Goal: Task Accomplishment & Management: Contribute content

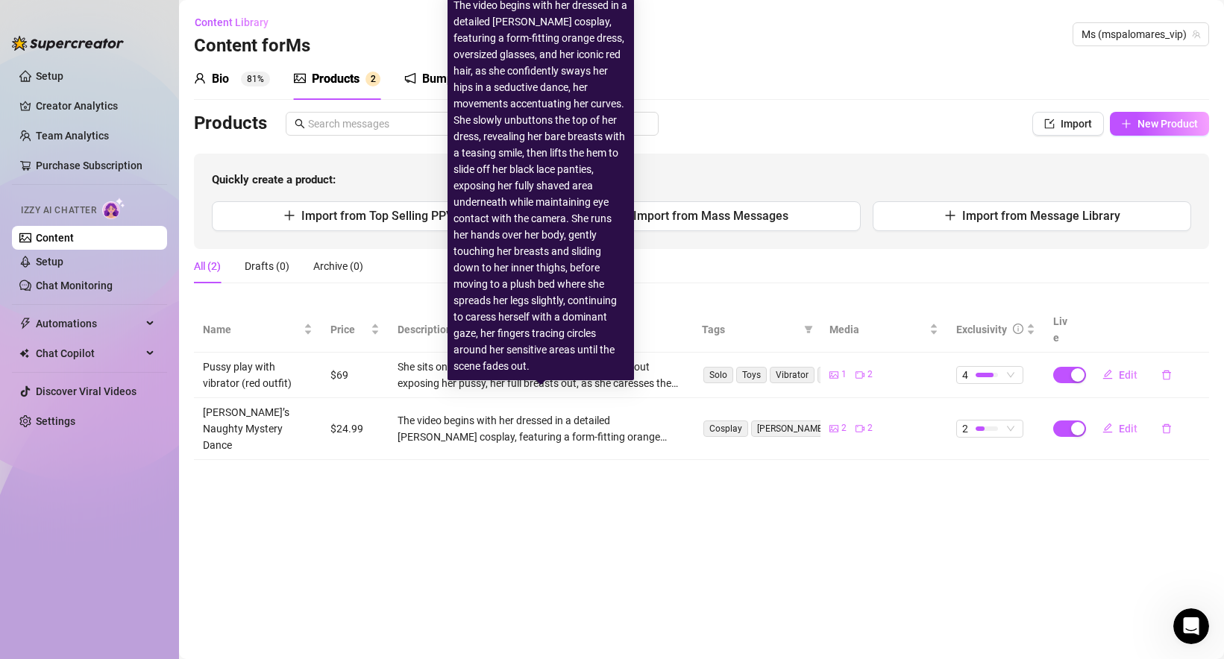
click at [470, 412] on div "The video begins with her dressed in a detailed [PERSON_NAME] cosplay, featurin…" at bounding box center [540, 428] width 286 height 33
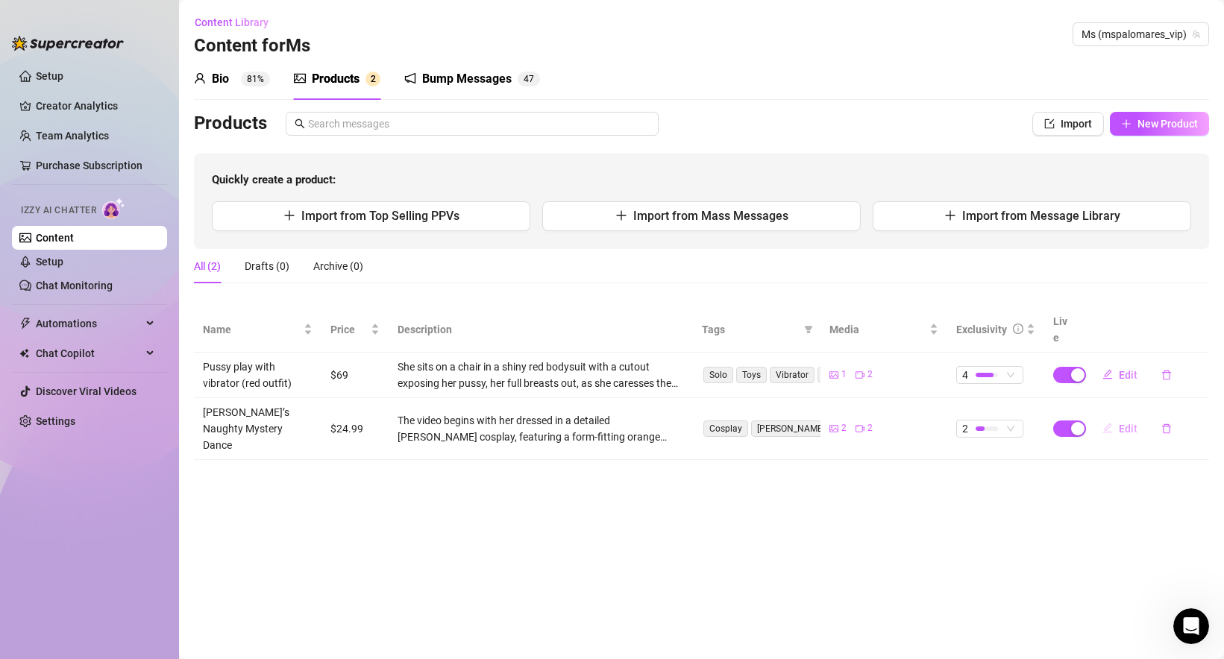
click at [1120, 423] on span "Edit" at bounding box center [1128, 429] width 19 height 12
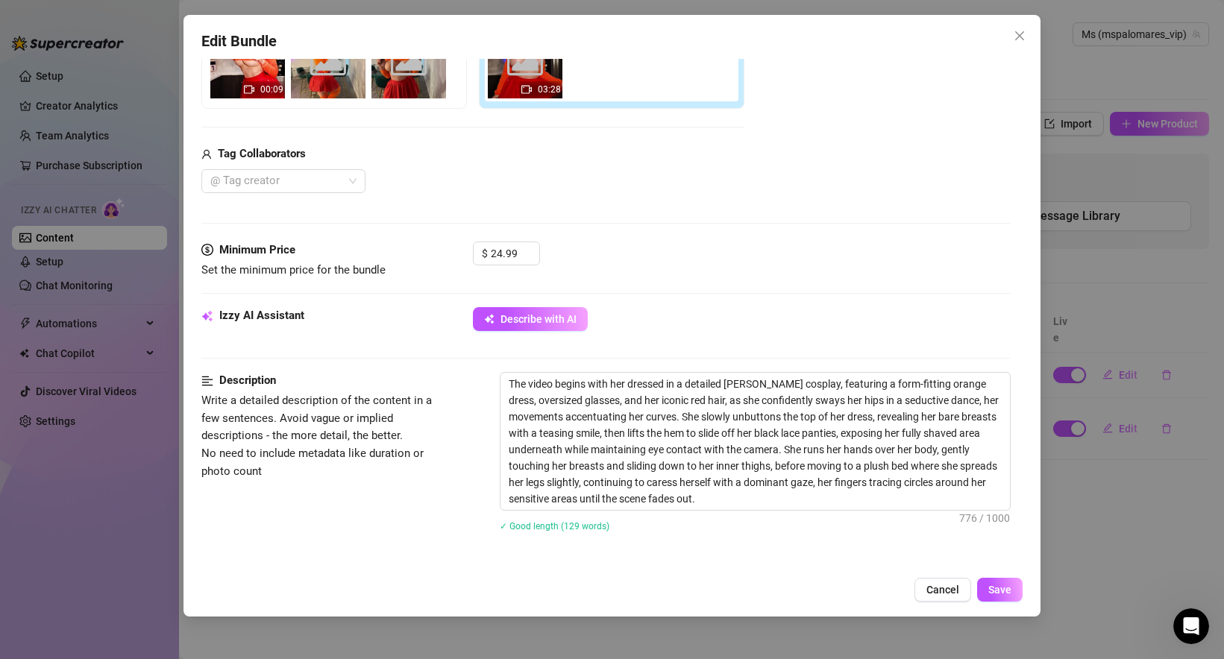
scroll to position [347, 0]
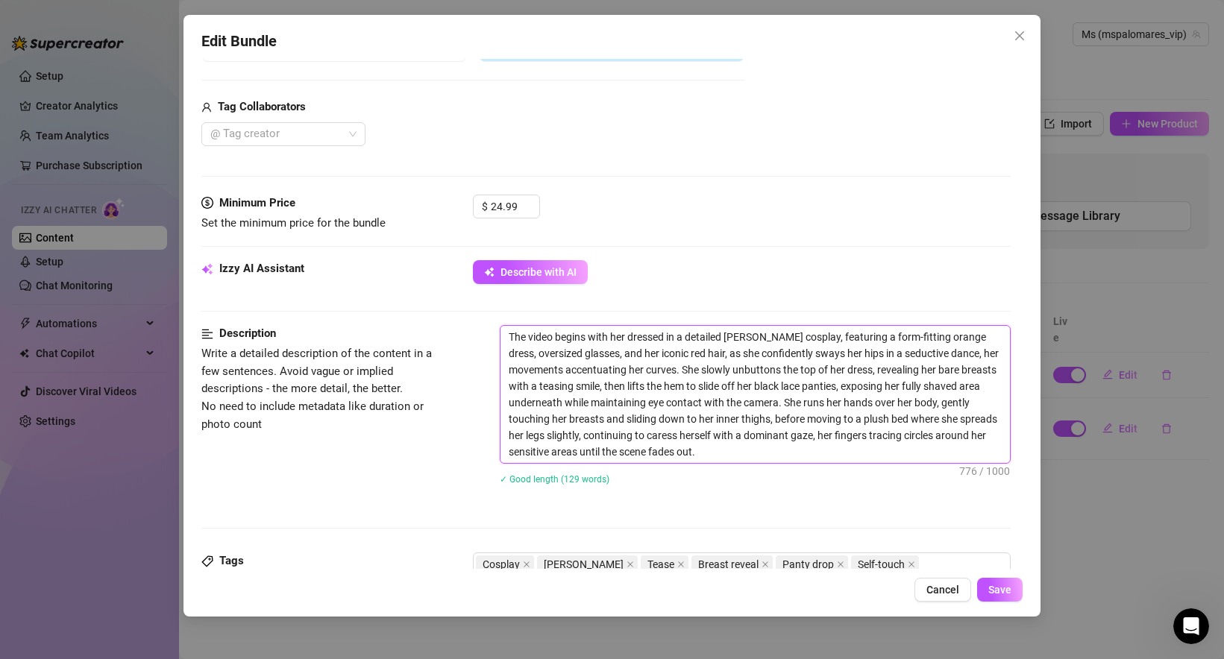
click at [594, 395] on textarea "The video begins with her dressed in a detailed [PERSON_NAME] cosplay, featurin…" at bounding box center [754, 394] width 509 height 137
click at [648, 410] on textarea "The video begins with her dressed in a detailed [PERSON_NAME] cosplay, featurin…" at bounding box center [754, 394] width 509 height 137
click at [535, 394] on textarea "The video begins with her dressed in a detailed [PERSON_NAME] cosplay, featurin…" at bounding box center [754, 394] width 509 height 137
click at [671, 404] on textarea "The video begins with her dressed in a detailed [PERSON_NAME] cosplay, featurin…" at bounding box center [754, 394] width 509 height 137
click at [720, 418] on textarea "The video begins with her dressed in a detailed [PERSON_NAME] cosplay, featurin…" at bounding box center [754, 394] width 509 height 137
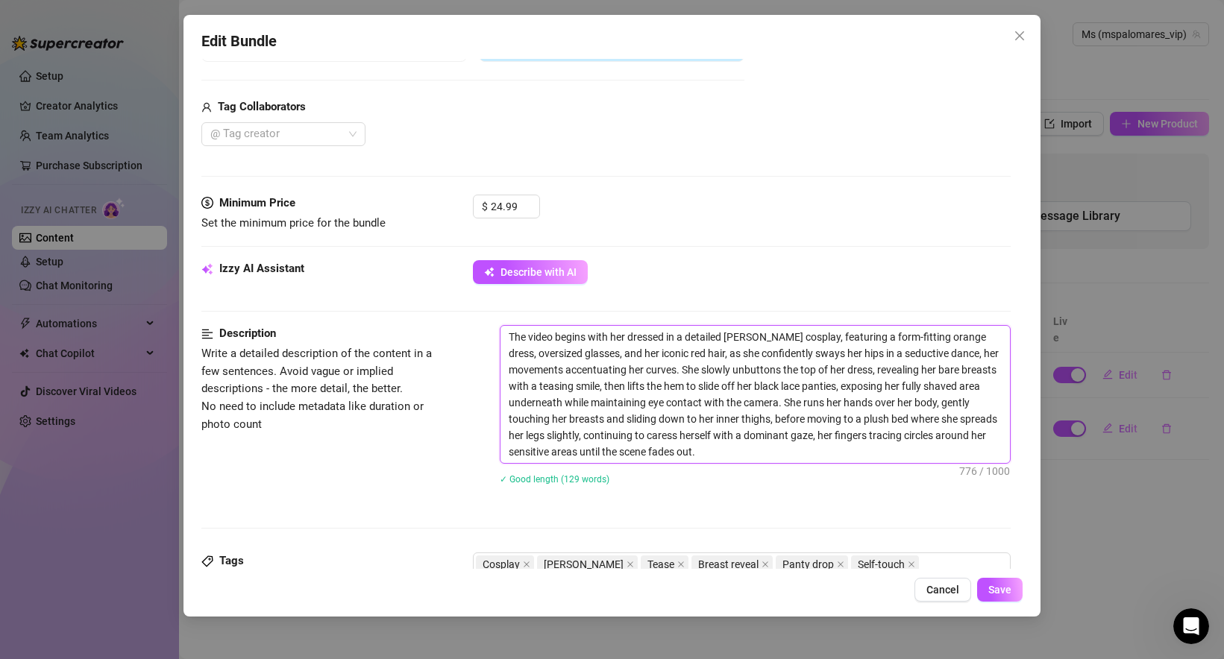
paste textarea "I start the video in my full [PERSON_NAME] cosplay — tight orange dress, big ne…"
type textarea "I start the video in my full [PERSON_NAME] cosplay — tight orange dress, big ne…"
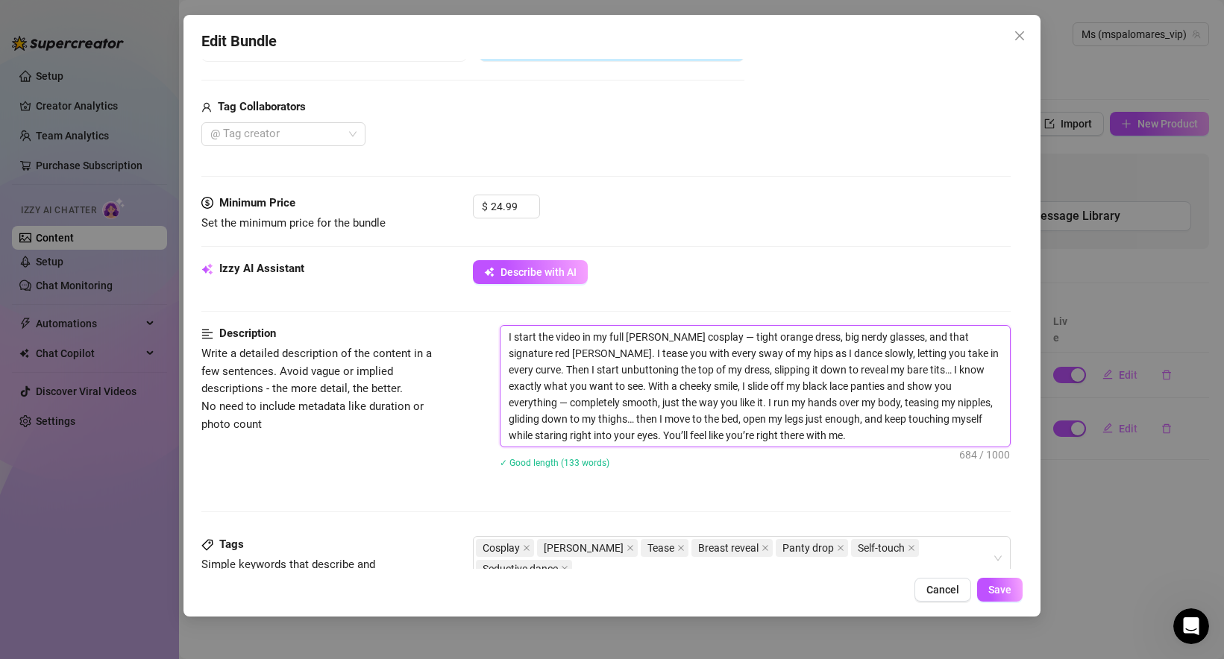
type textarea "The video begins with her dressed in a detailed [PERSON_NAME] cosplay, featurin…"
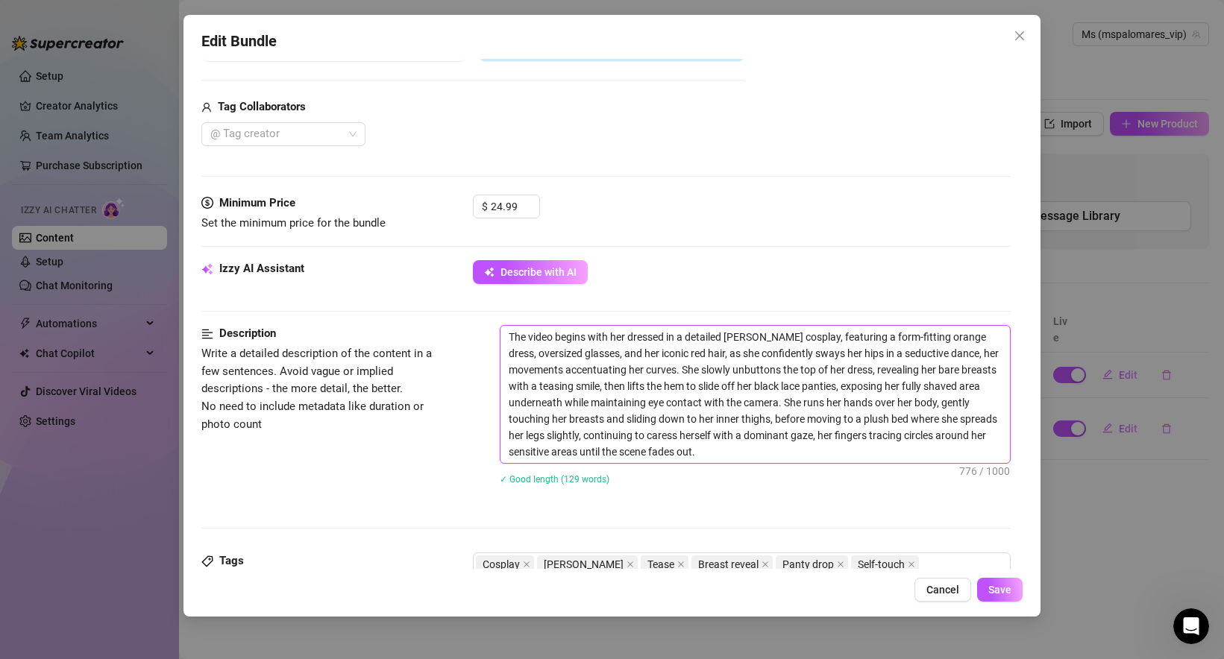
paste textarea "I start the video in my full [PERSON_NAME] cosplay — tight orange dress, big ne…"
type textarea "I start the video in my full [PERSON_NAME] cosplay — tight orange dress, big ne…"
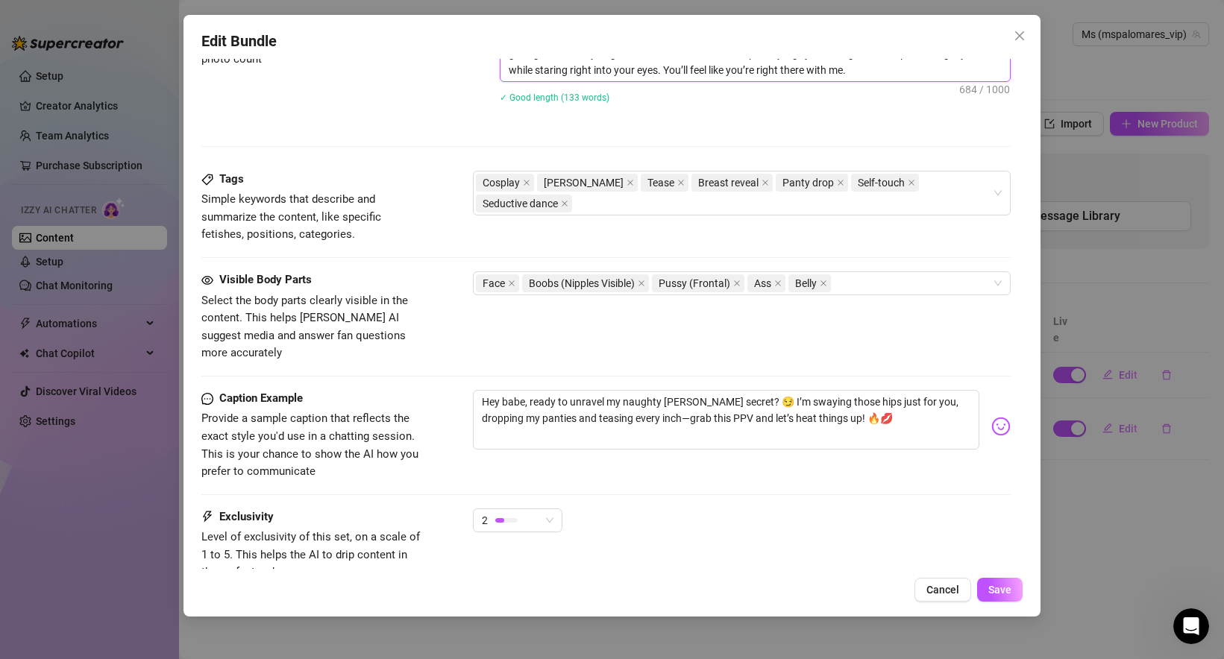
scroll to position [749, 0]
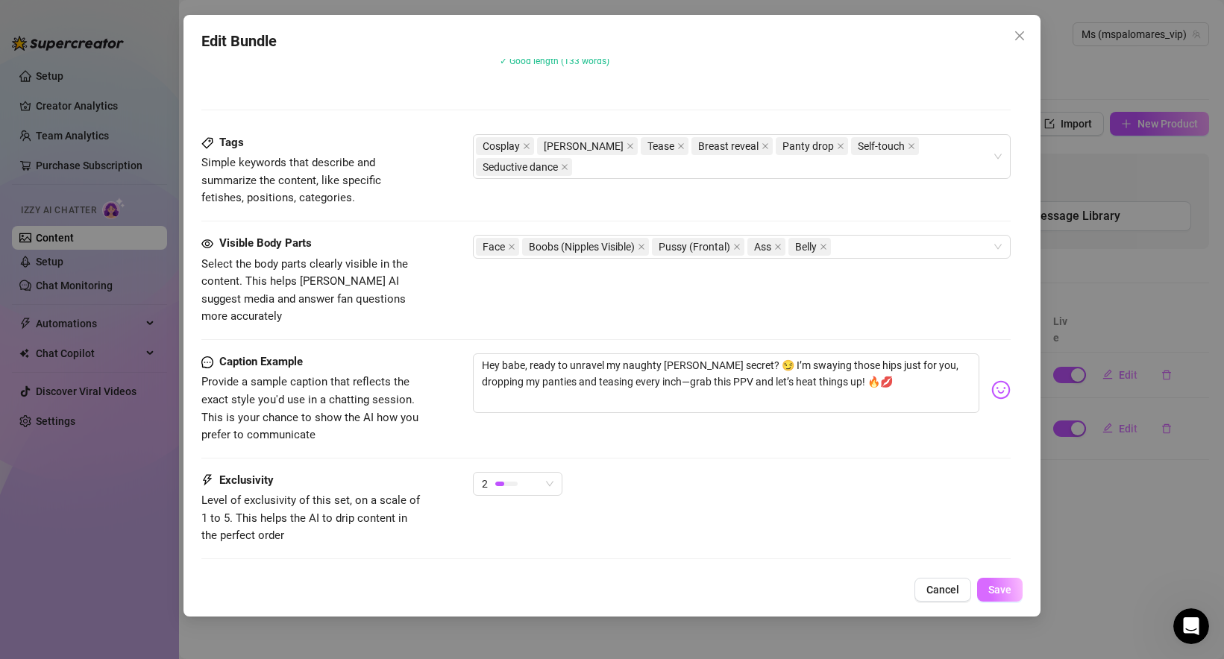
type textarea "I start the video in my full [PERSON_NAME] cosplay — tight orange dress, big ne…"
click at [1002, 588] on span "Save" at bounding box center [999, 590] width 23 height 12
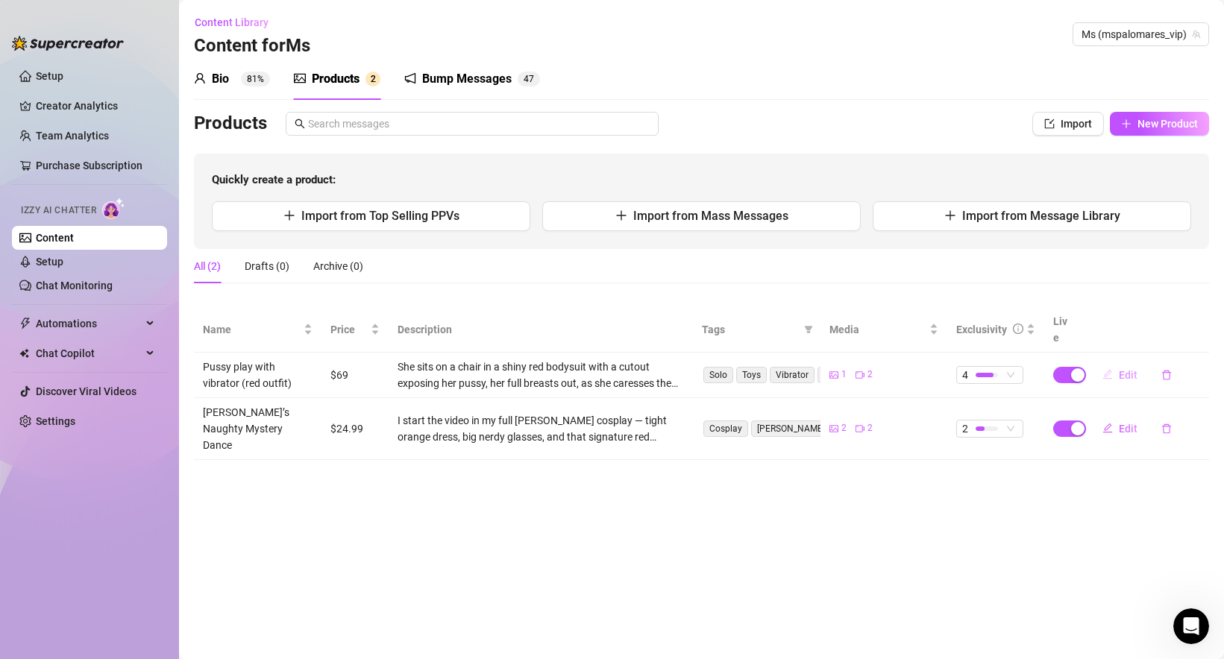
click at [1114, 363] on button "Edit" at bounding box center [1119, 375] width 59 height 24
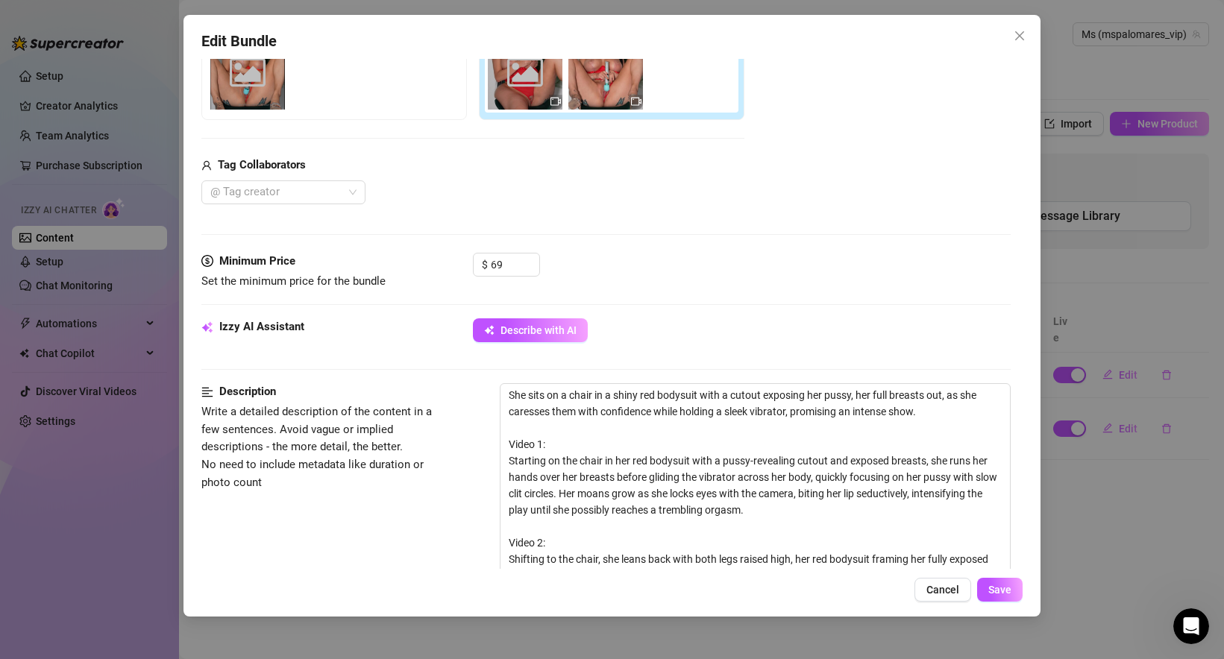
scroll to position [297, 0]
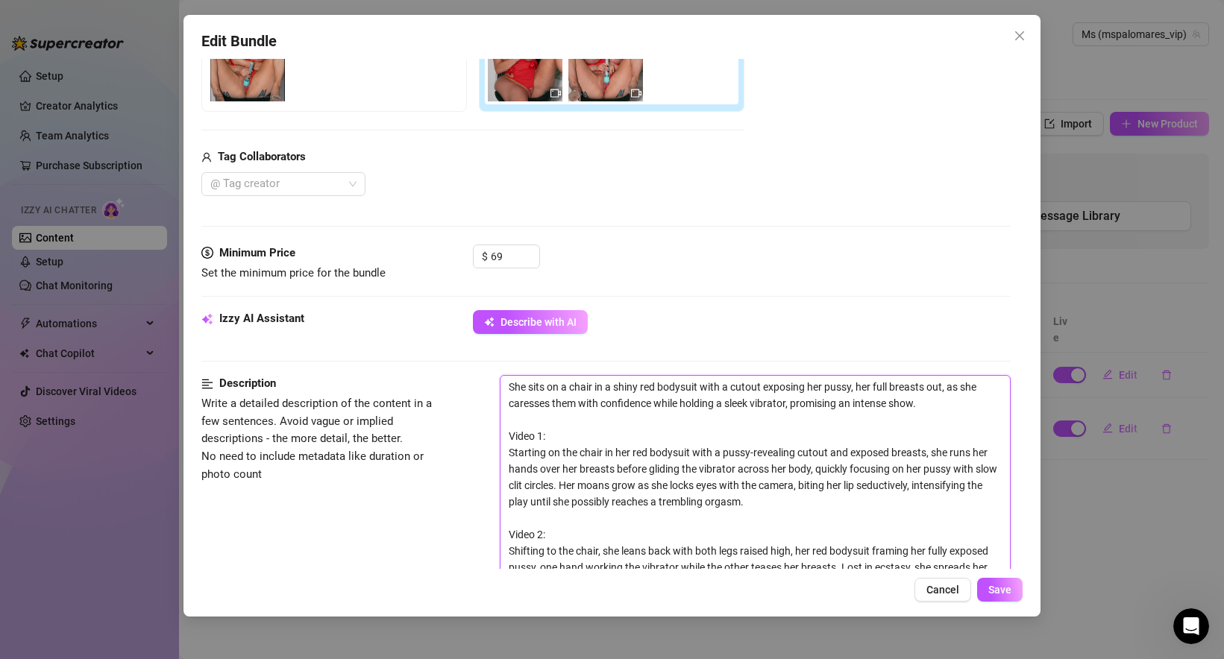
click at [637, 453] on textarea "She sits on a chair in a shiny red bodysuit with a cutout exposing her pussy, h…" at bounding box center [754, 502] width 509 height 252
click at [709, 483] on textarea "She sits on a chair in a shiny red bodysuit with a cutout exposing her pussy, h…" at bounding box center [754, 502] width 509 height 252
paste textarea "I’m sitting on a chair in my shiny red bodysuit — the one with the cutout that …"
type textarea "I’m sitting on a chair in my shiny red bodysuit — the one with the cutout that …"
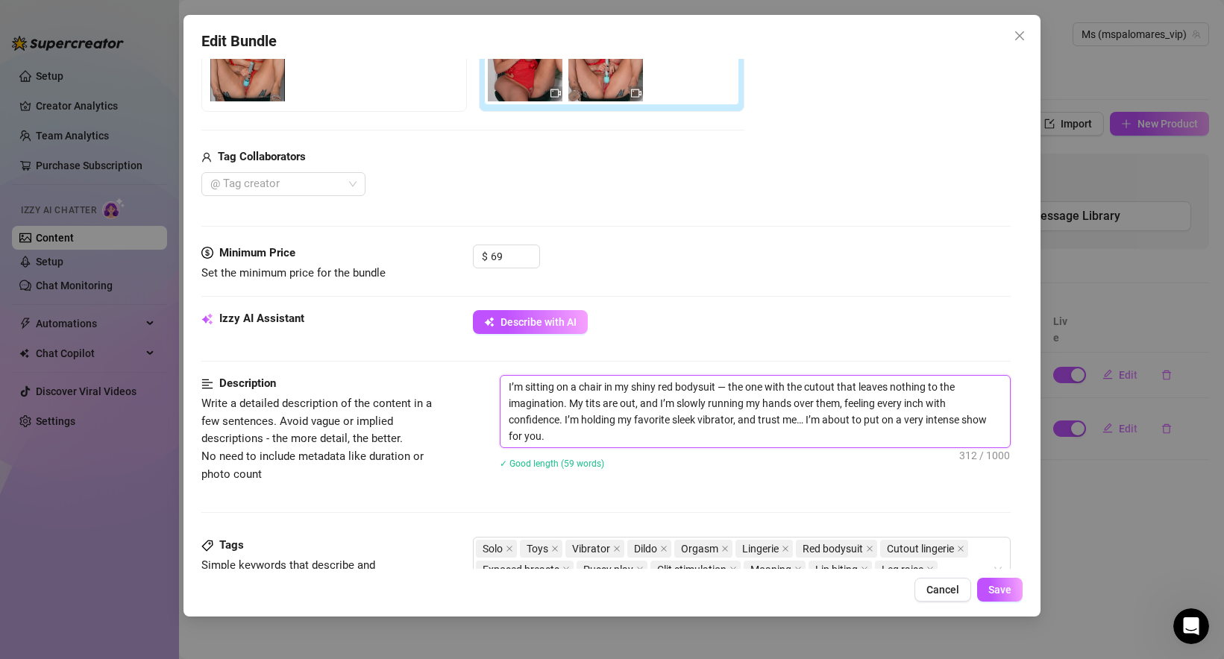
type textarea "I’m sitting on a chair in my shiny red bodysuit — the one with the cutout that …"
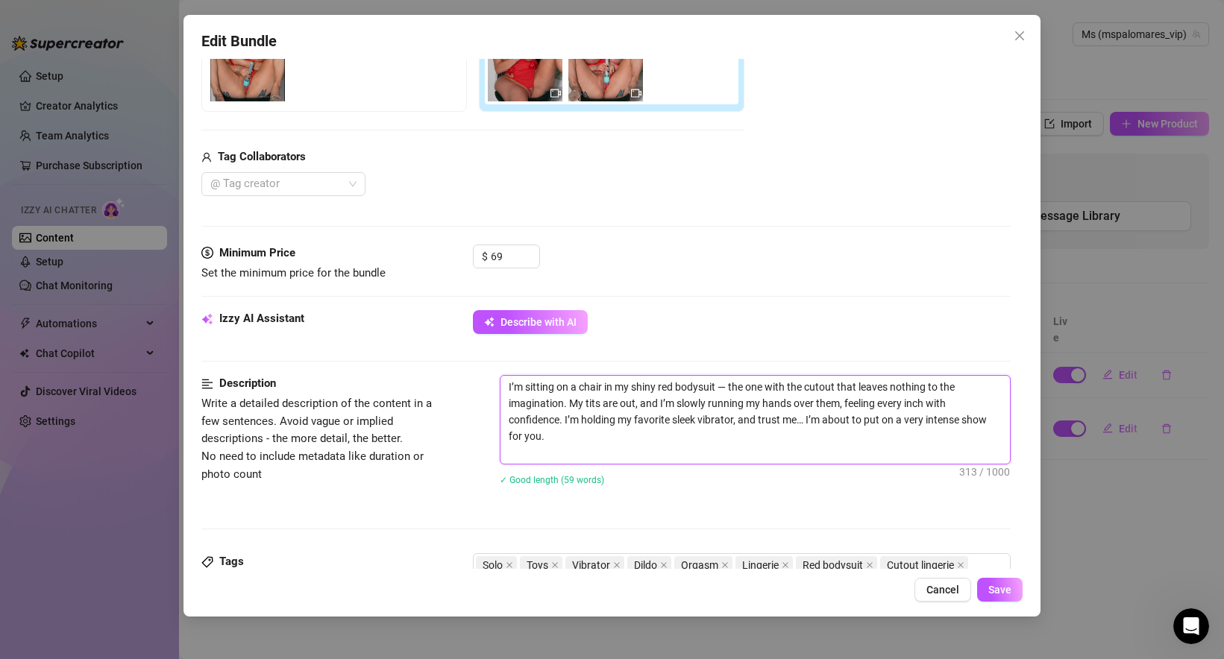
scroll to position [0, 0]
type textarea "I’m sitting on a chair in my shiny red bodysuit — the one with the cutout that …"
click at [612, 441] on textarea "I’m sitting on a chair in my shiny red bodysuit — the one with the cutout that …" at bounding box center [754, 420] width 509 height 88
type textarea "I’m sitting on a chair in my shiny red bodysuit — the one with the cutout that …"
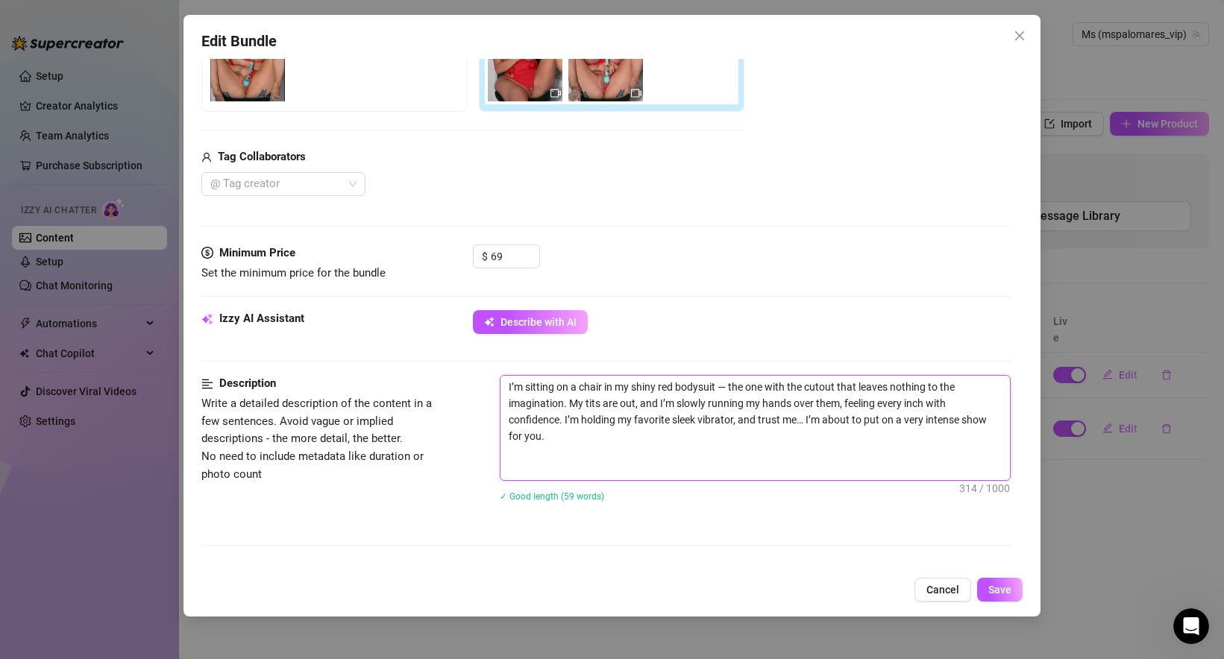
type textarea "I’m sitting on a chair in my shiny red bodysuit — the one with the cutout that …"
paste textarea "Video 1 I’m in my red, glossy bodysuit — the one with the cutout that shows eve…"
type textarea "I’m sitting on a chair in my shiny red bodysuit — the one with the cutout that …"
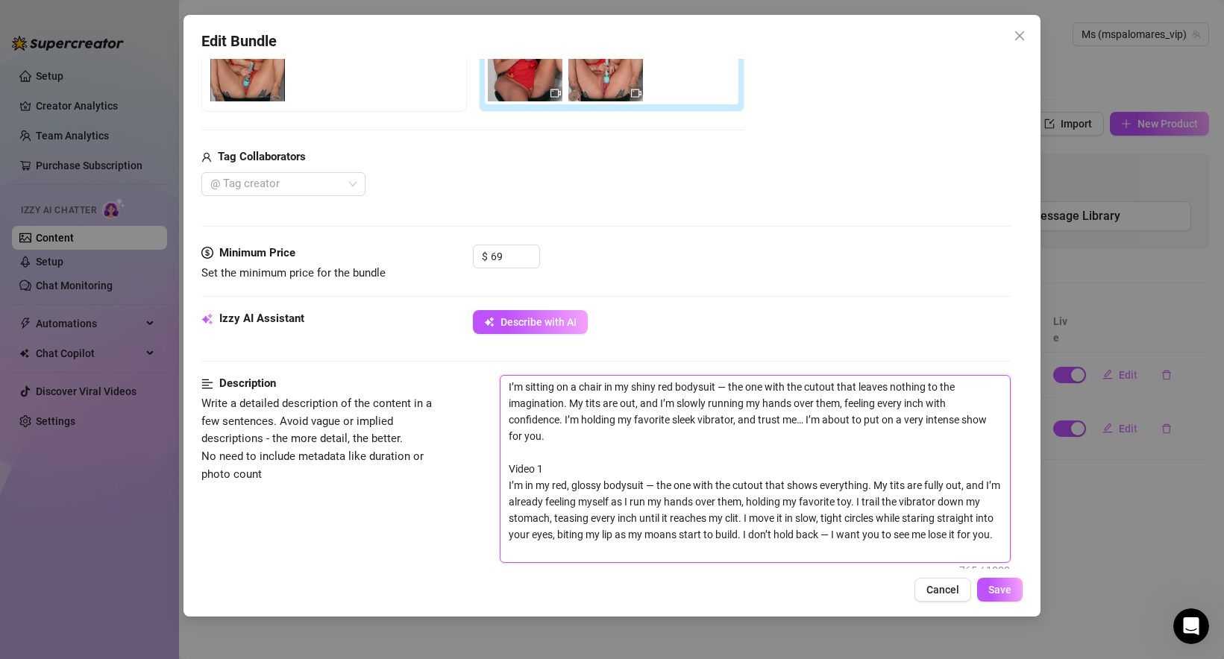
type textarea "I’m sitting on a chair in my shiny red bodysuit — the one with the cutout that …"
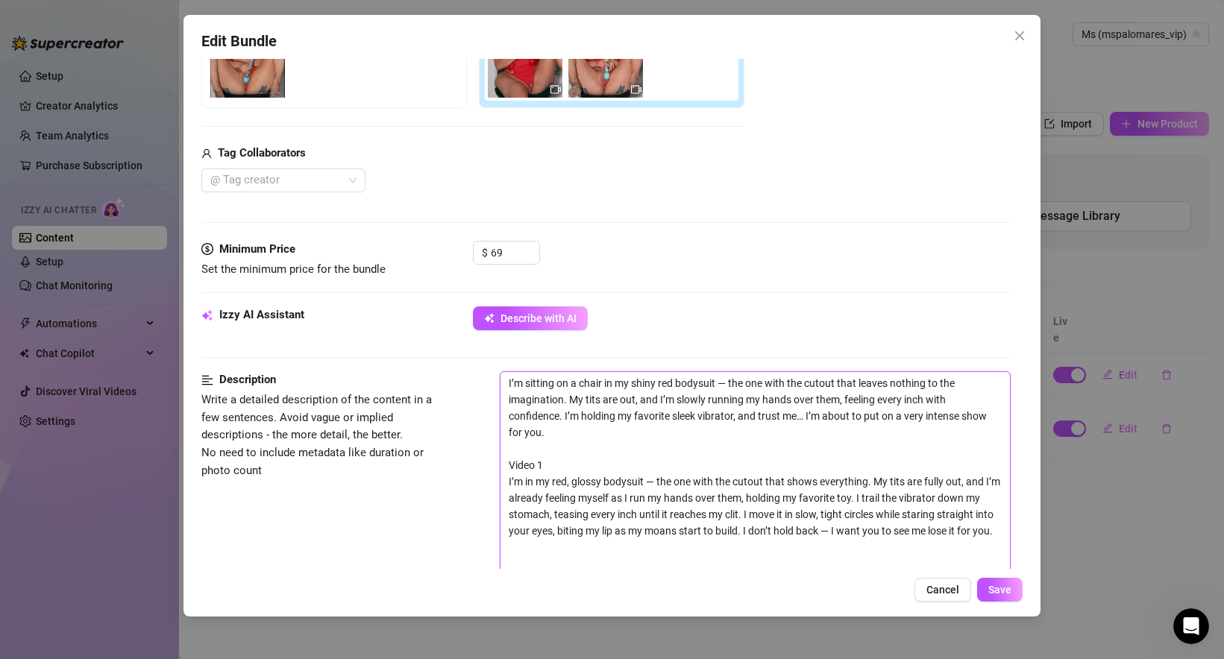
click at [565, 467] on textarea "I’m sitting on a chair in my shiny red bodysuit — the one with the cutout that …" at bounding box center [754, 481] width 509 height 219
type textarea "I’m sitting on a chair in my shiny red bodysuit — the one with the cutout that …"
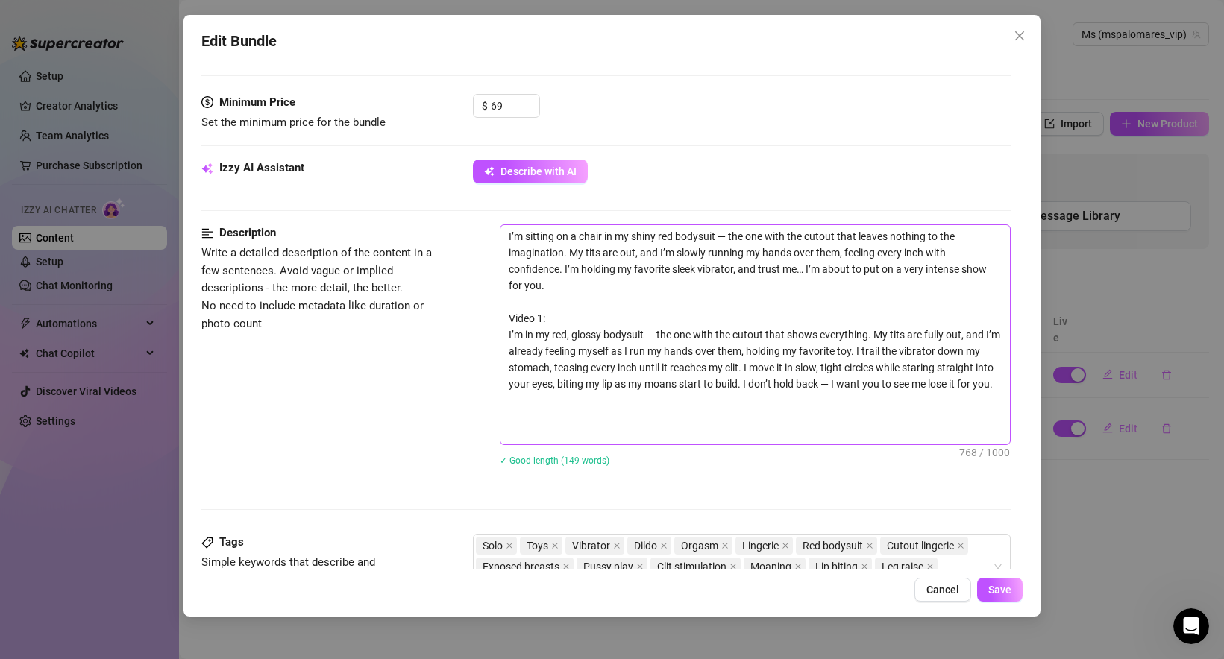
scroll to position [559, 0]
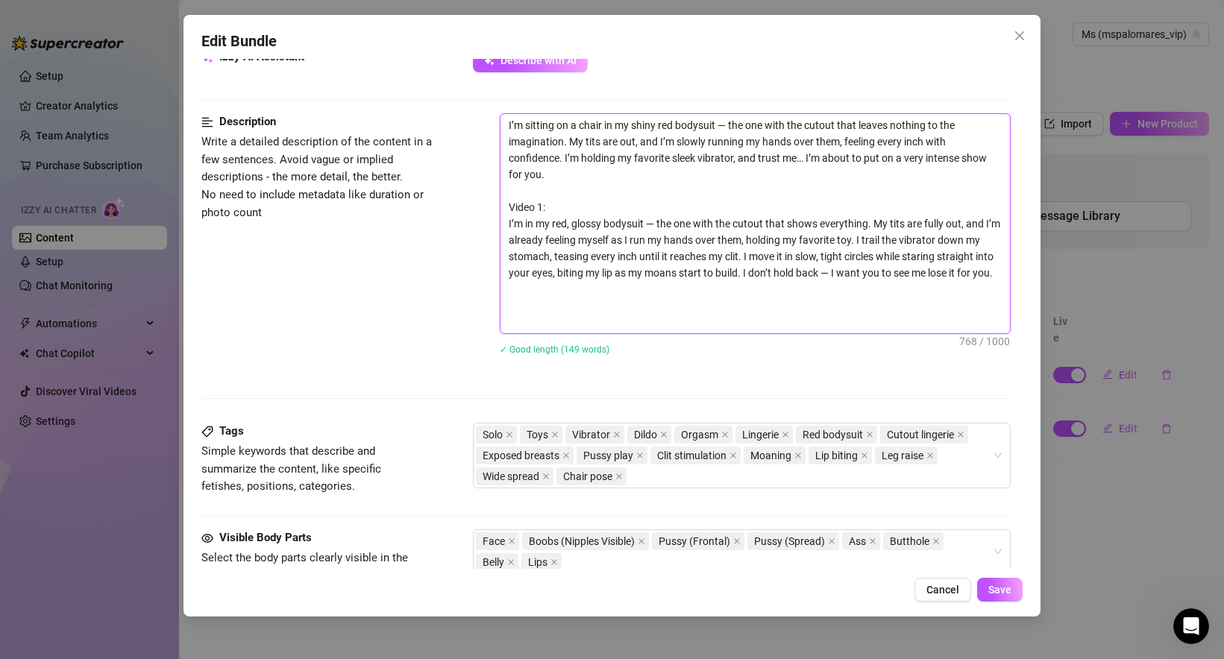
click at [539, 309] on textarea "I’m sitting on a chair in my shiny red bodysuit — the one with the cutout that …" at bounding box center [754, 223] width 509 height 219
paste textarea "Video 2 Now I’m leaning back in the chair, legs high in the air, my bodysuit pu…"
type textarea "L’i dolorsi am c adipi el se doeiu tem incididu — utl etd magn ali enimad mini …"
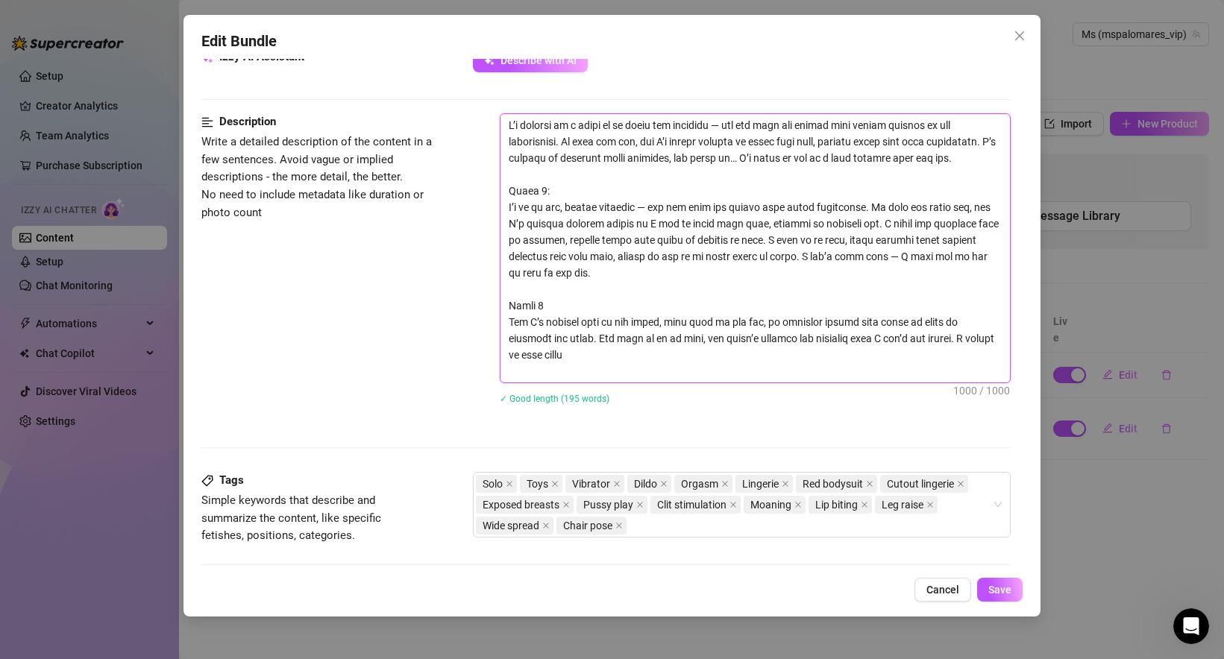
scroll to position [0, 0]
click at [561, 302] on textarea at bounding box center [754, 248] width 509 height 268
type textarea "L’i dolorsi am c adipi el se doeiu tem incididu — utl etd magn ali enimad mini …"
click at [663, 252] on textarea at bounding box center [754, 248] width 509 height 268
paste textarea "Video 1 I’m in my red, glossy bodysuit — the one with the cutout that shows eve…"
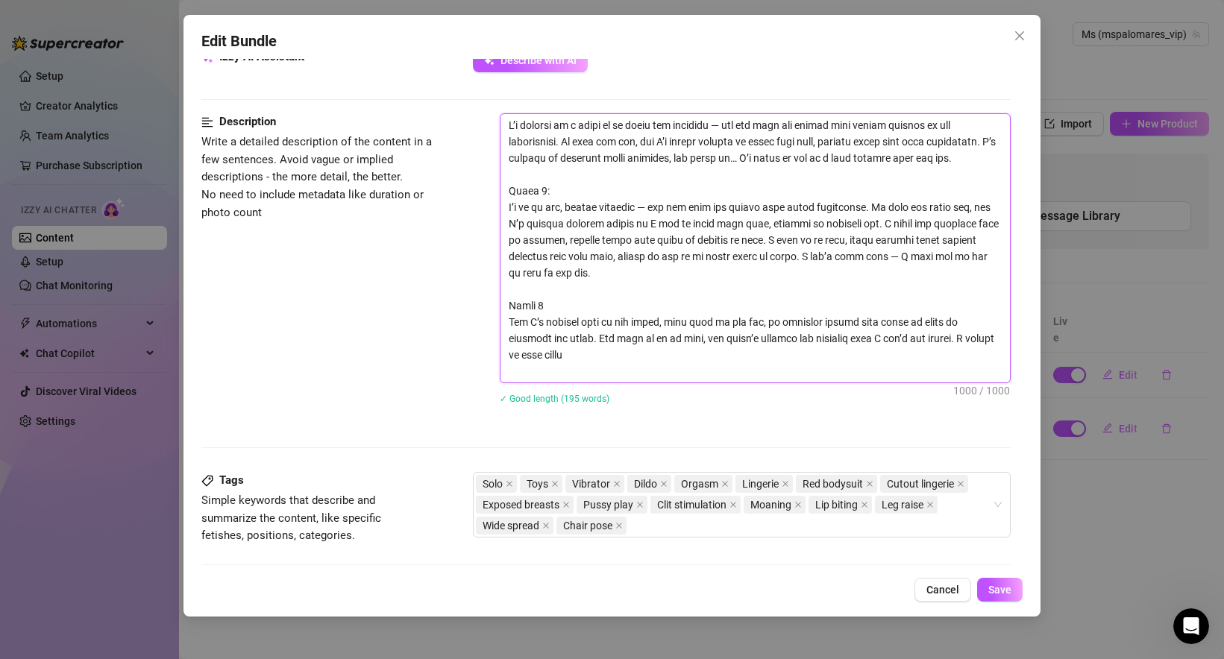
type textarea "Video 1 I’m in my red, glossy bodysuit — the one with the cutout that shows eve…"
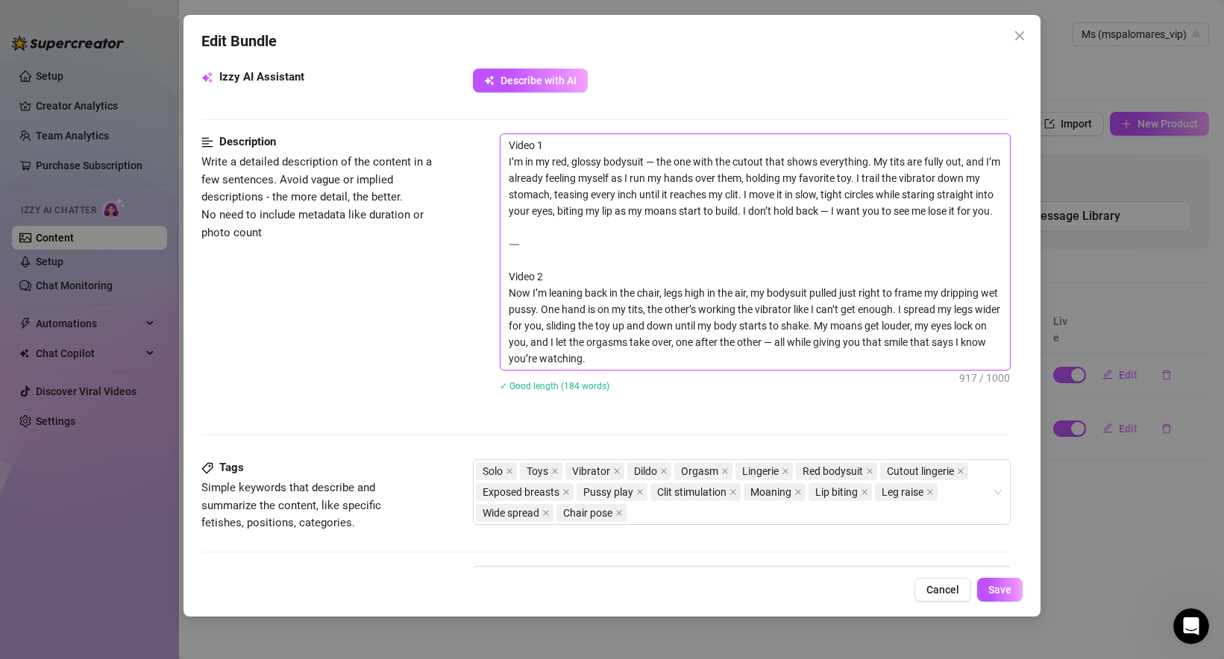
scroll to position [533, 0]
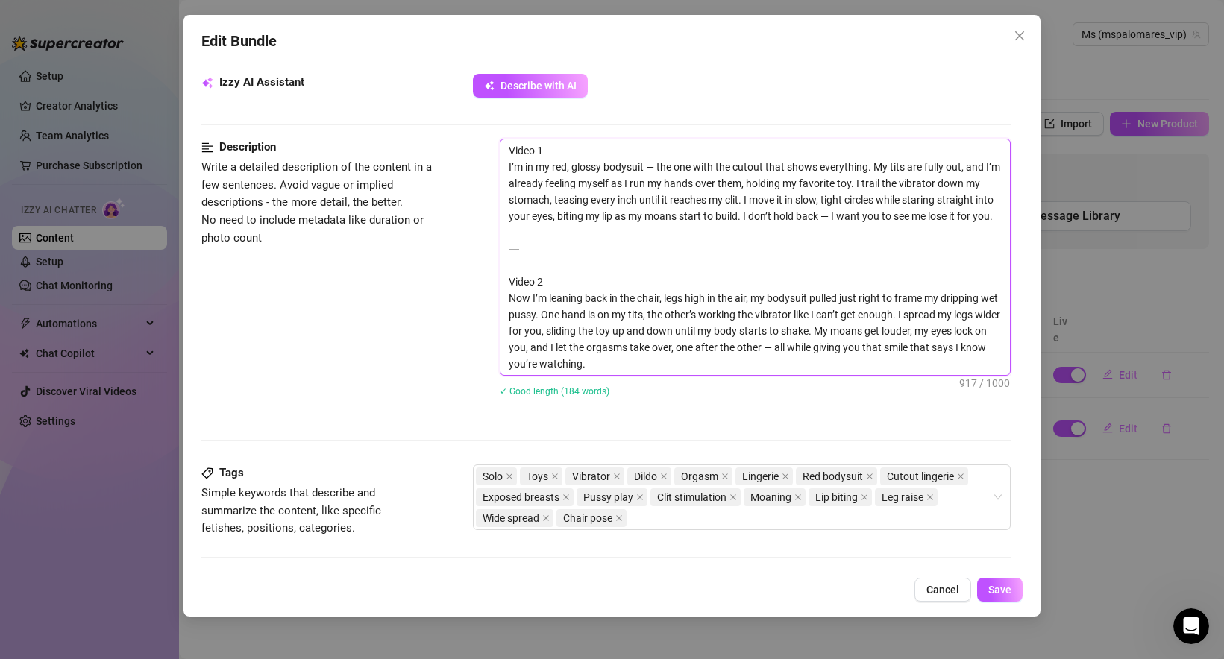
click at [543, 258] on textarea "Video 1 I’m in my red, glossy bodysuit — the one with the cutout that shows eve…" at bounding box center [754, 257] width 509 height 236
drag, startPoint x: 520, startPoint y: 265, endPoint x: 488, endPoint y: 245, distance: 38.3
click at [488, 245] on div "Description Write a detailed description of the content in a few sentences. Avo…" at bounding box center [605, 277] width 809 height 277
type textarea "Video 1 I’m in my red, glossy bodysuit — the one with the cutout that shows eve…"
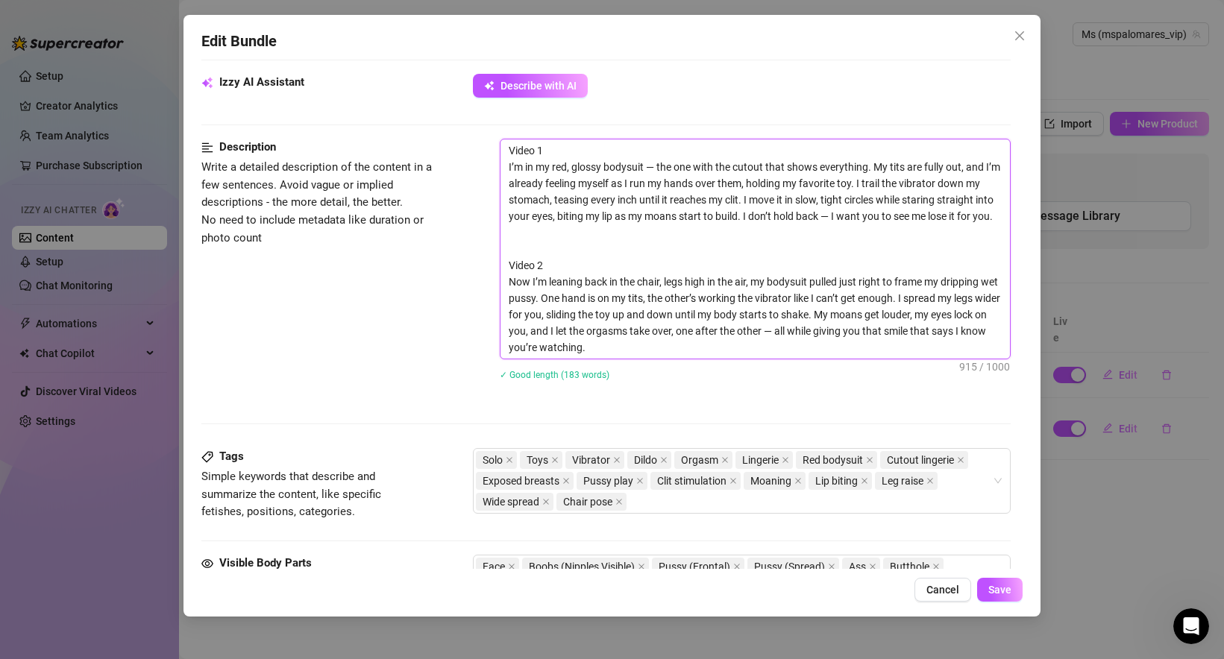
type textarea "Video 1 I’m in my red, glossy bodysuit — the one with the cutout that shows eve…"
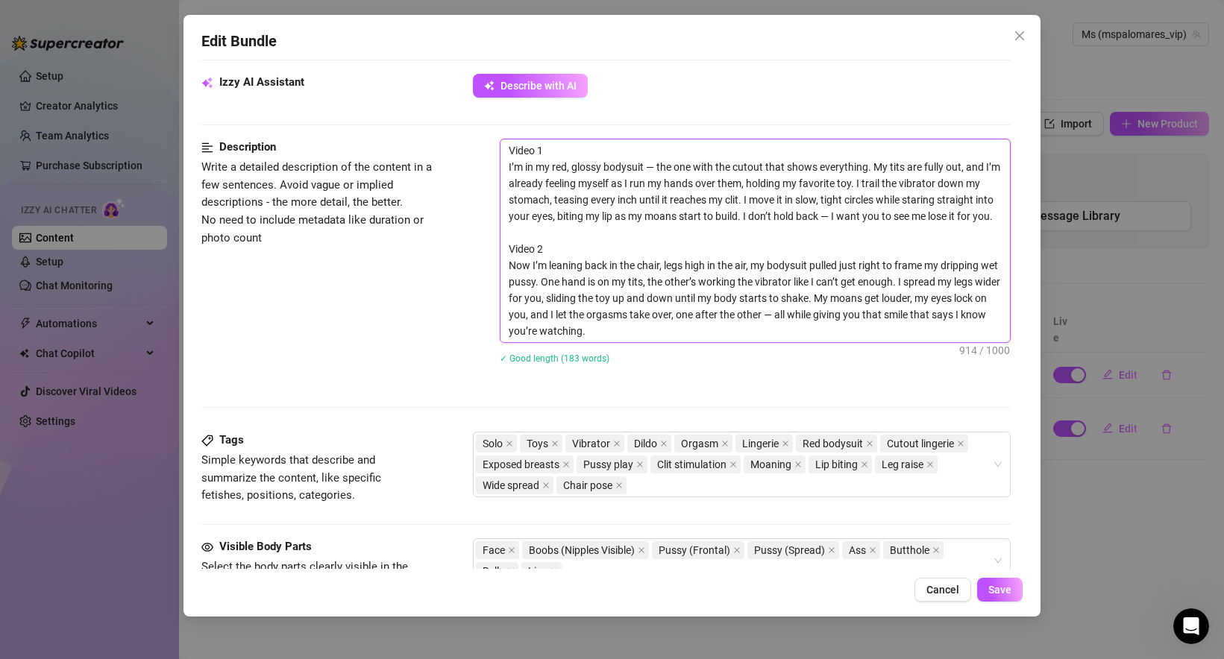
click at [594, 252] on textarea "Video 1 I’m in my red, glossy bodysuit — the one with the cutout that shows eve…" at bounding box center [754, 240] width 509 height 203
type textarea "Video 1 I’m in my red, glossy bodysuit — the one with the cutout that shows eve…"
click at [564, 154] on textarea "Video 1 I’m in my red, glossy bodysuit — the one with the cutout that shows eve…" at bounding box center [754, 240] width 509 height 203
type textarea "Video 1: I’m in my red, glossy bodysuit — the one with the cutout that shows ev…"
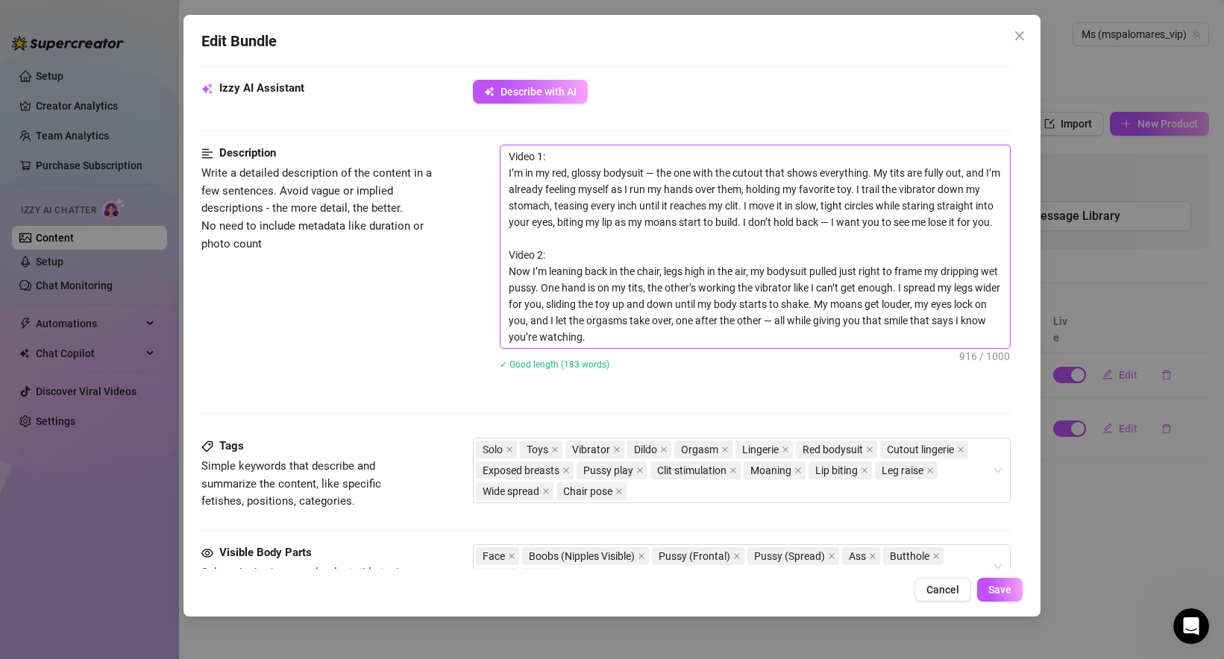
scroll to position [518, 0]
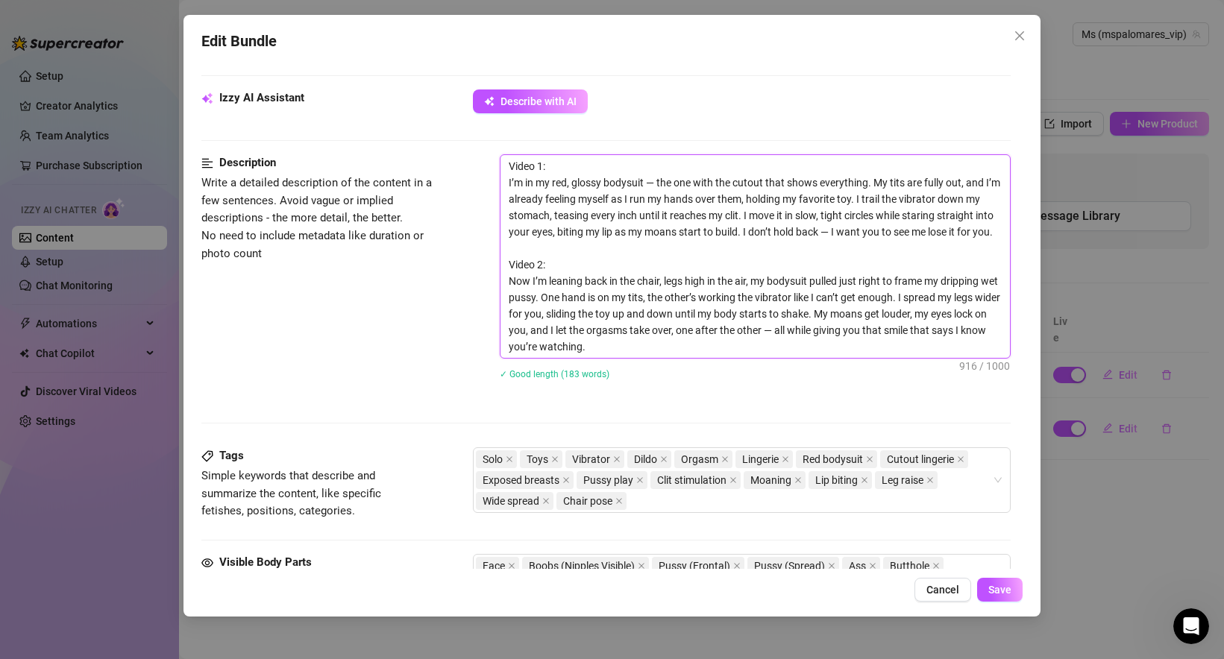
type textarea "Video 1: I’m in my red, glossy bodysuit — the one with the cutout that shows ev…"
click at [650, 345] on textarea "Video 1: I’m in my red, glossy bodysuit — the one with the cutout that shows ev…" at bounding box center [754, 256] width 509 height 203
type textarea "Video 1: I’m in my red, glossy bodysuit — the one with the cutout that shows ev…"
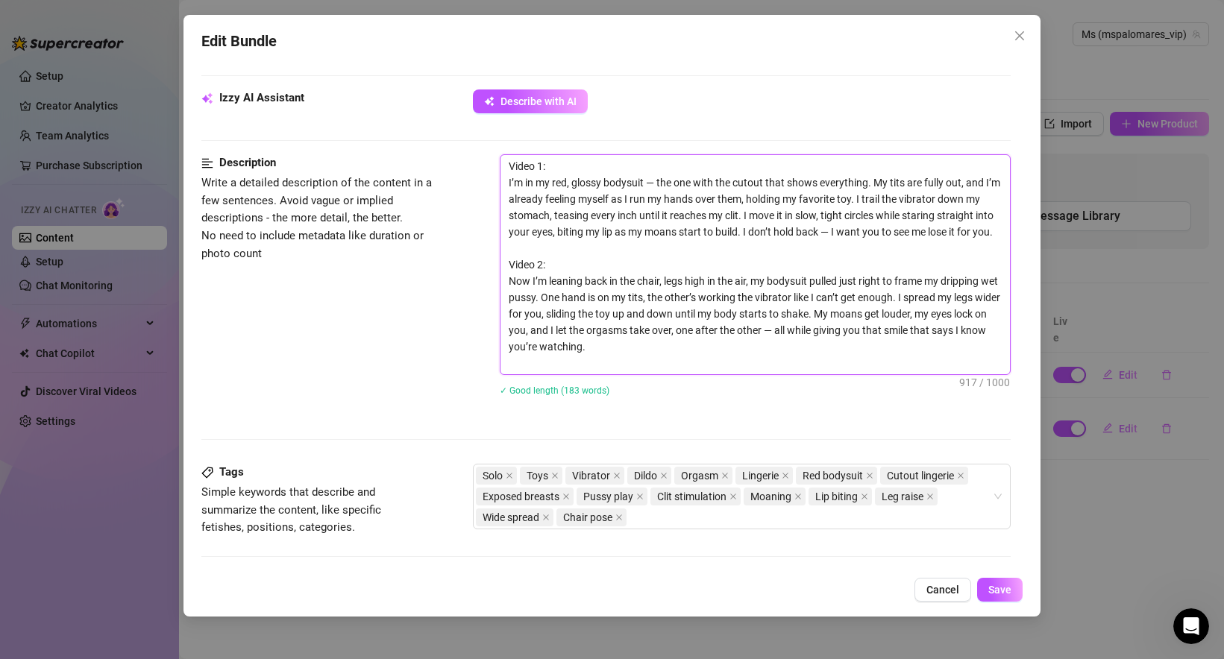
scroll to position [0, 0]
paste textarea "I’m sitting on a chair in my shiny red bodysuit. My tits are out, and I’m slowl…"
type textarea "Video 1: I’m in my red, glossy bodysuit — the one with the cutout that shows ev…"
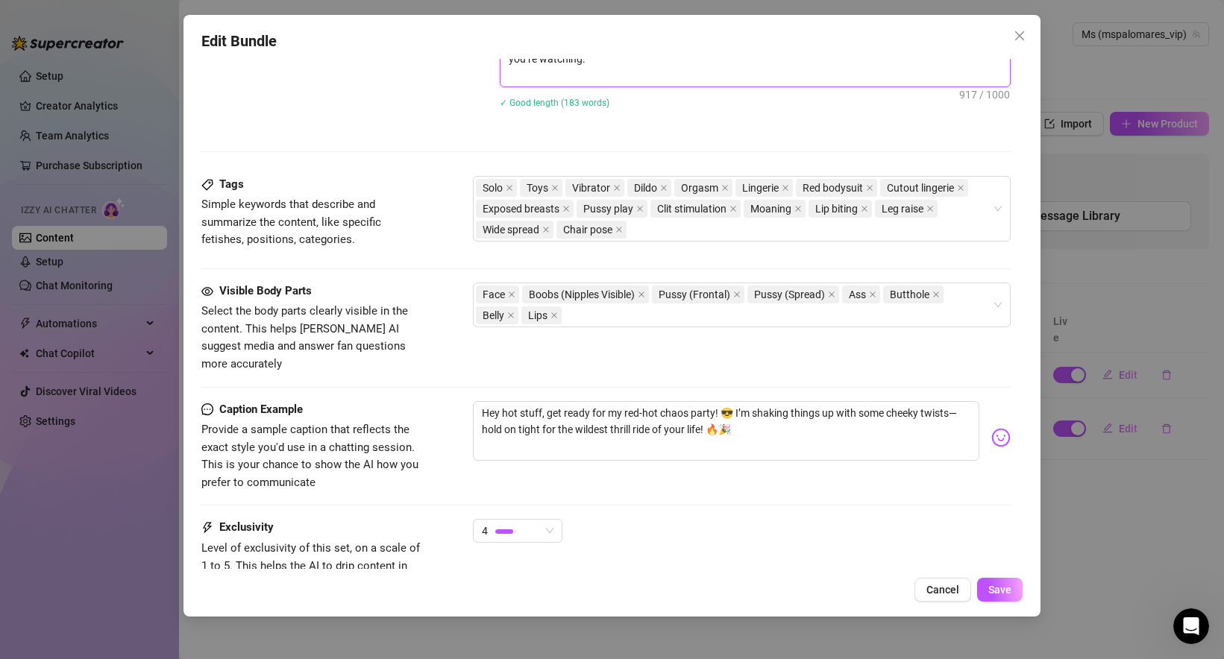
scroll to position [922, 0]
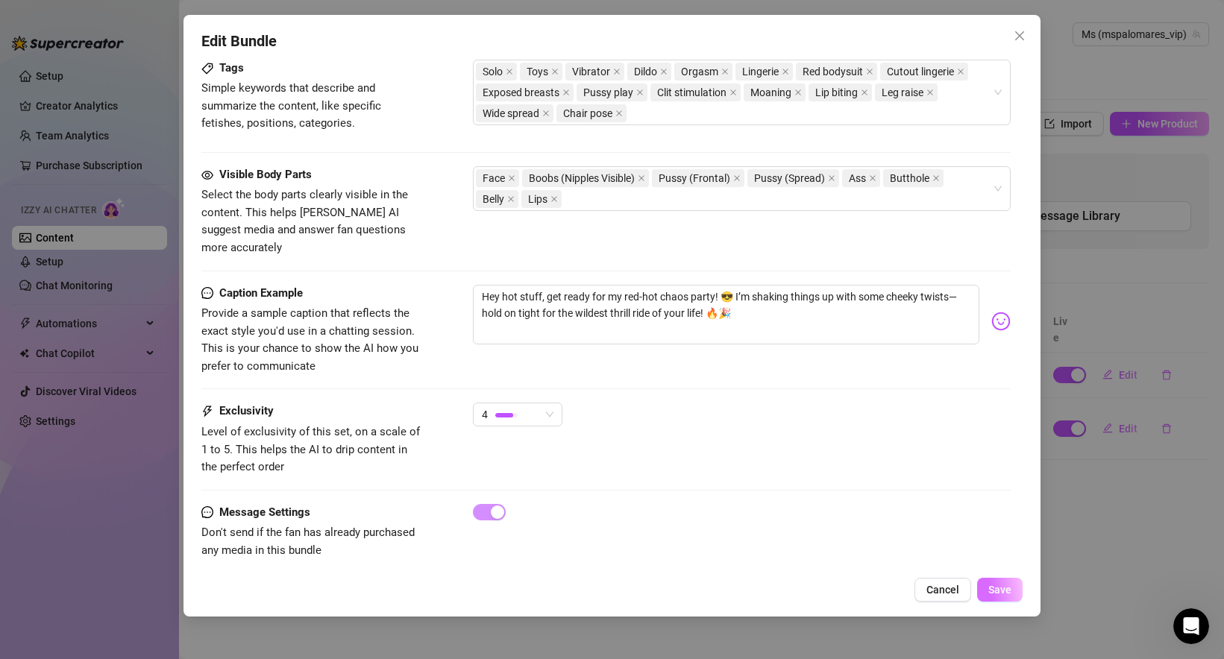
type textarea "Video 1: I’m in my red, glossy bodysuit — the one with the cutout that shows ev…"
click at [999, 591] on span "Save" at bounding box center [999, 590] width 23 height 12
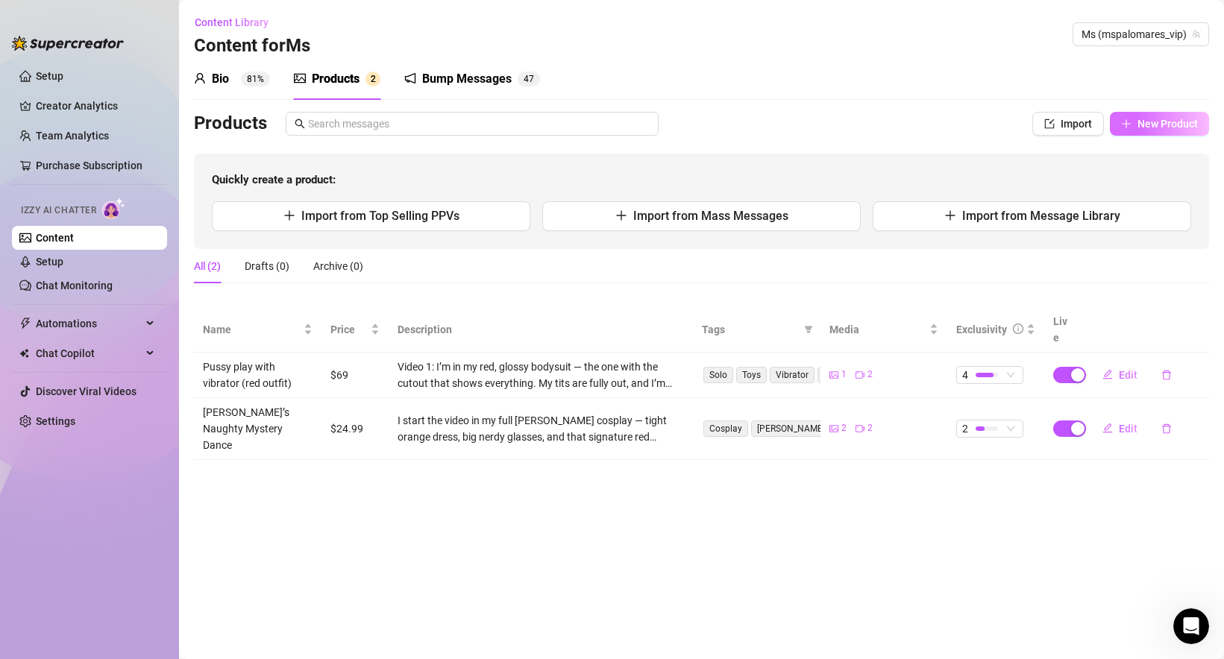
click at [1165, 129] on span "New Product" at bounding box center [1167, 124] width 60 height 12
type textarea "Type your message here..."
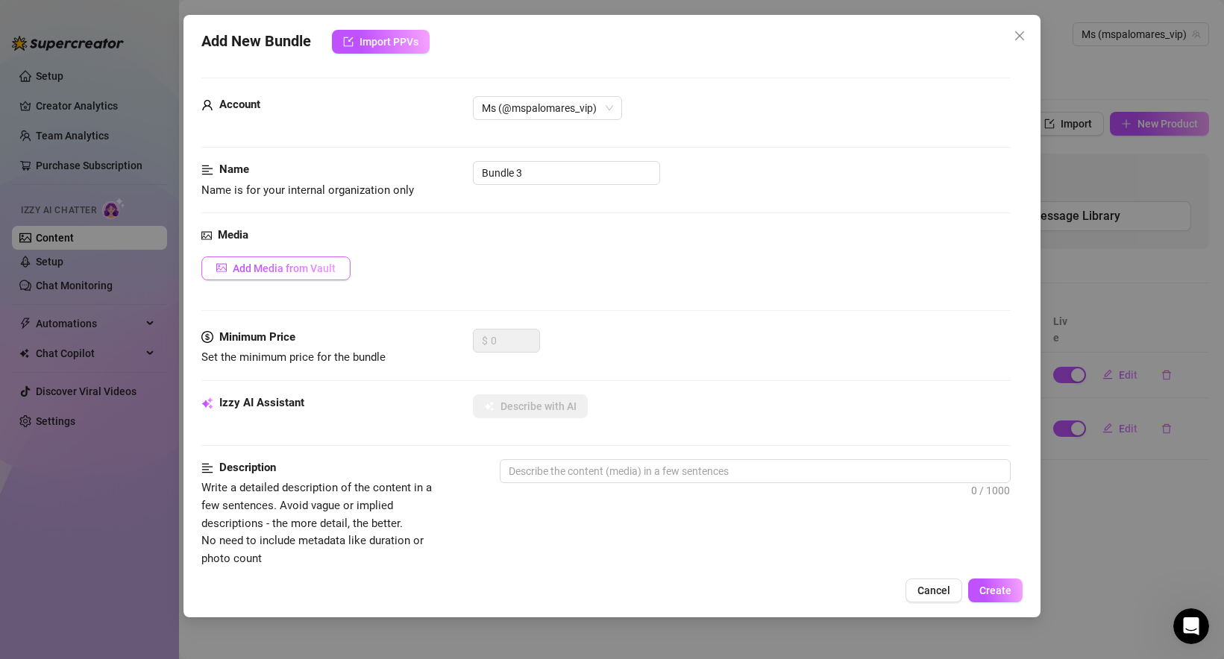
click at [274, 266] on span "Add Media from Vault" at bounding box center [284, 269] width 103 height 12
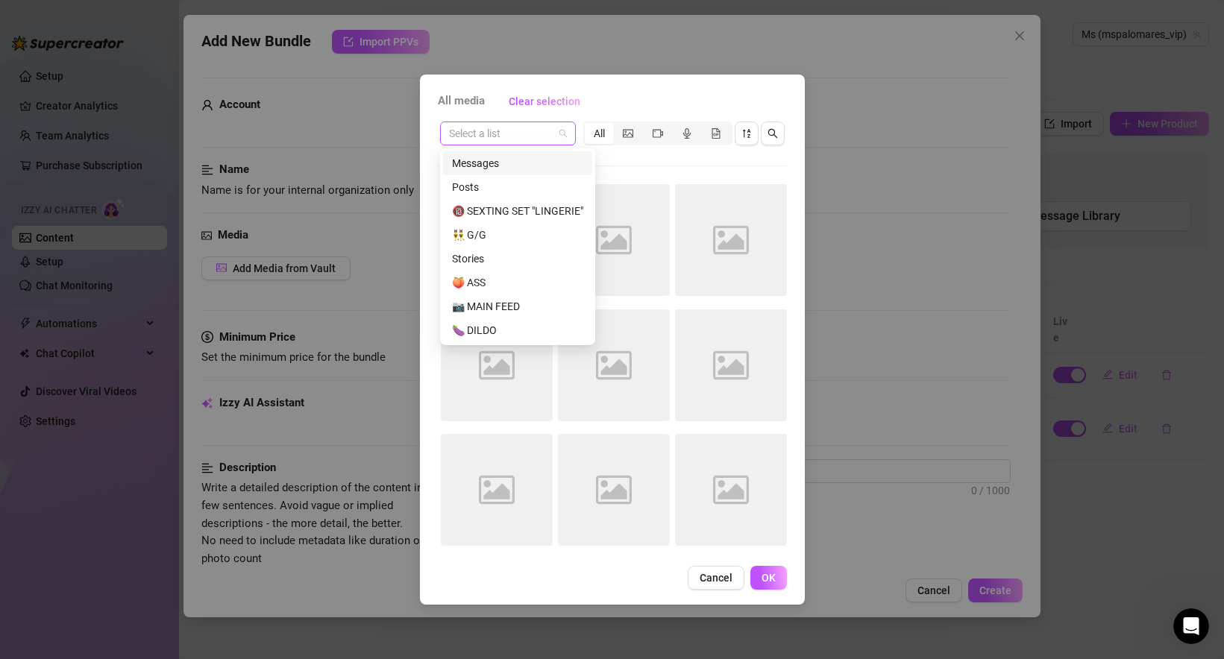
click at [562, 134] on span at bounding box center [508, 133] width 118 height 22
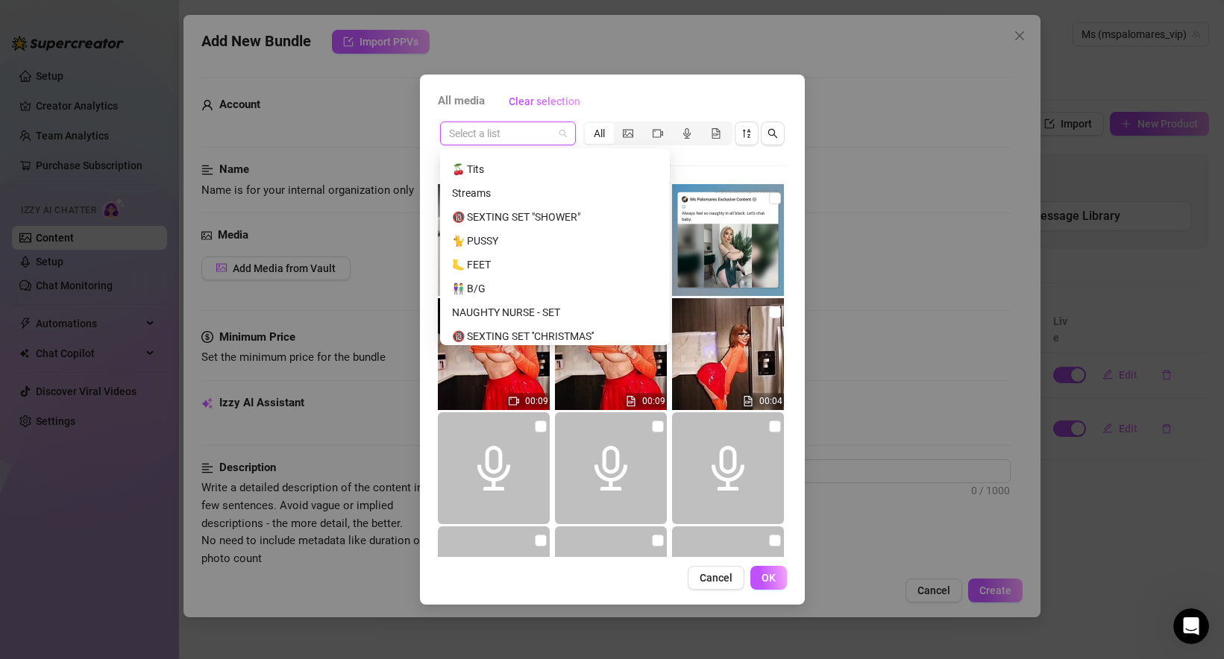
scroll to position [0, 0]
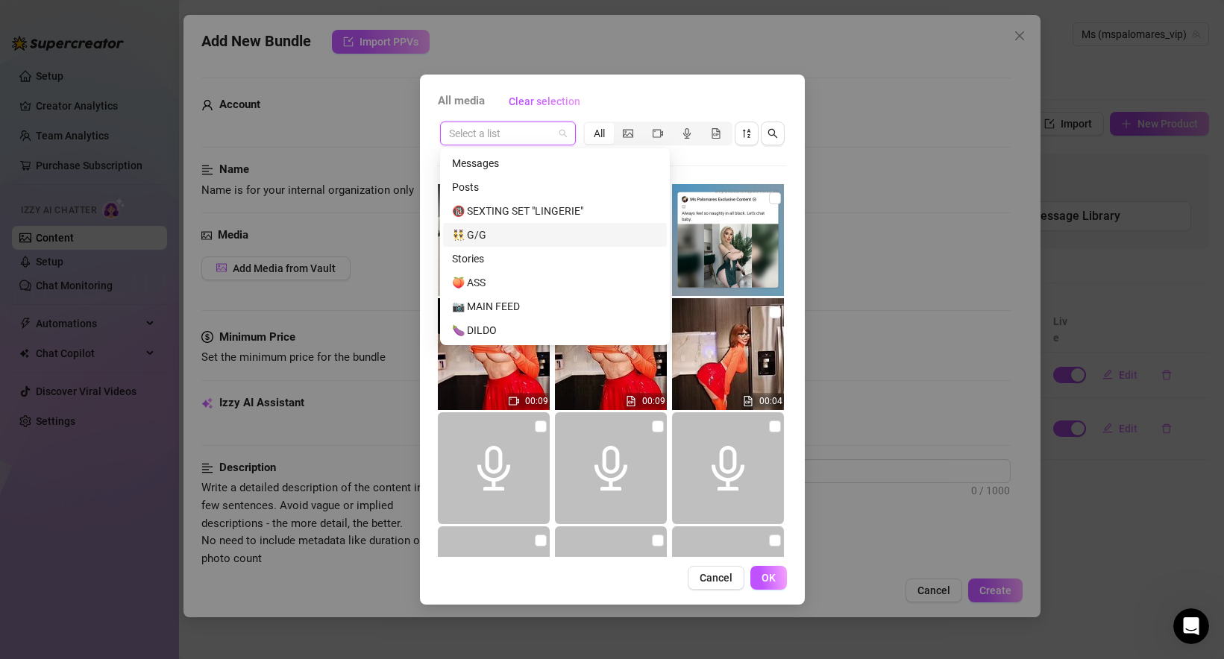
click at [513, 229] on div "👯‍♂️ G/G" at bounding box center [555, 235] width 206 height 16
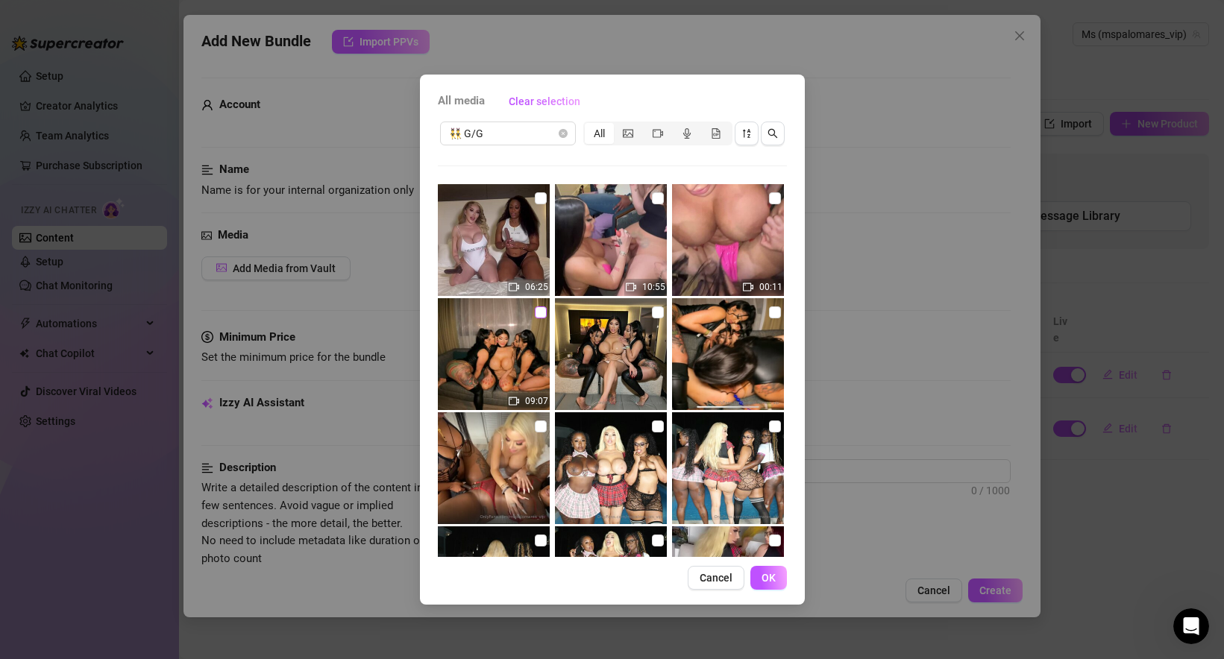
click at [541, 312] on input "checkbox" at bounding box center [541, 313] width 12 height 12
checkbox input "true"
click at [656, 314] on input "checkbox" at bounding box center [658, 313] width 12 height 12
checkbox input "true"
click at [773, 314] on input "checkbox" at bounding box center [775, 313] width 12 height 12
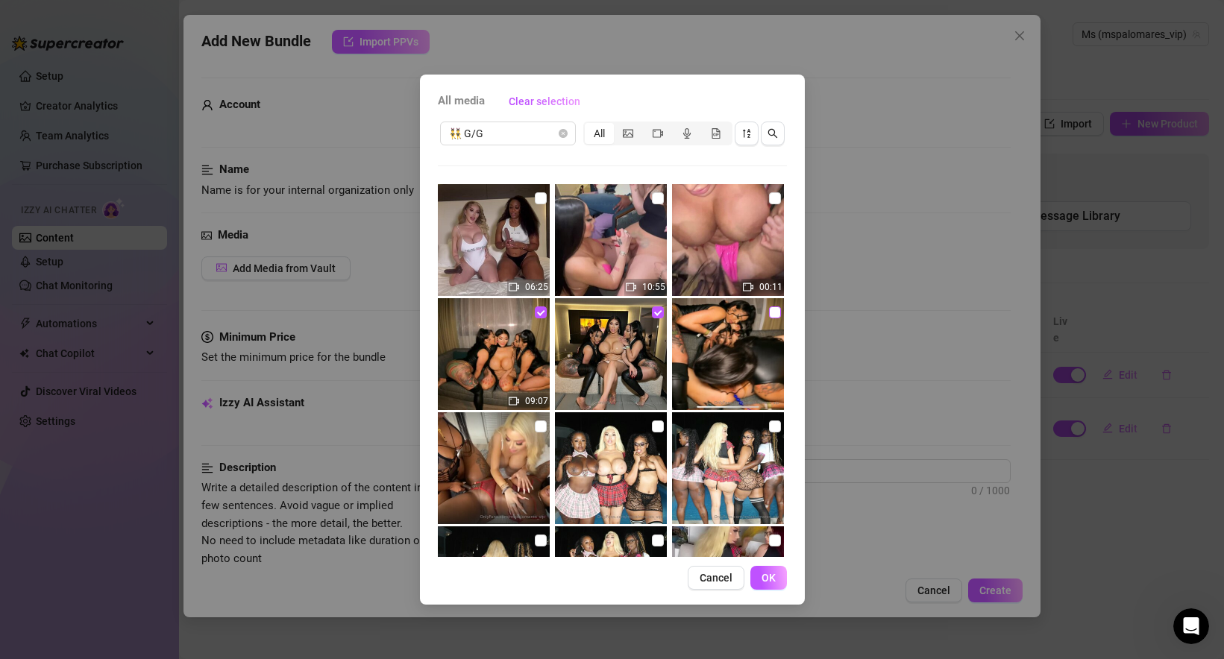
checkbox input "true"
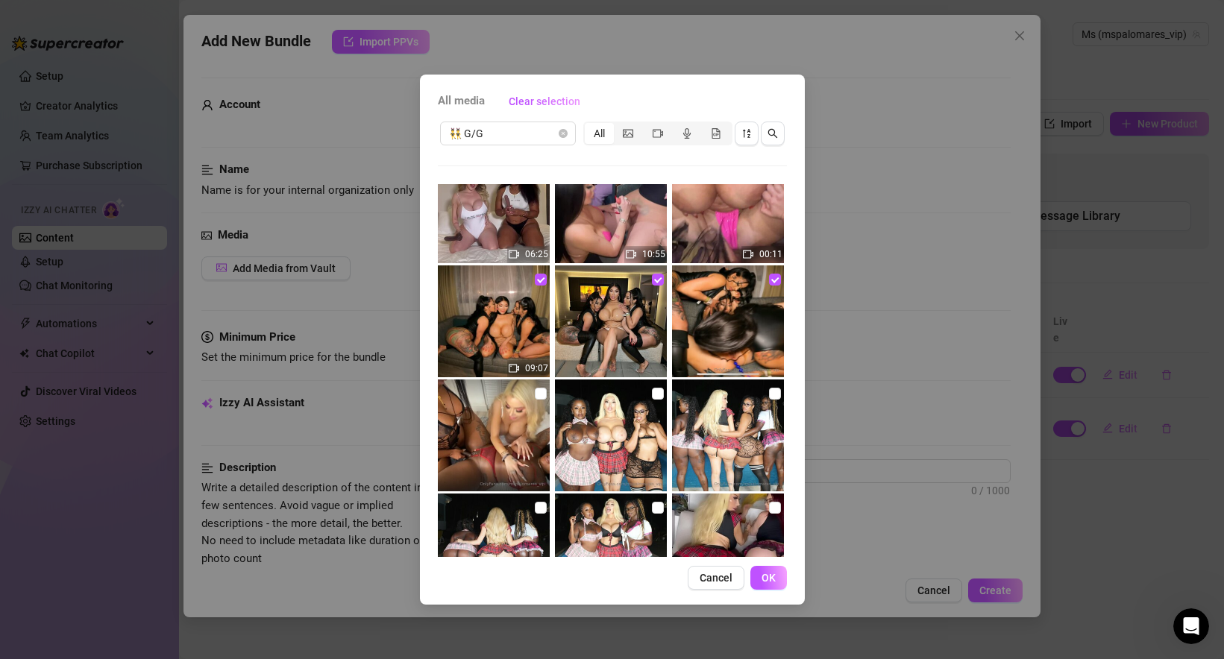
scroll to position [30, 0]
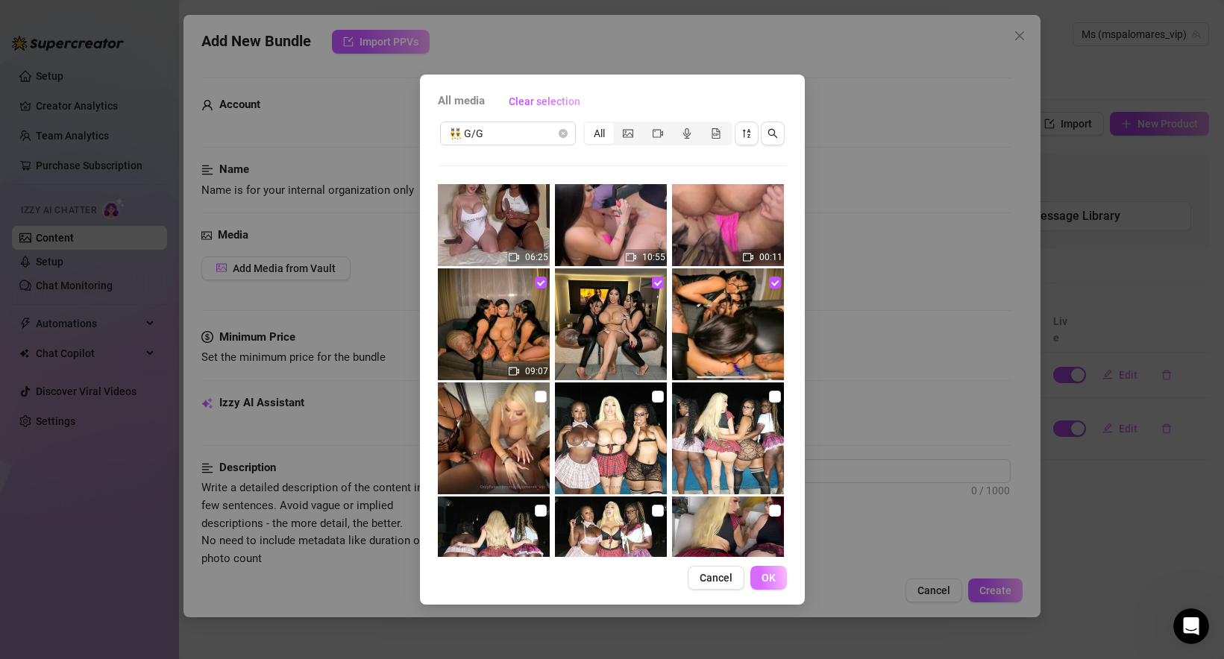
click at [777, 579] on button "OK" at bounding box center [768, 578] width 37 height 24
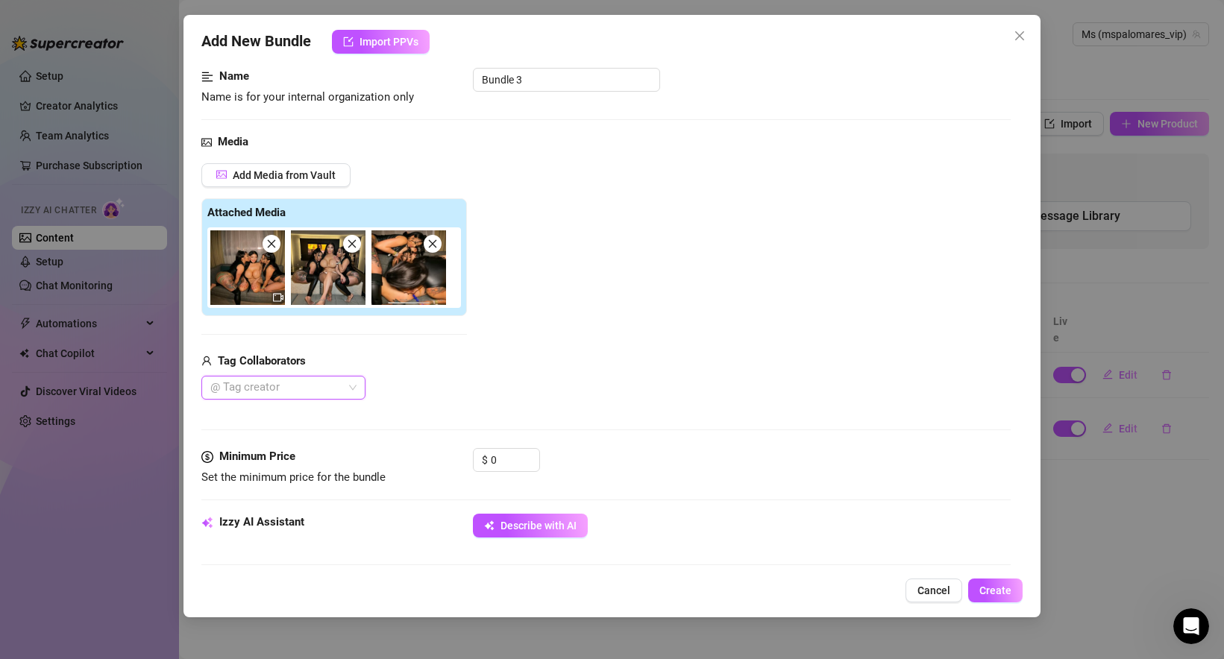
scroll to position [94, 0]
click at [291, 392] on div at bounding box center [275, 387] width 142 height 21
type input "doubledosetwinsxxx"
click at [400, 384] on div "@ Tag creator" at bounding box center [333, 387] width 265 height 24
click at [306, 398] on div "@ Tag creator" at bounding box center [283, 387] width 164 height 24
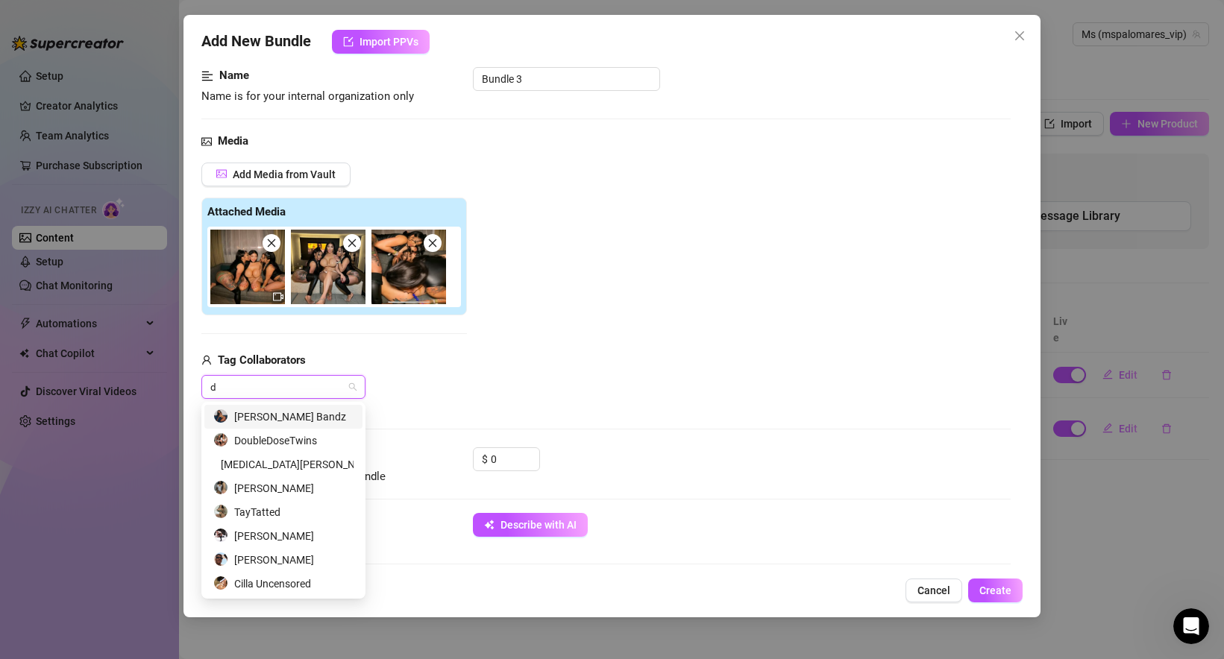
type input "do"
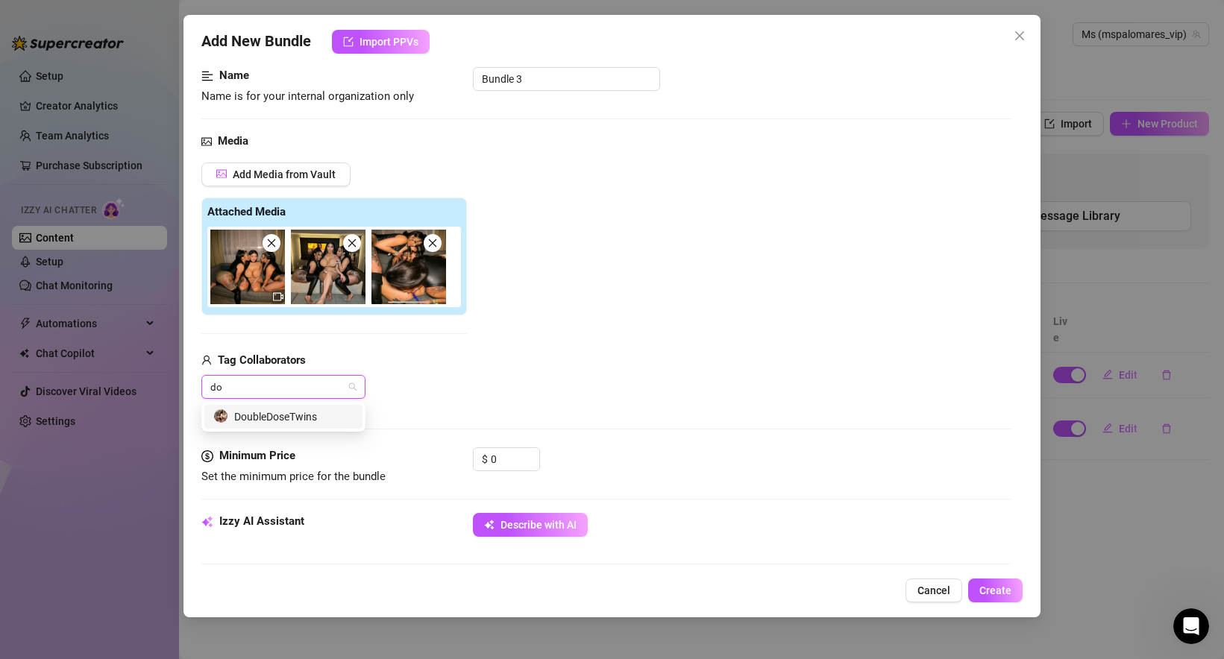
click at [334, 422] on div "DoubleDoseTwins" at bounding box center [283, 417] width 140 height 16
click at [467, 389] on div "DoubleDoseTwins" at bounding box center [333, 387] width 265 height 24
drag, startPoint x: 507, startPoint y: 456, endPoint x: 487, endPoint y: 455, distance: 20.1
click at [487, 455] on div "$ 0" at bounding box center [506, 459] width 67 height 24
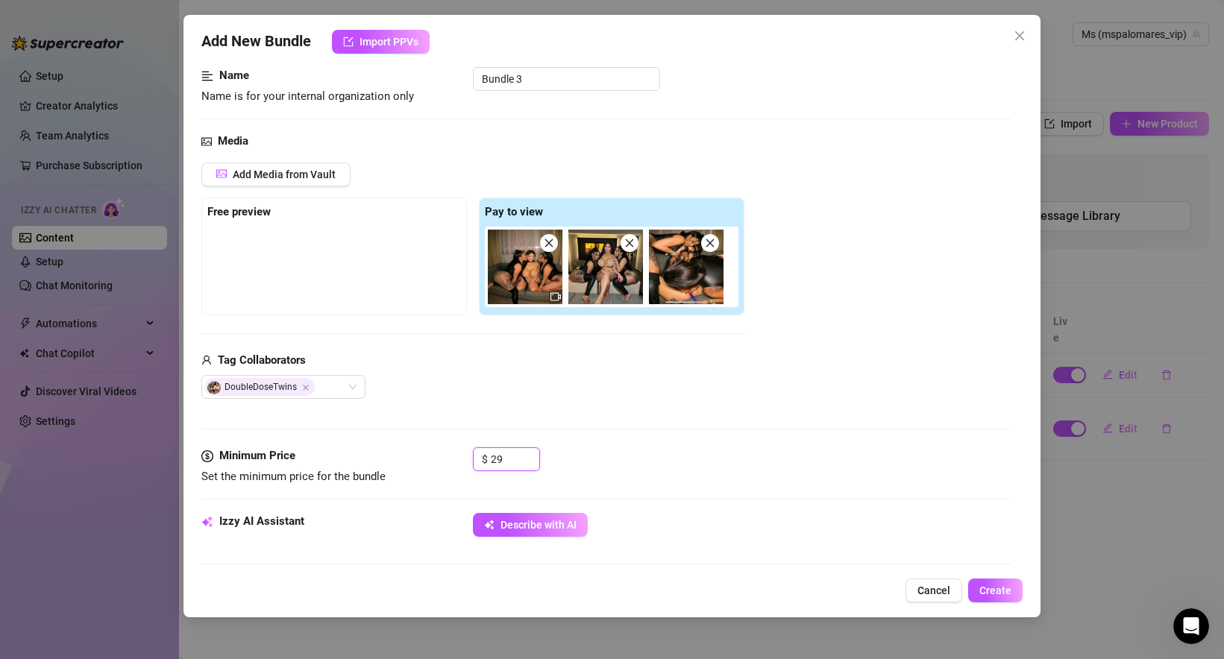
type input "29"
click at [700, 429] on div at bounding box center [605, 429] width 809 height 1
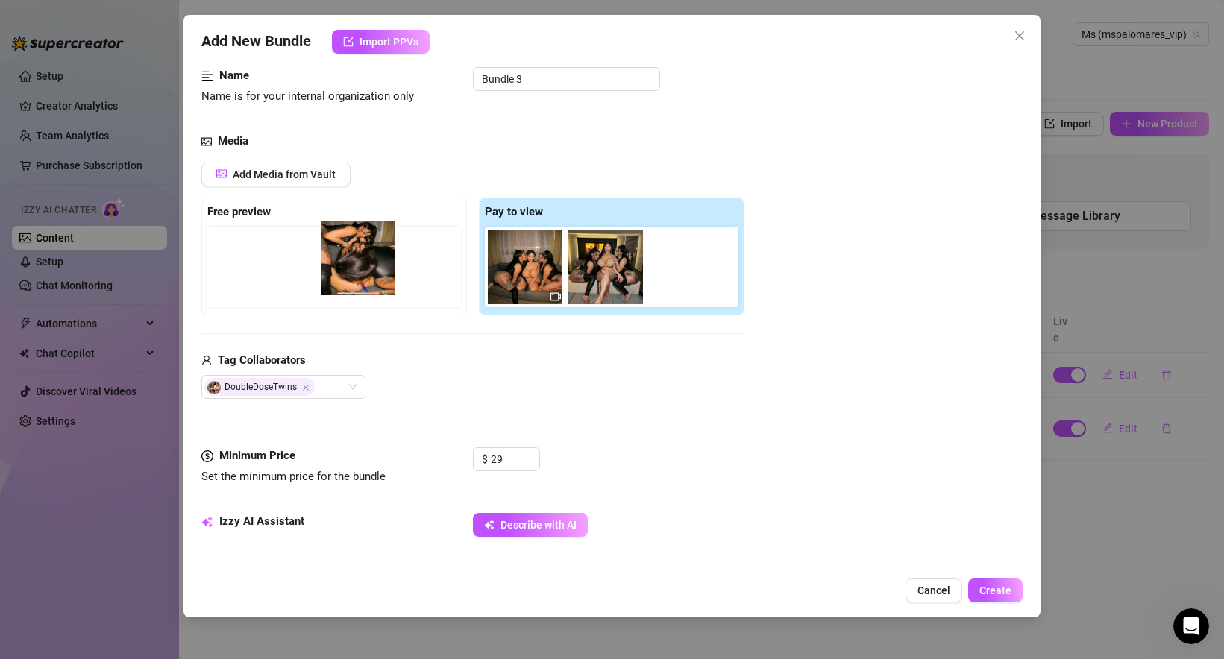
drag, startPoint x: 692, startPoint y: 271, endPoint x: 356, endPoint y: 262, distance: 336.5
click at [356, 262] on div "Free preview Pay to view" at bounding box center [472, 257] width 543 height 118
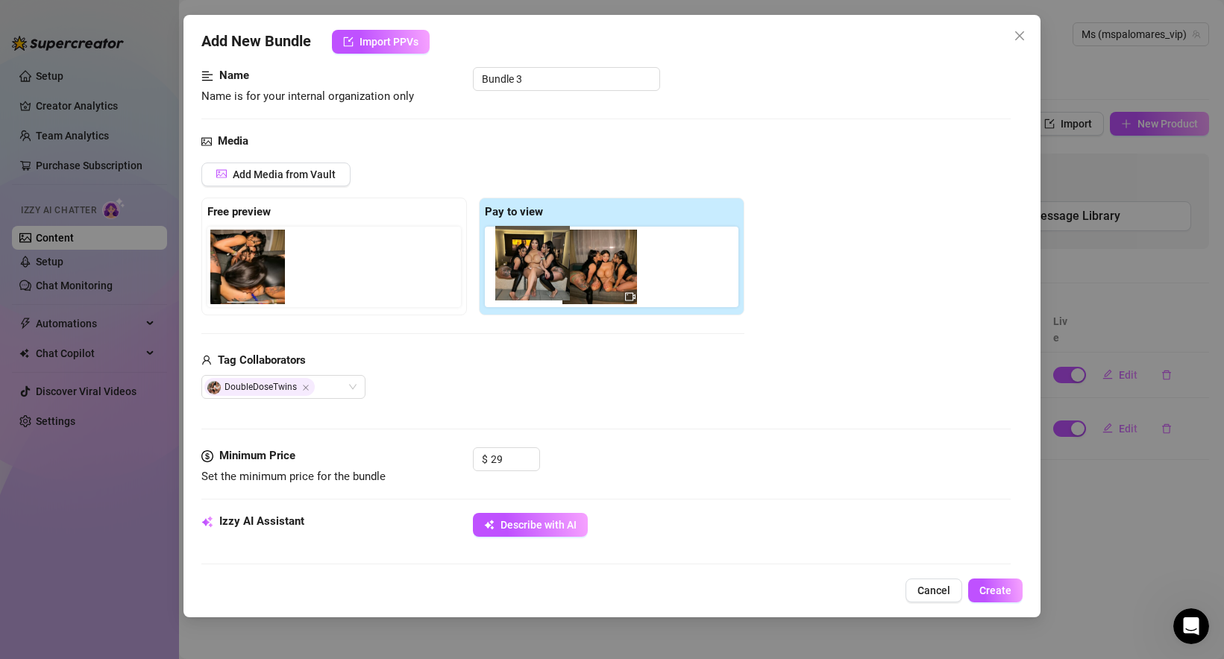
drag, startPoint x: 621, startPoint y: 268, endPoint x: 546, endPoint y: 264, distance: 75.5
click at [545, 264] on div at bounding box center [615, 267] width 260 height 81
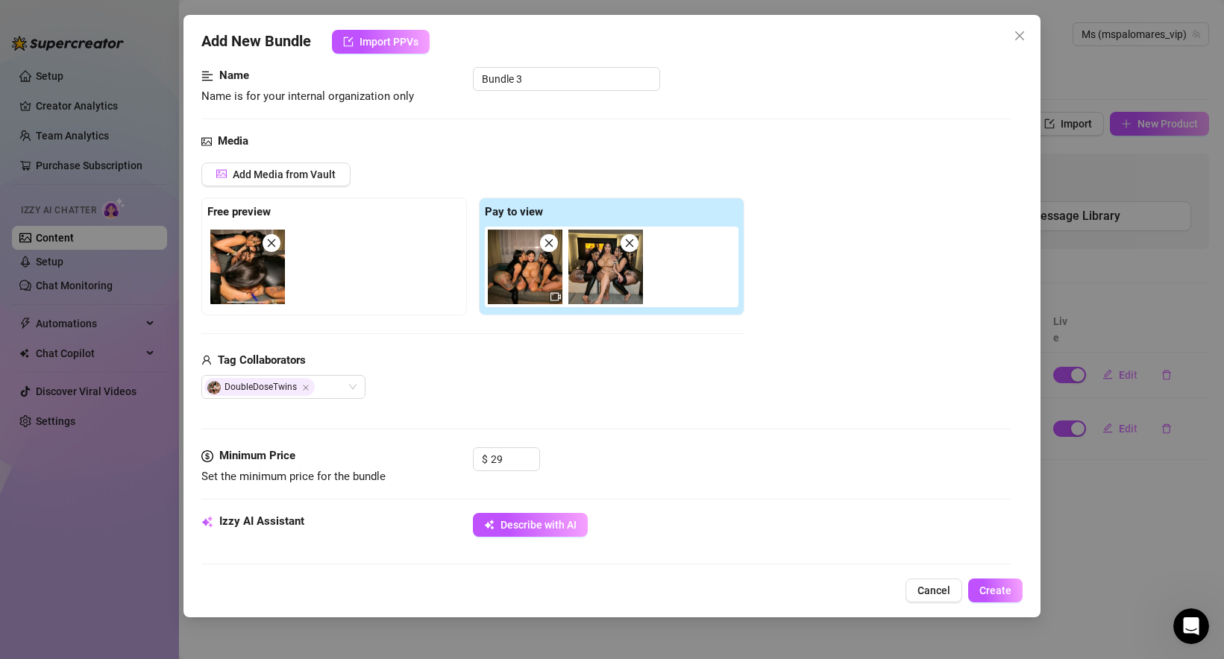
click at [652, 358] on div "Tag Collaborators" at bounding box center [472, 361] width 543 height 18
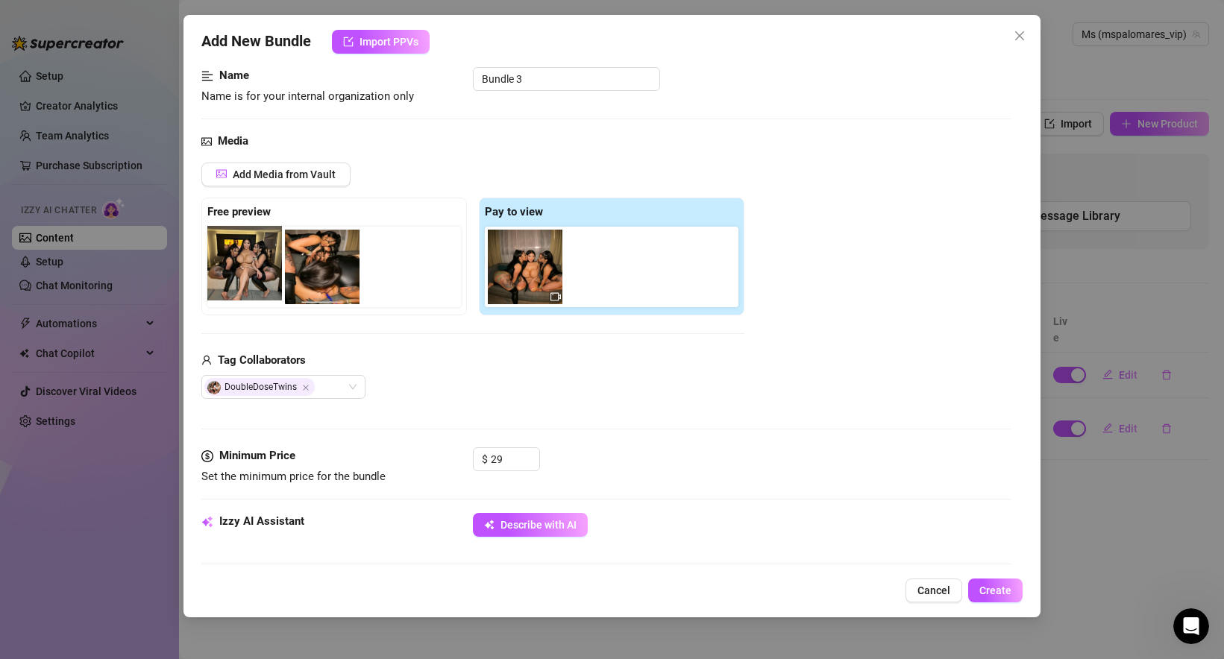
drag, startPoint x: 618, startPoint y: 279, endPoint x: 251, endPoint y: 276, distance: 366.9
click at [251, 276] on div "Free preview Pay to view" at bounding box center [472, 257] width 543 height 118
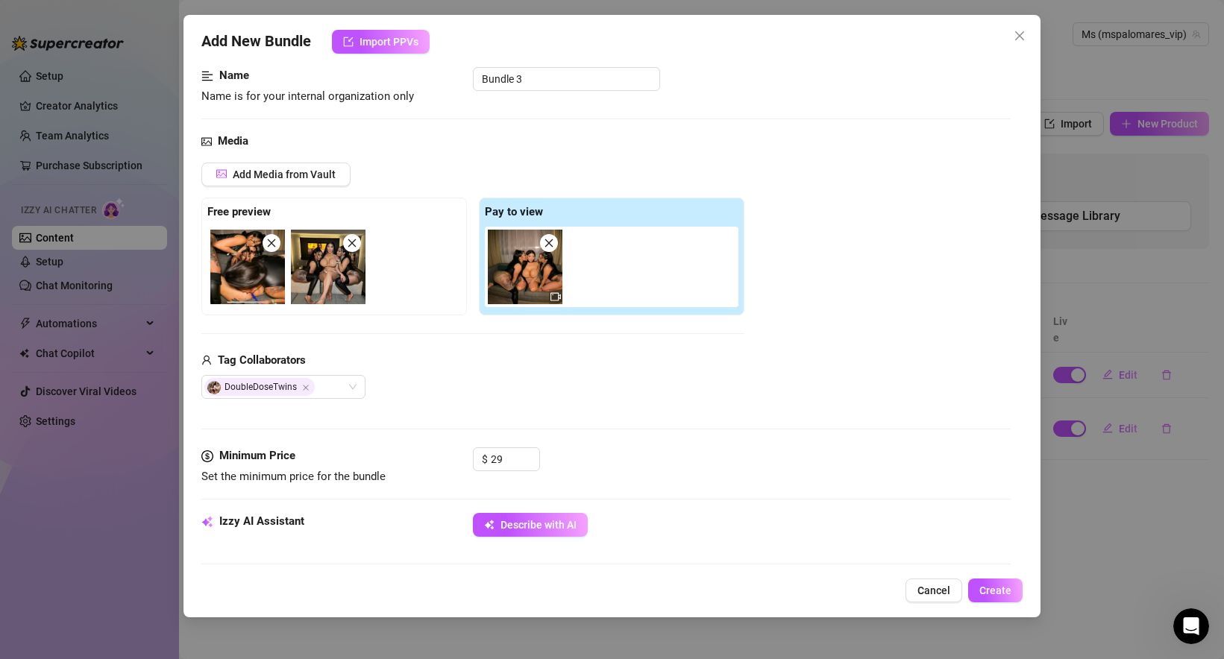
click at [273, 245] on icon "close" at bounding box center [271, 243] width 10 height 10
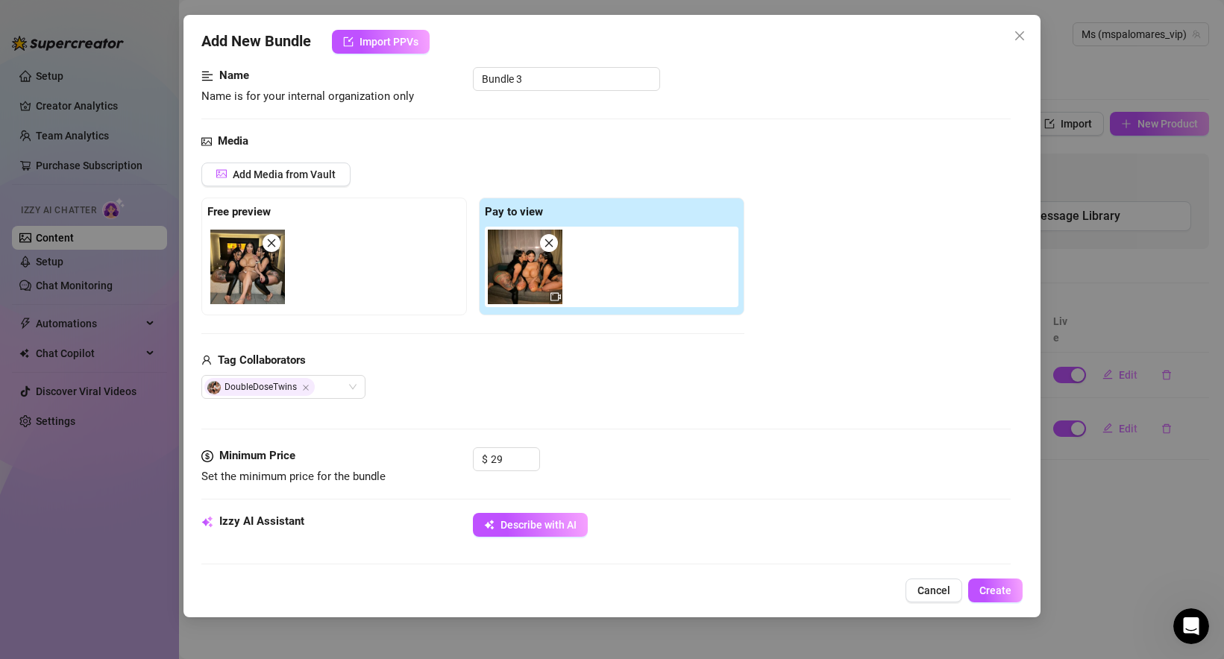
click at [626, 254] on div at bounding box center [615, 267] width 260 height 81
click at [312, 180] on span "Add Media from Vault" at bounding box center [284, 175] width 103 height 12
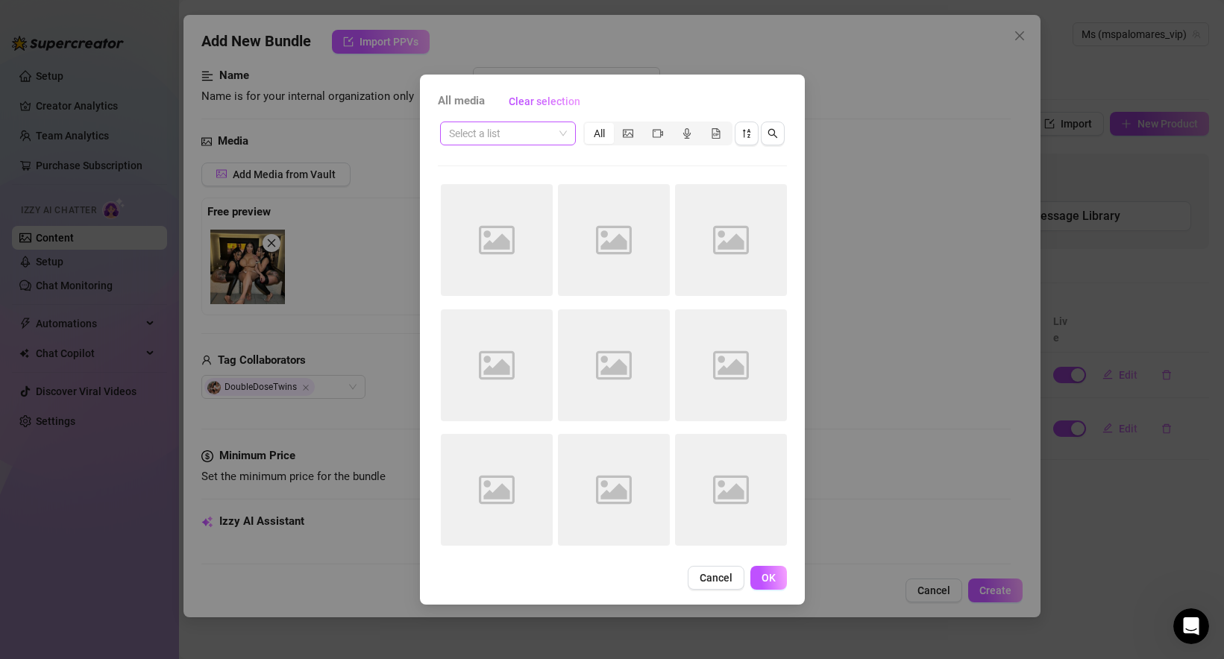
click at [566, 131] on div "Select a list" at bounding box center [508, 134] width 136 height 24
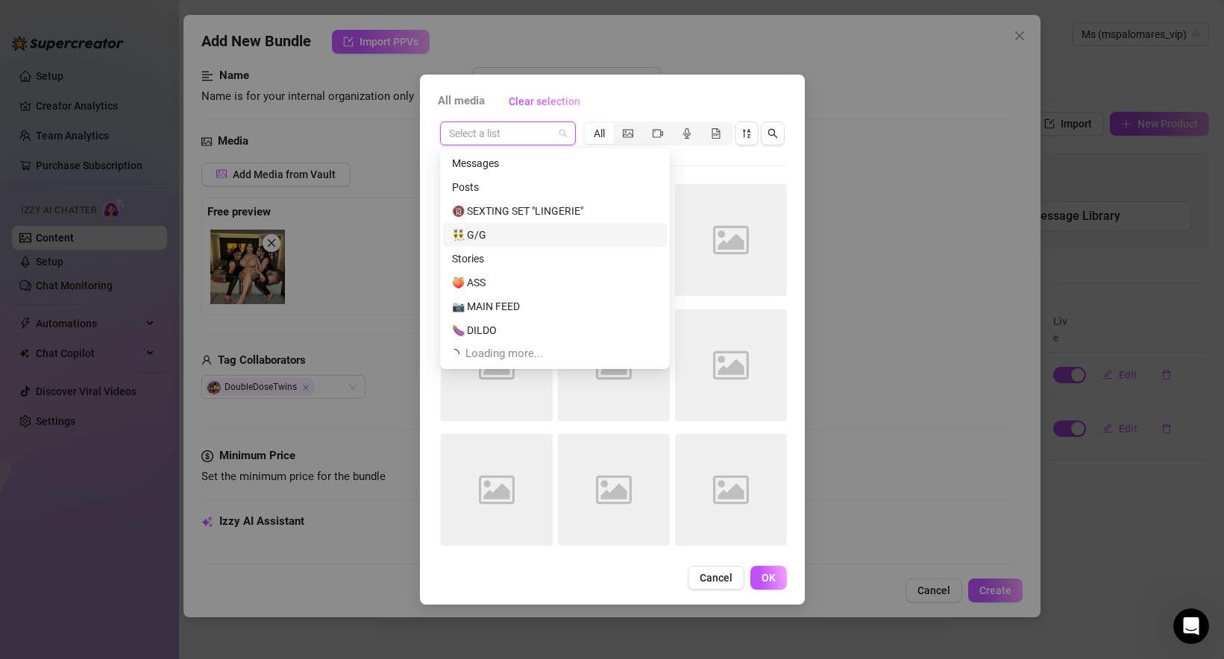
click at [518, 235] on div "👯‍♂️ G/G" at bounding box center [555, 235] width 206 height 16
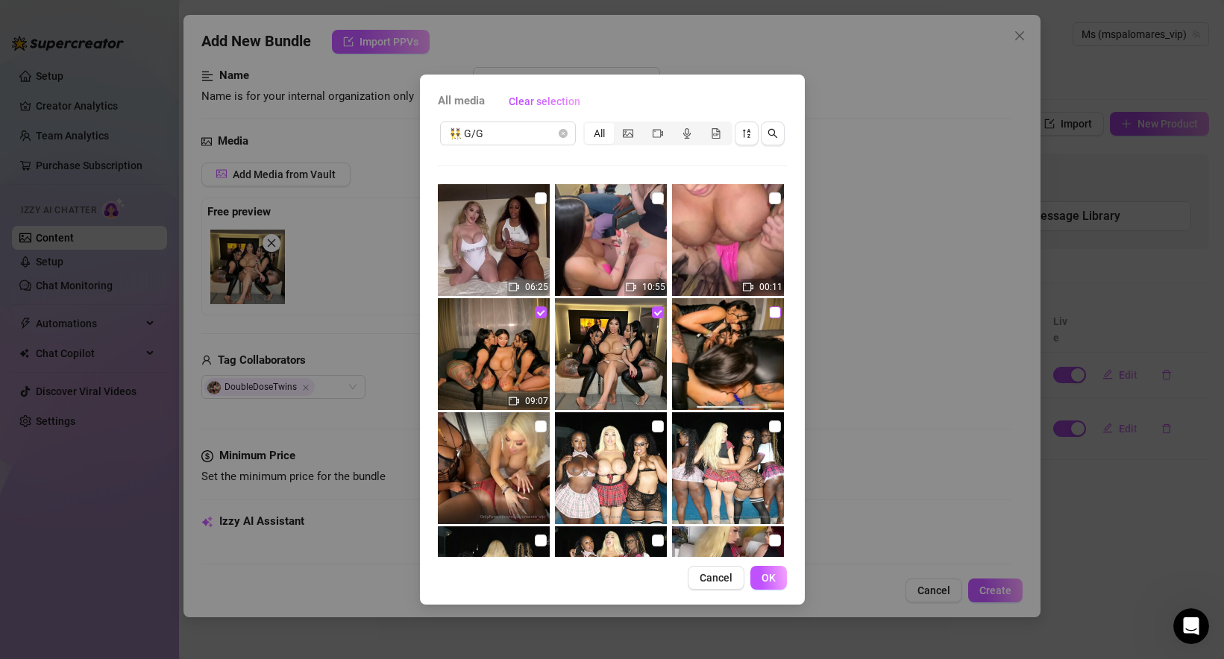
click at [772, 311] on input "checkbox" at bounding box center [775, 313] width 12 height 12
checkbox input "true"
click at [769, 579] on span "OK" at bounding box center [768, 578] width 14 height 12
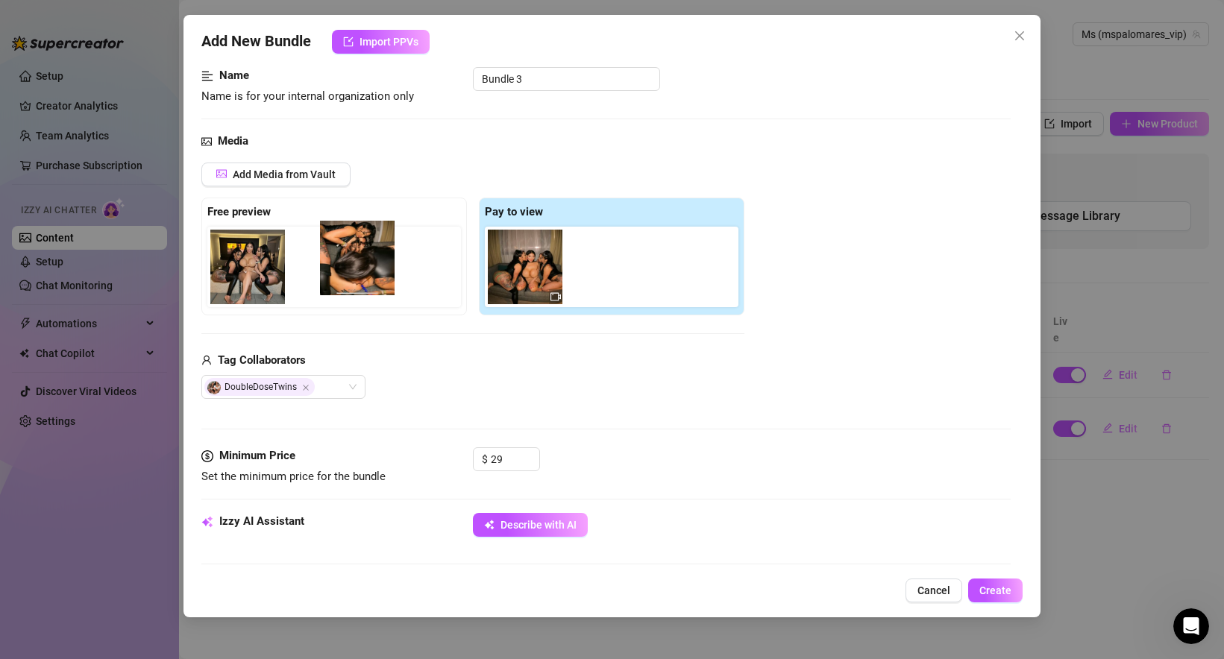
drag, startPoint x: 632, startPoint y: 282, endPoint x: 377, endPoint y: 273, distance: 256.0
click at [377, 273] on div "Free preview Pay to view" at bounding box center [472, 257] width 543 height 118
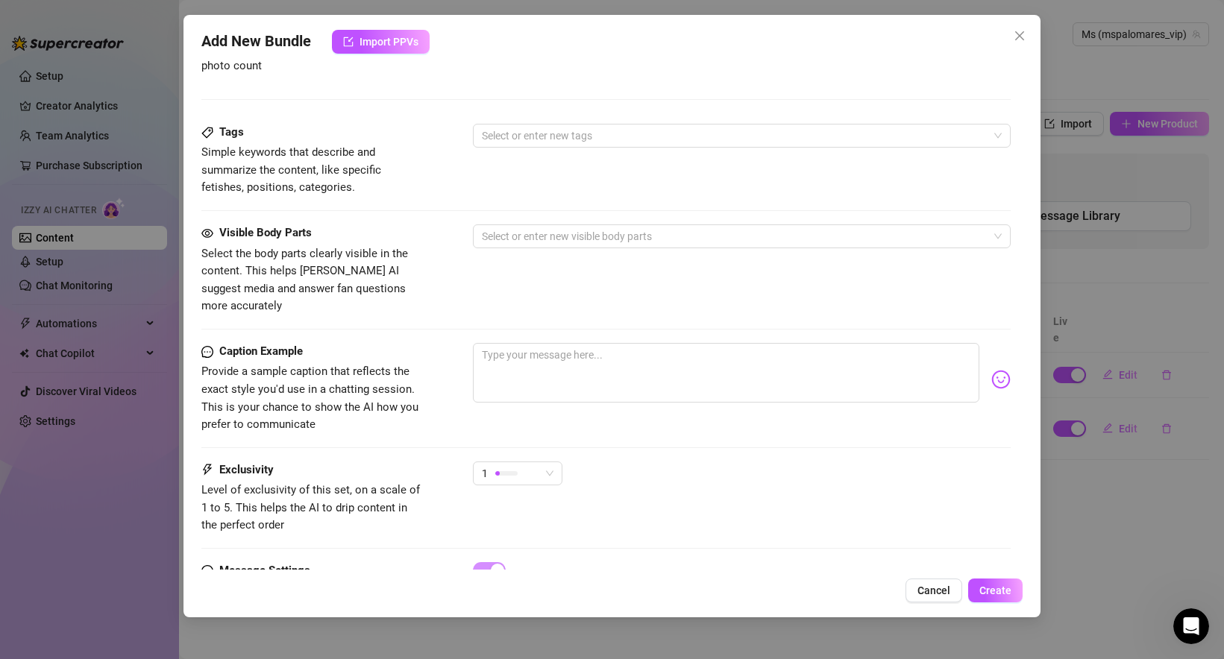
scroll to position [764, 0]
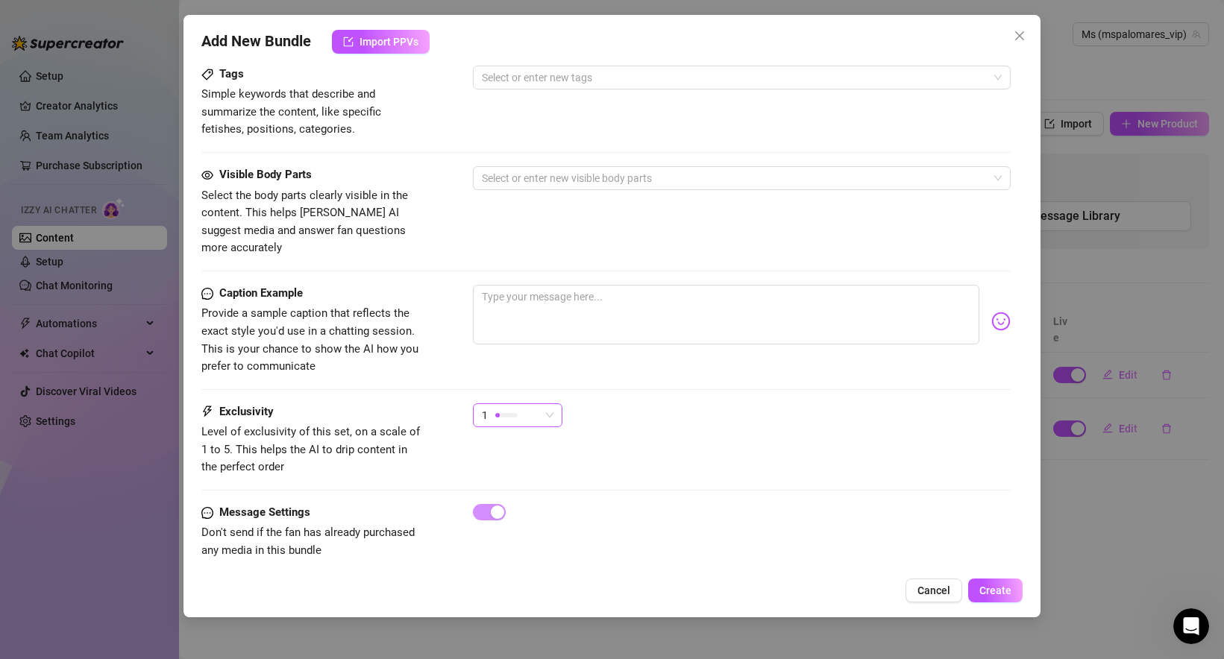
click at [543, 404] on span "1" at bounding box center [518, 415] width 72 height 22
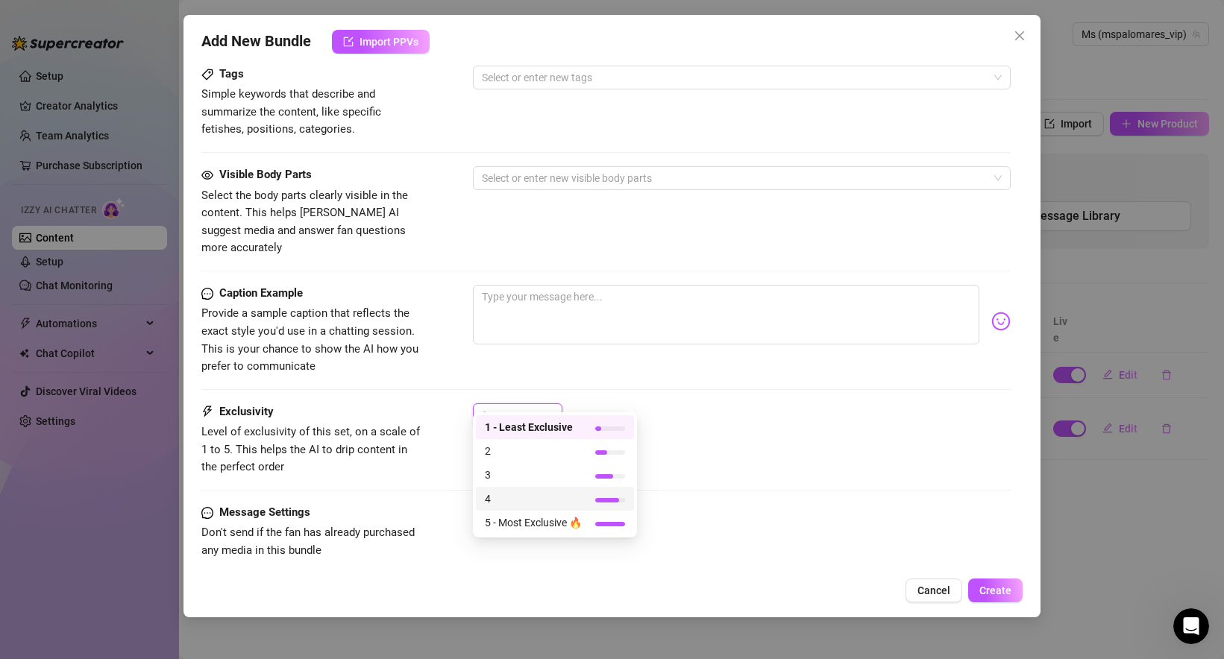
click at [541, 501] on span "4" at bounding box center [533, 499] width 97 height 16
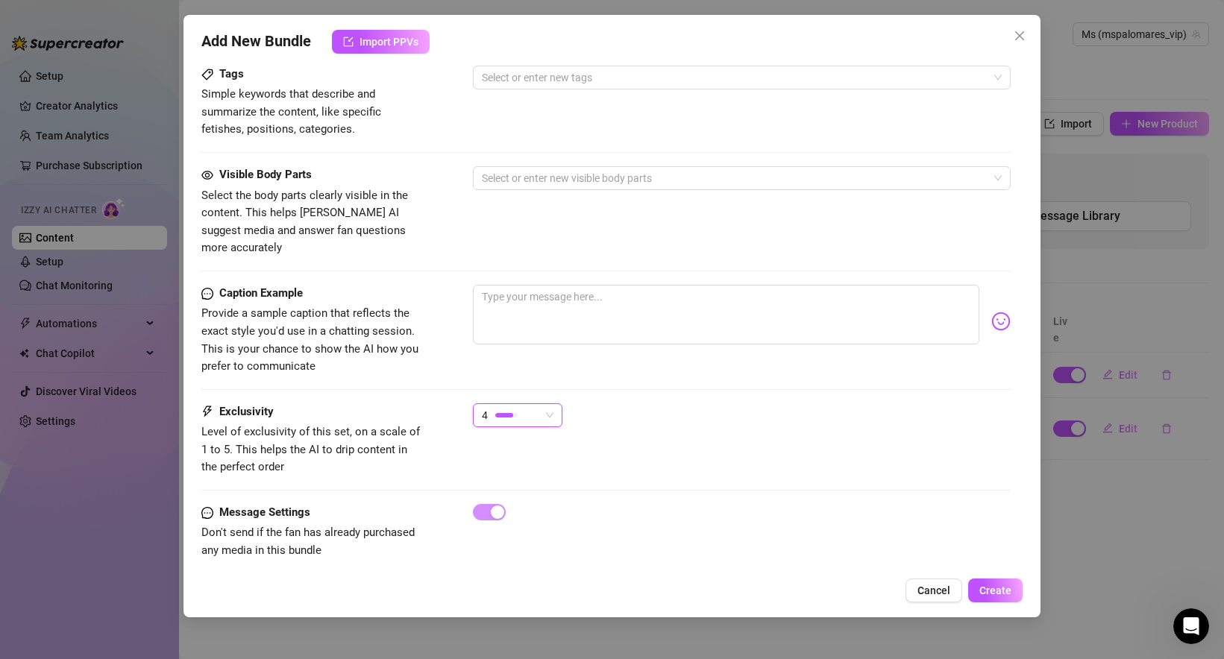
click at [551, 404] on span "4" at bounding box center [518, 415] width 72 height 22
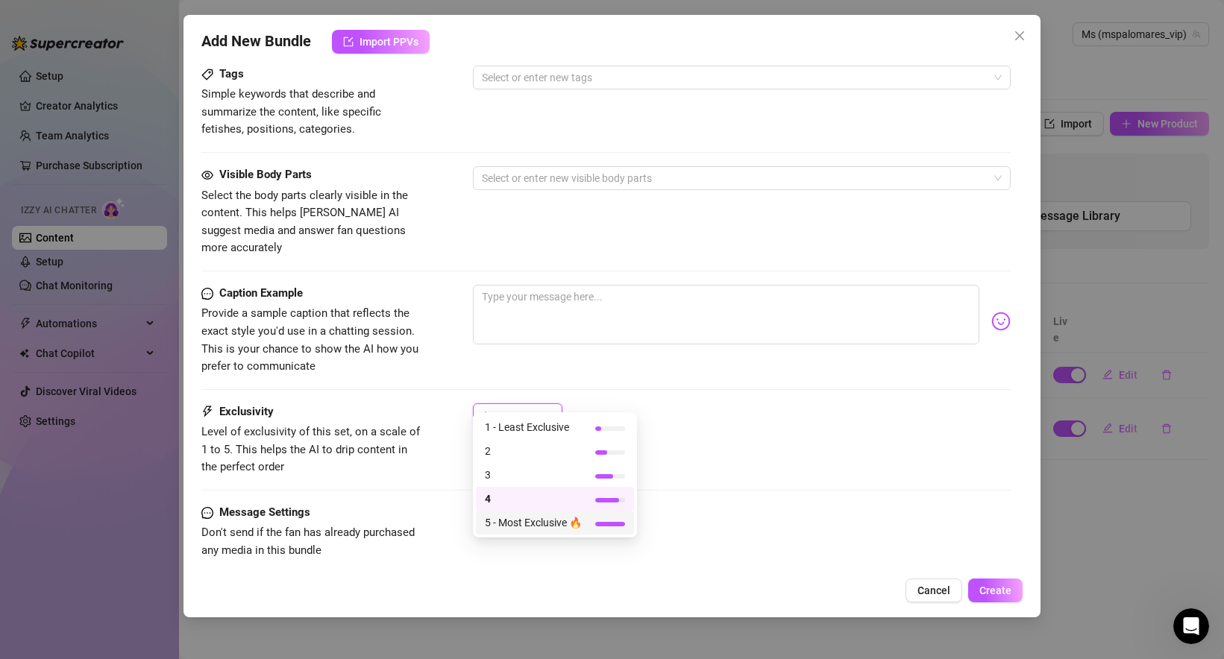
click at [552, 518] on span "5 - Most Exclusive 🔥" at bounding box center [533, 523] width 97 height 16
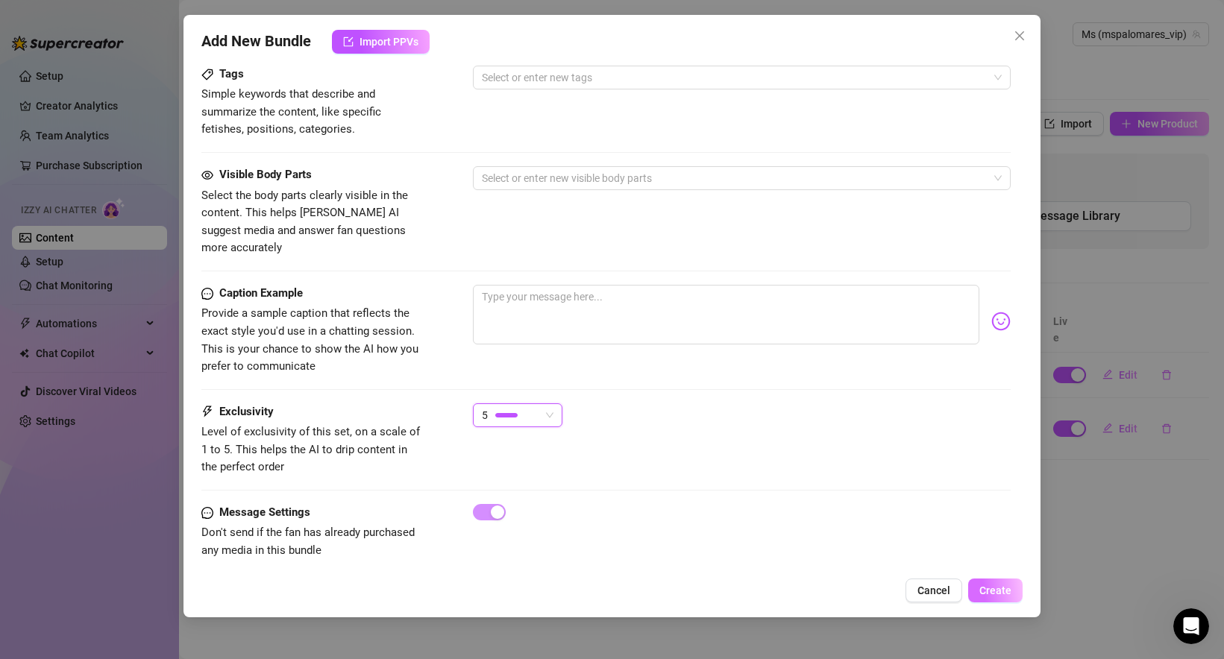
click at [1000, 591] on span "Create" at bounding box center [995, 591] width 32 height 12
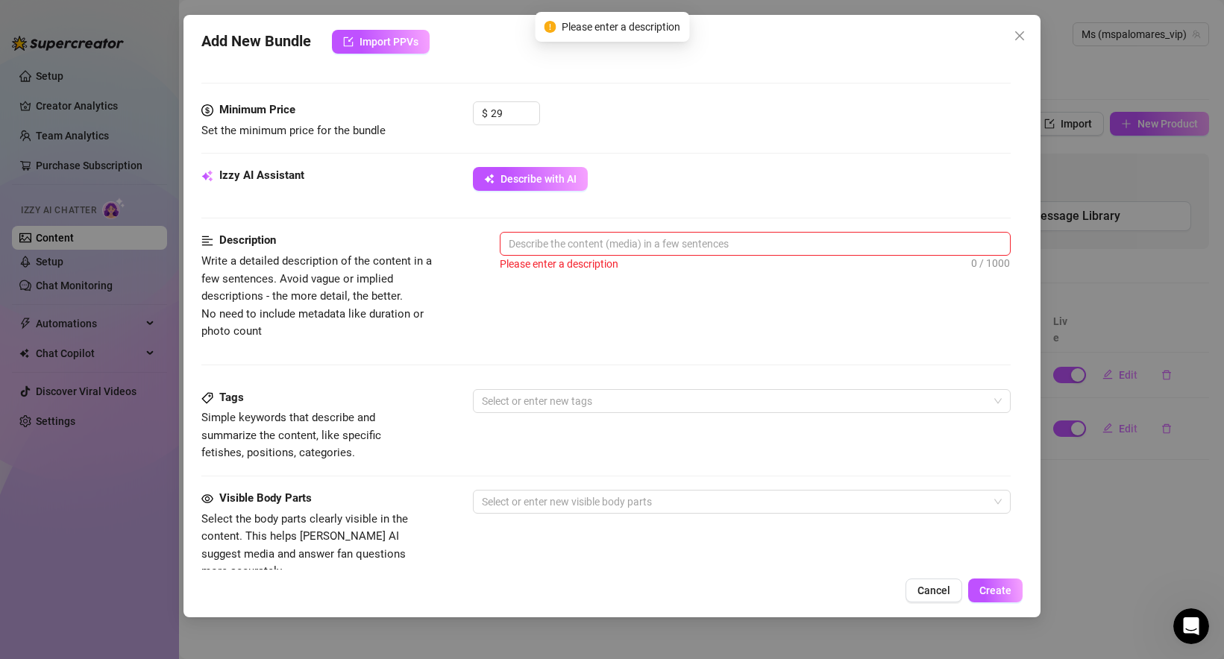
scroll to position [420, 0]
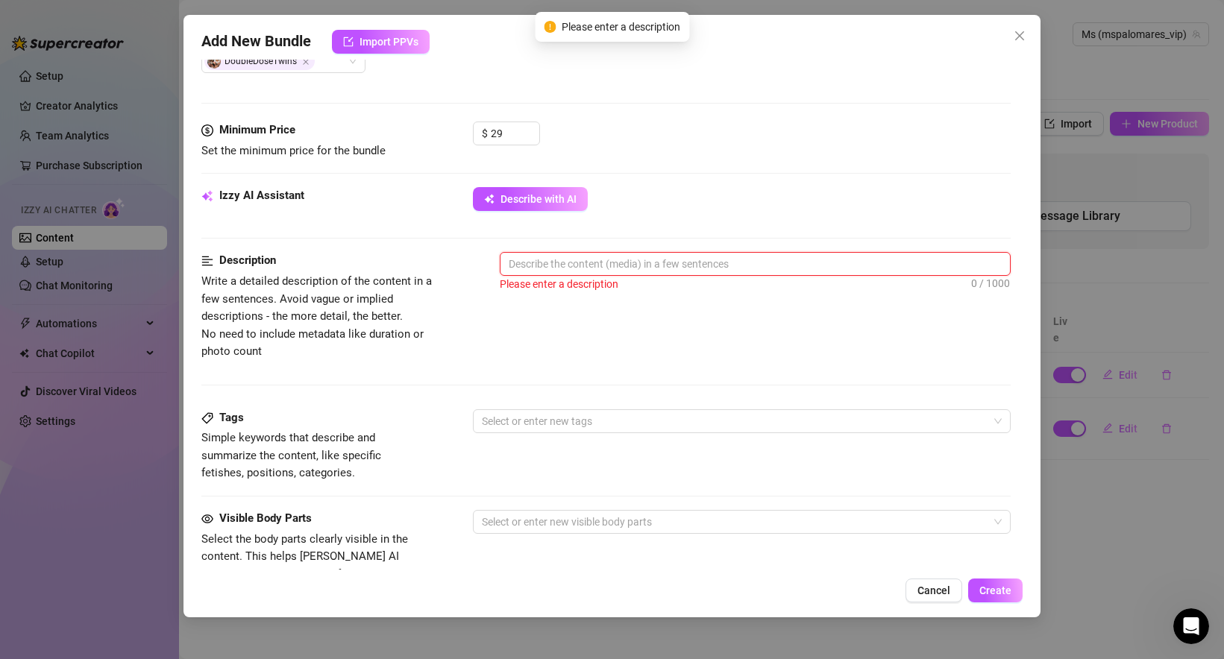
click at [587, 264] on textarea at bounding box center [754, 264] width 509 height 22
click at [557, 267] on textarea at bounding box center [754, 264] width 509 height 22
paste textarea "XXX video with @doubledosetwinsxxx"
type textarea "XXX video with @doubledosetwinsxxx"
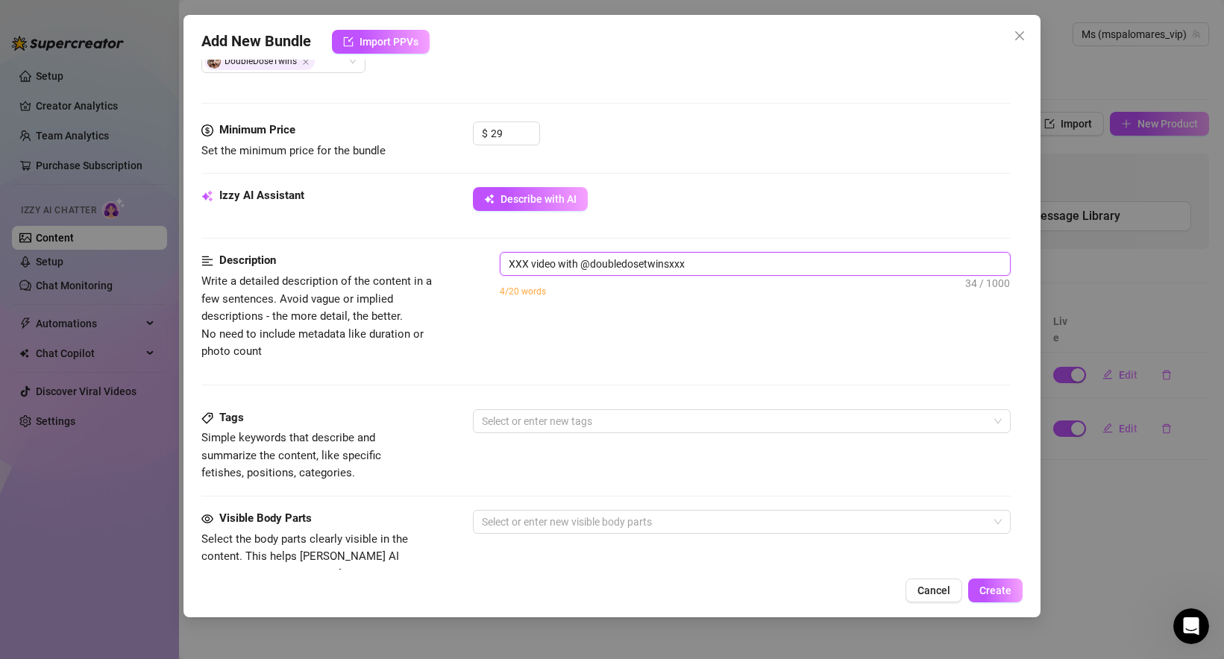
type textarea "XXX video with @doubledosetwinsxxx"
click at [576, 335] on div "Description Write a detailed description of the content in a few sentences. Avo…" at bounding box center [605, 306] width 809 height 108
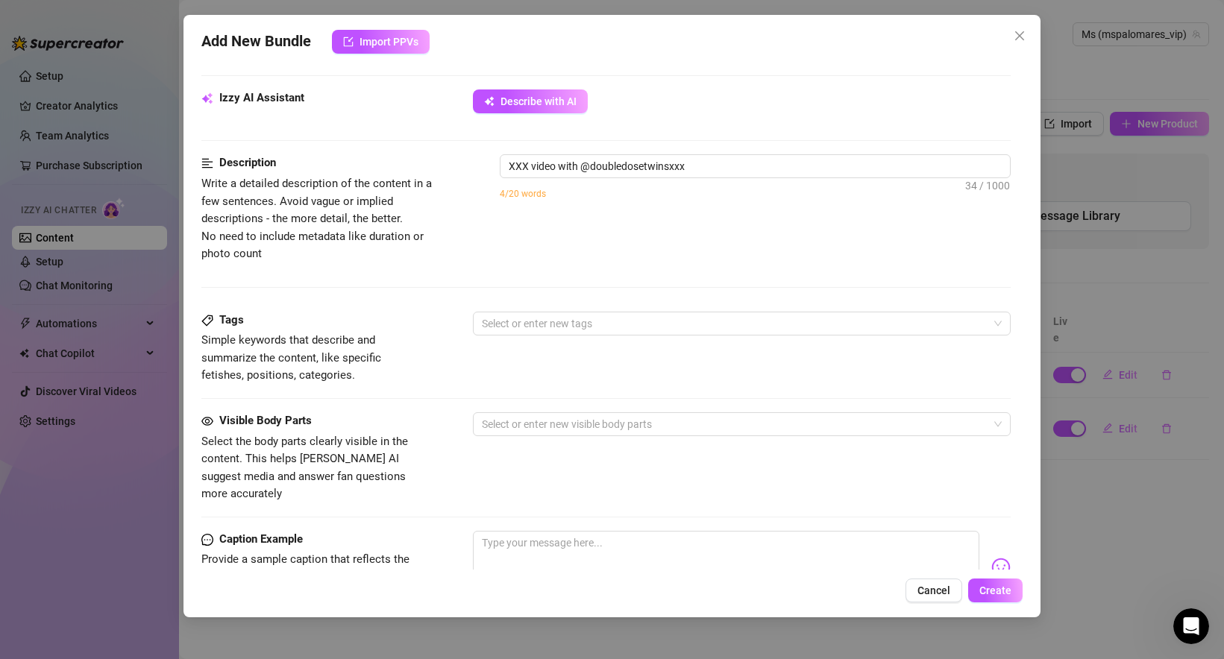
scroll to position [526, 0]
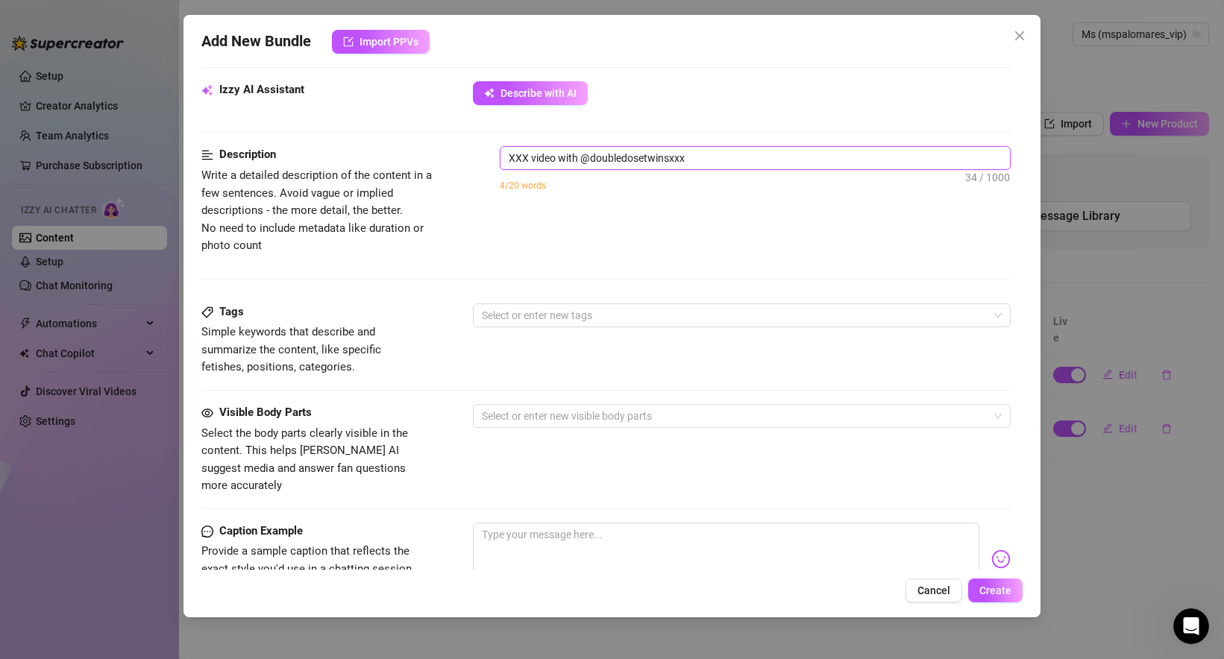
click at [573, 147] on textarea "XXX video with @doubledosetwinsxxx" at bounding box center [754, 158] width 509 height 22
paste textarea "Getting wild with the sexy @doubledosetwinsxxx — they played with my ass, tease…"
type textarea "Getting wild with the sexy @doubledosetwinsxxx — they played with my ass, tease…"
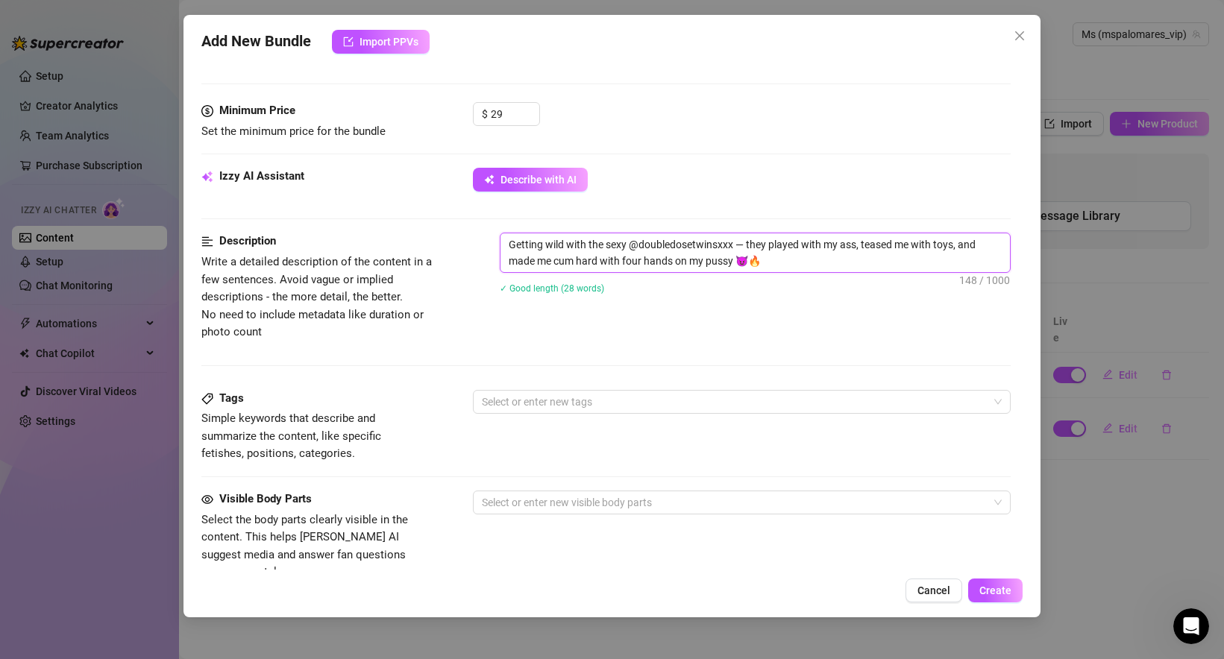
scroll to position [764, 0]
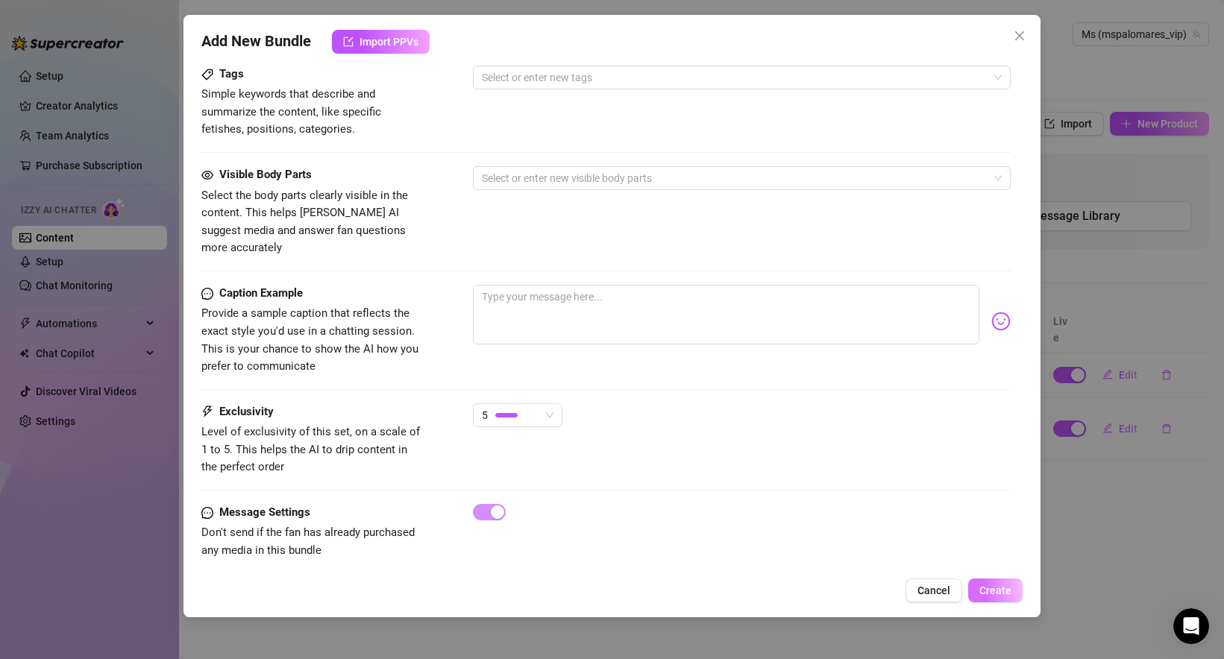
type textarea "Getting wild with the sexy @doubledosetwinsxxx — they played with my ass, tease…"
click at [994, 588] on span "Create" at bounding box center [995, 591] width 32 height 12
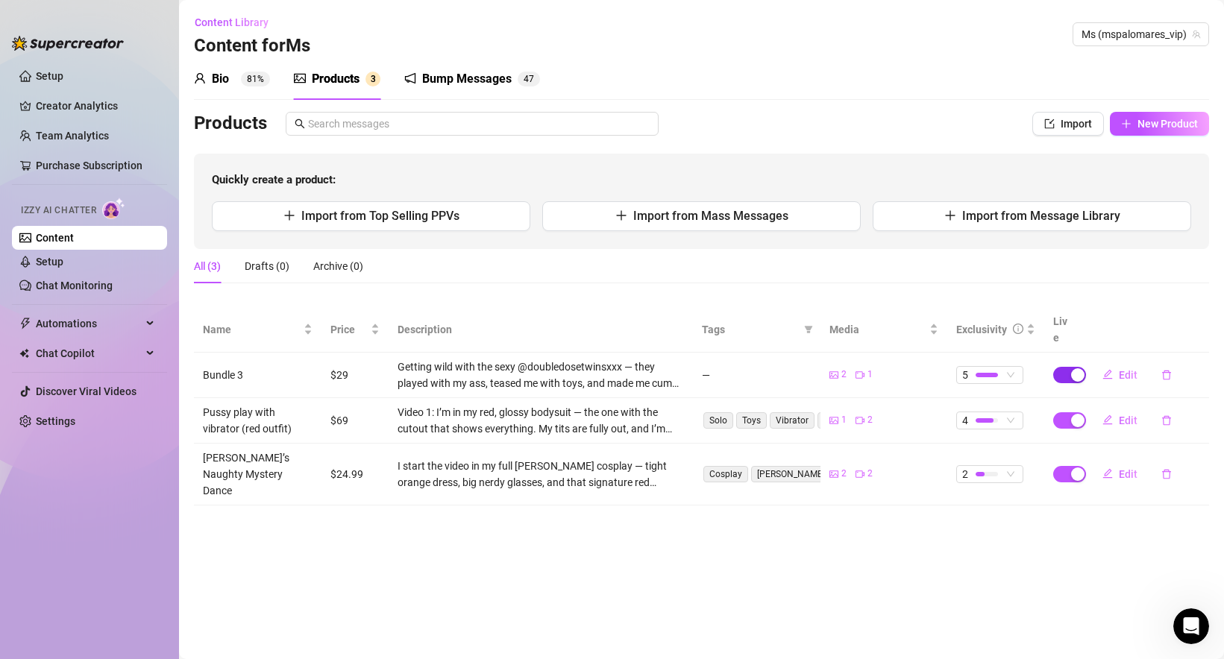
click at [1061, 367] on span "button" at bounding box center [1069, 375] width 33 height 16
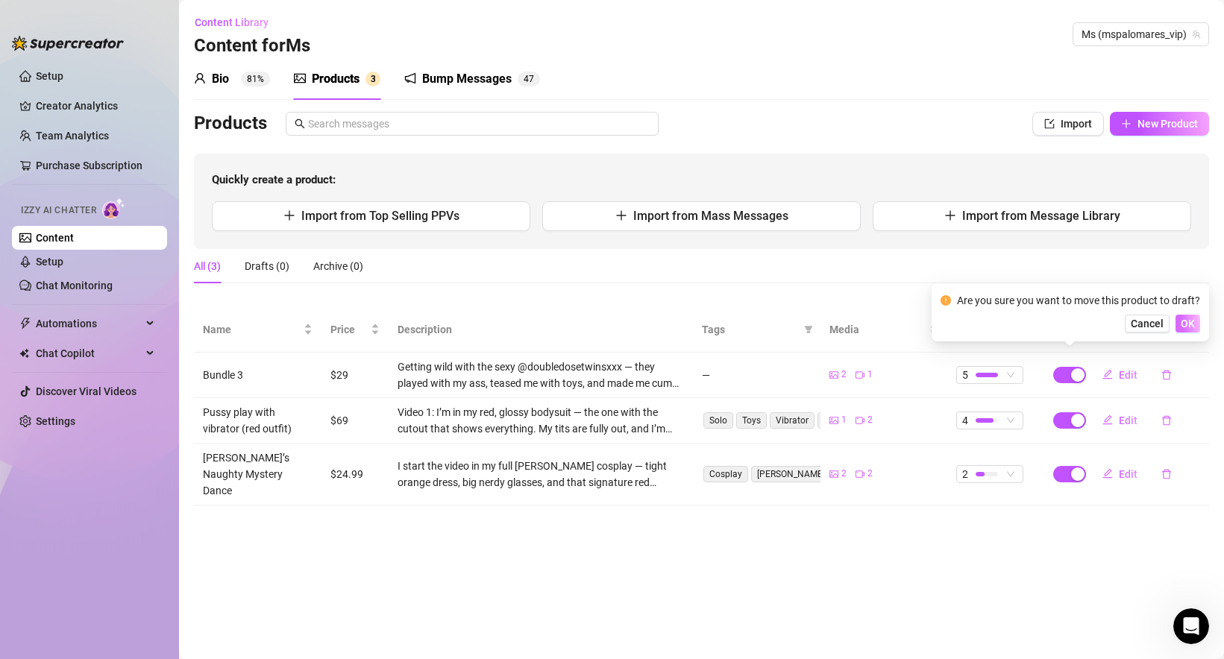
click at [1193, 325] on button "OK" at bounding box center [1187, 324] width 25 height 18
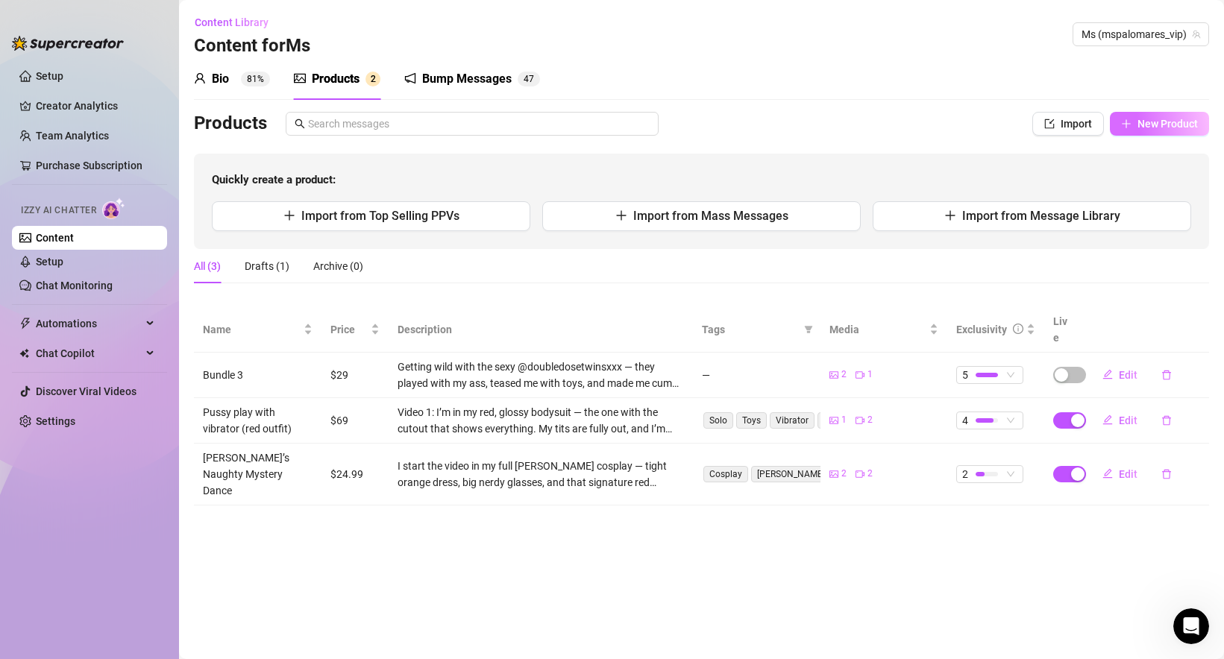
click at [1155, 134] on button "New Product" at bounding box center [1159, 124] width 99 height 24
type textarea "Type your message here..."
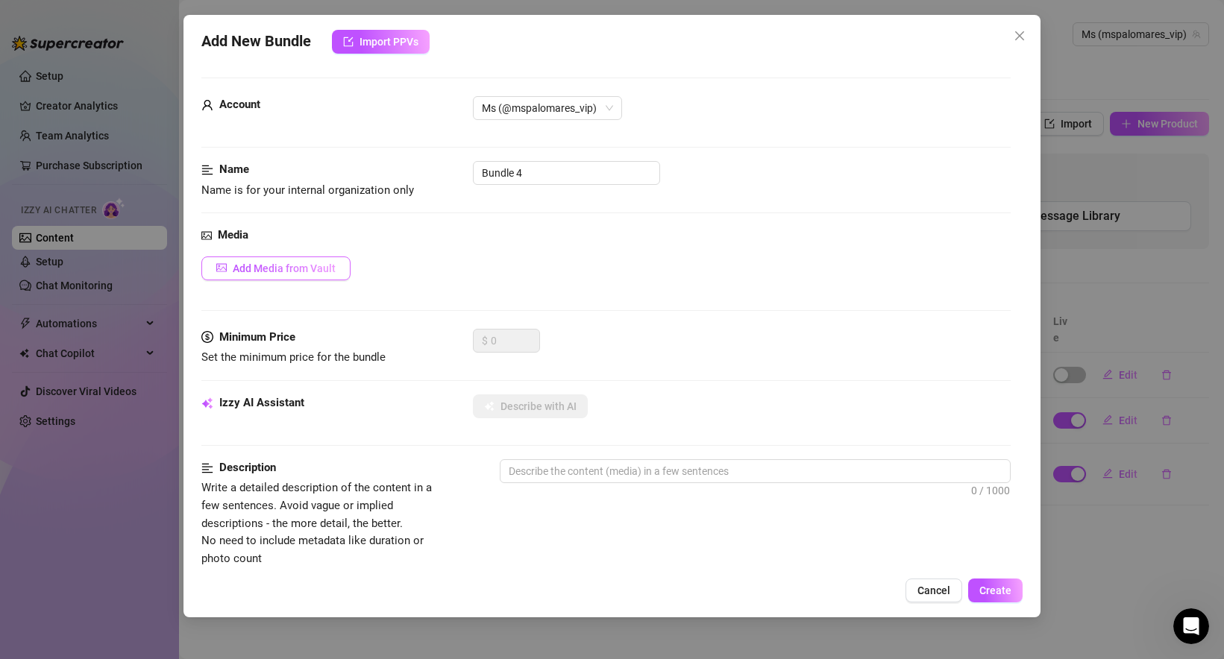
click at [297, 267] on span "Add Media from Vault" at bounding box center [284, 269] width 103 height 12
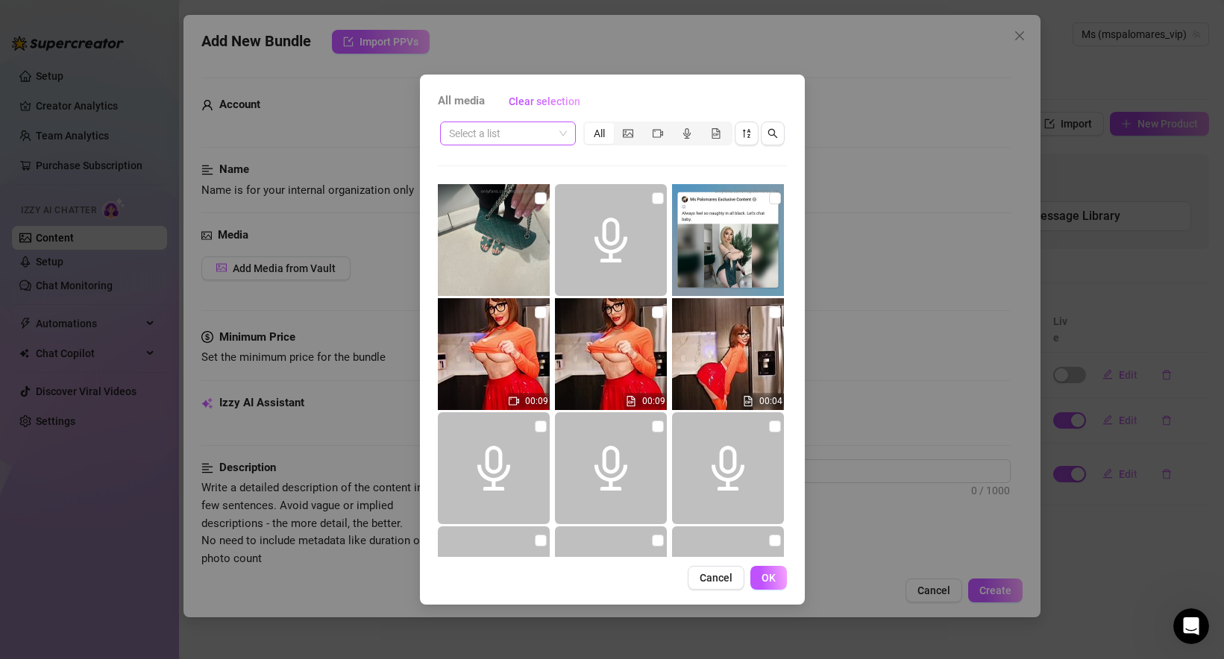
click at [556, 136] on span at bounding box center [508, 133] width 118 height 22
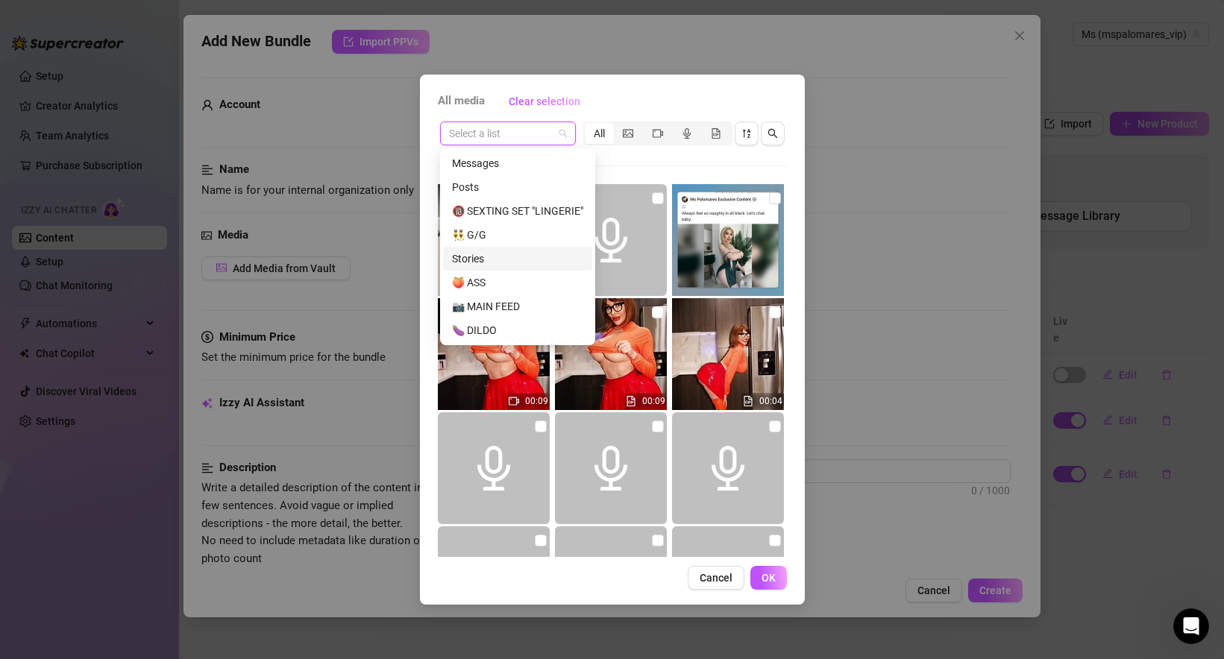
scroll to position [48, 0]
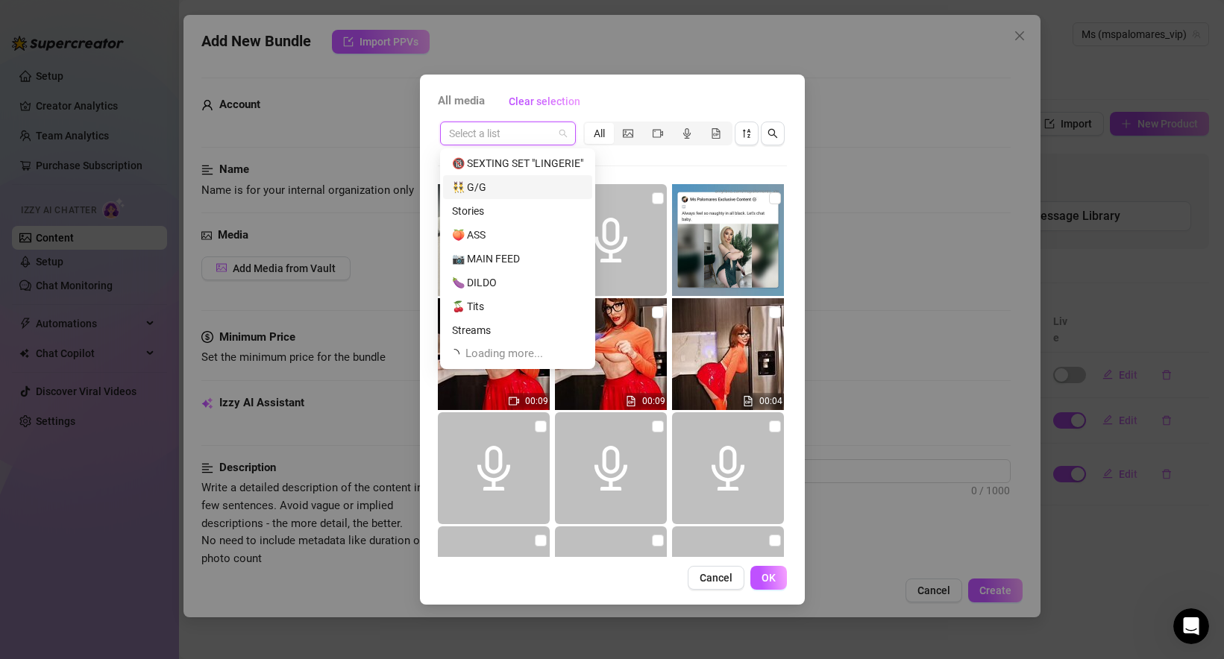
click at [495, 188] on div "👯‍♂️ G/G" at bounding box center [517, 187] width 131 height 16
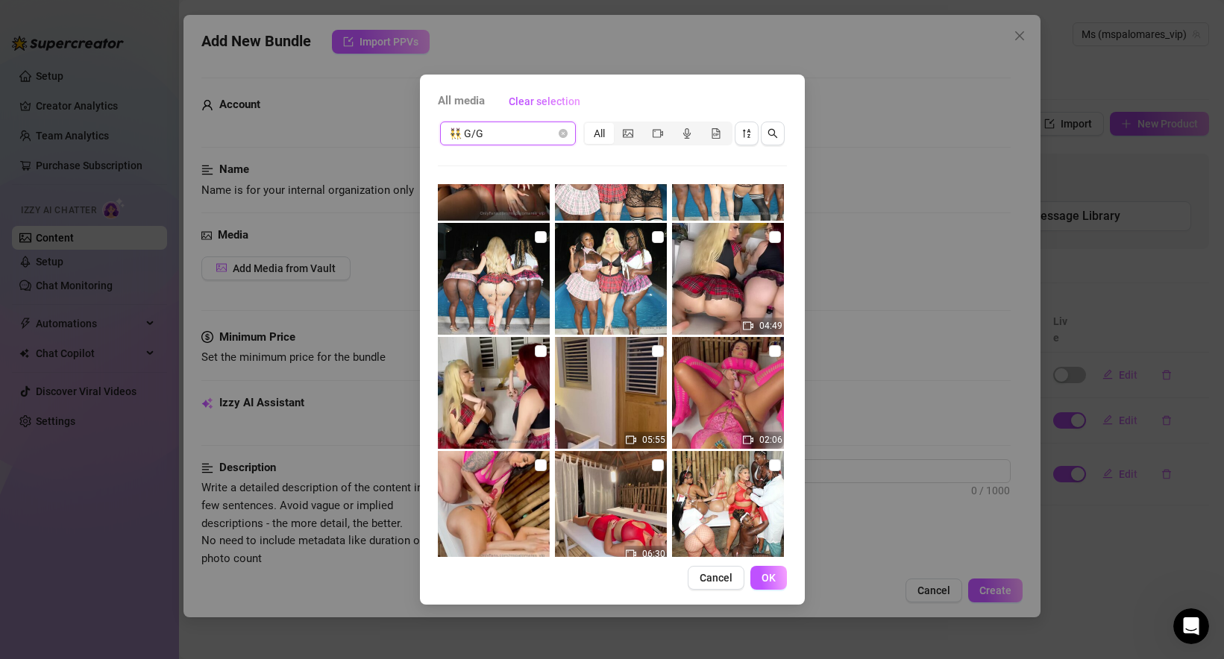
scroll to position [562, 0]
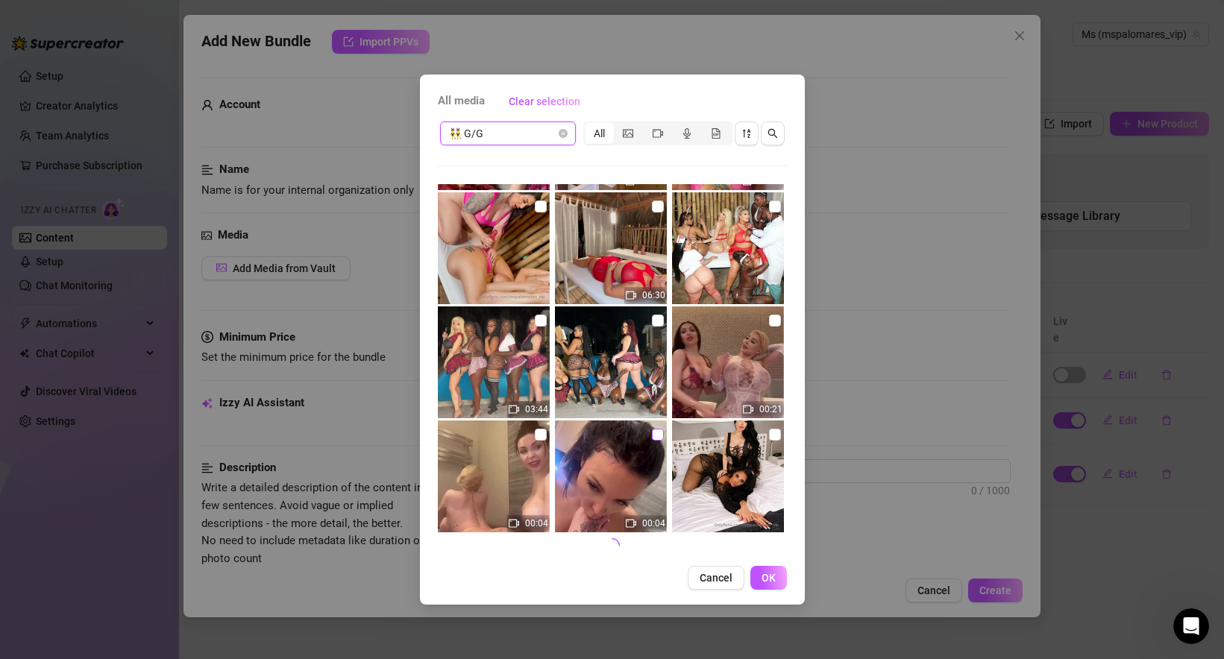
click at [657, 433] on input "checkbox" at bounding box center [658, 435] width 12 height 12
checkbox input "true"
click at [499, 134] on span "👯‍♂️ G/G" at bounding box center [508, 133] width 118 height 22
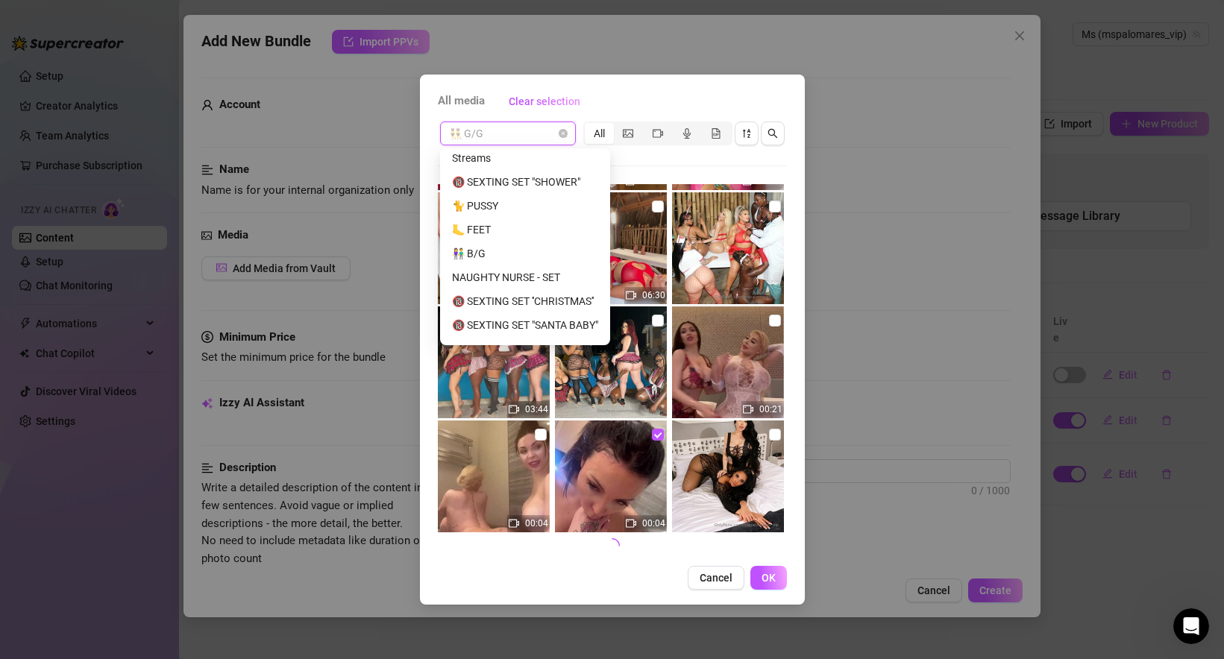
scroll to position [223, 0]
click at [503, 222] on div "🦶 FEET" at bounding box center [525, 227] width 146 height 16
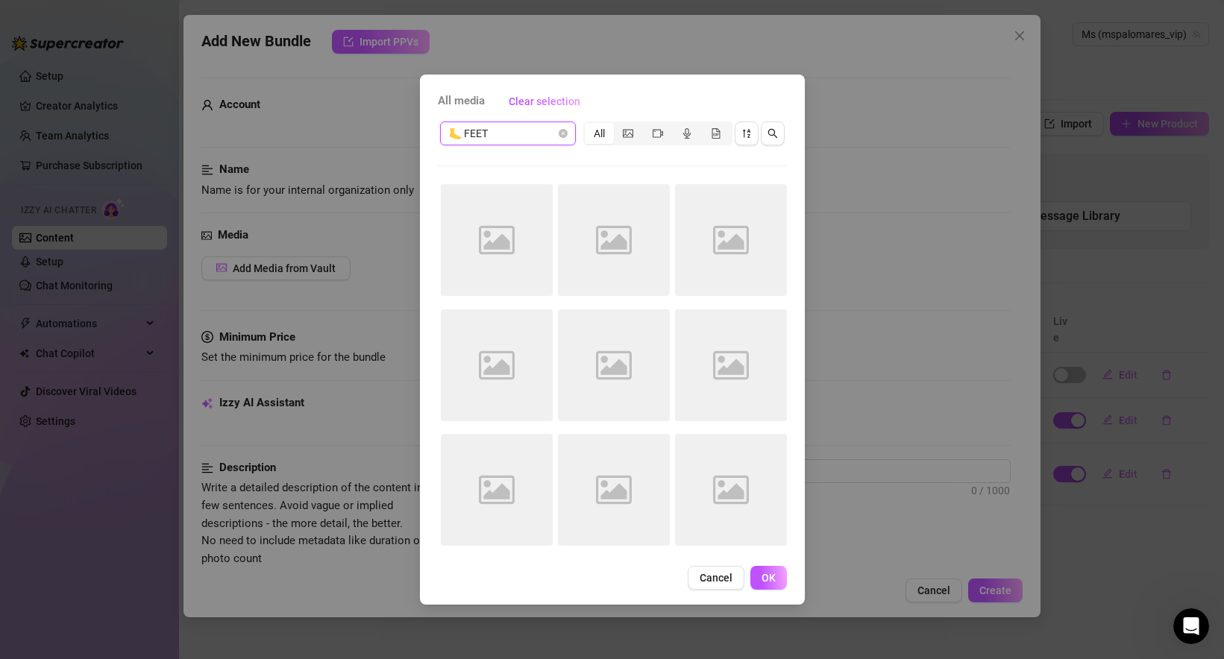
click at [590, 307] on div "Image placeholder" at bounding box center [612, 245] width 115 height 123
click at [657, 133] on icon "video-camera" at bounding box center [658, 133] width 10 height 10
click at [647, 125] on input "segmented control" at bounding box center [647, 125] width 0 height 0
click at [602, 133] on div "All" at bounding box center [599, 133] width 29 height 21
click at [588, 125] on input "All" at bounding box center [588, 125] width 0 height 0
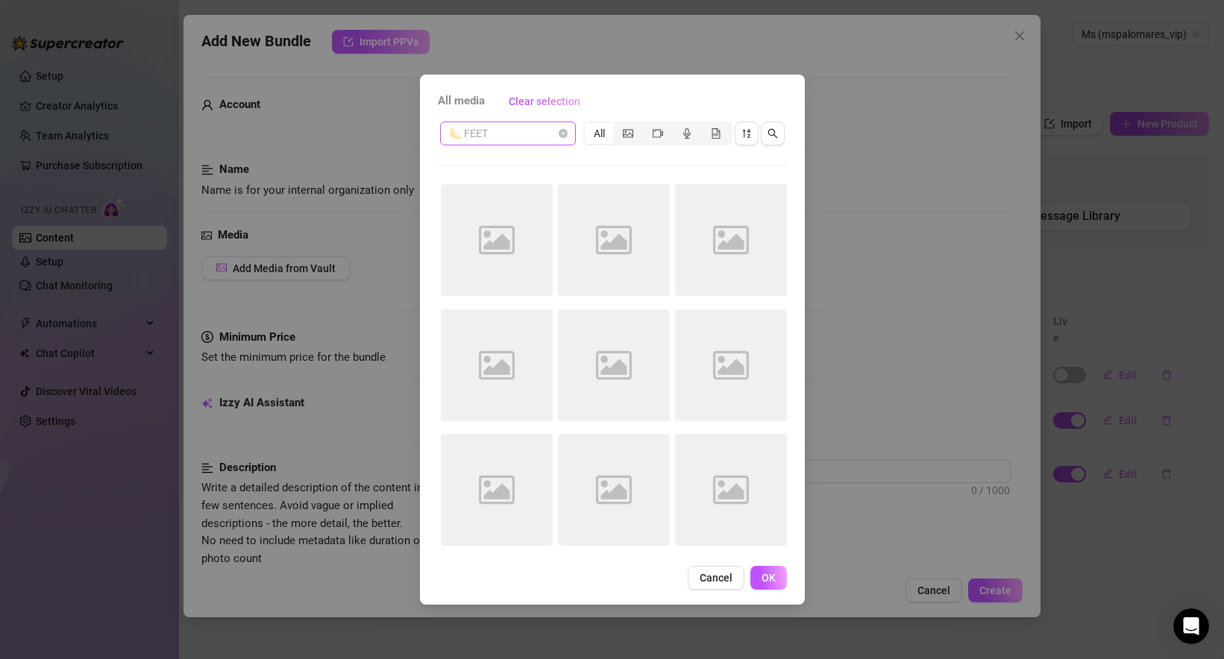
click at [537, 133] on span "🦶 FEET" at bounding box center [508, 133] width 118 height 22
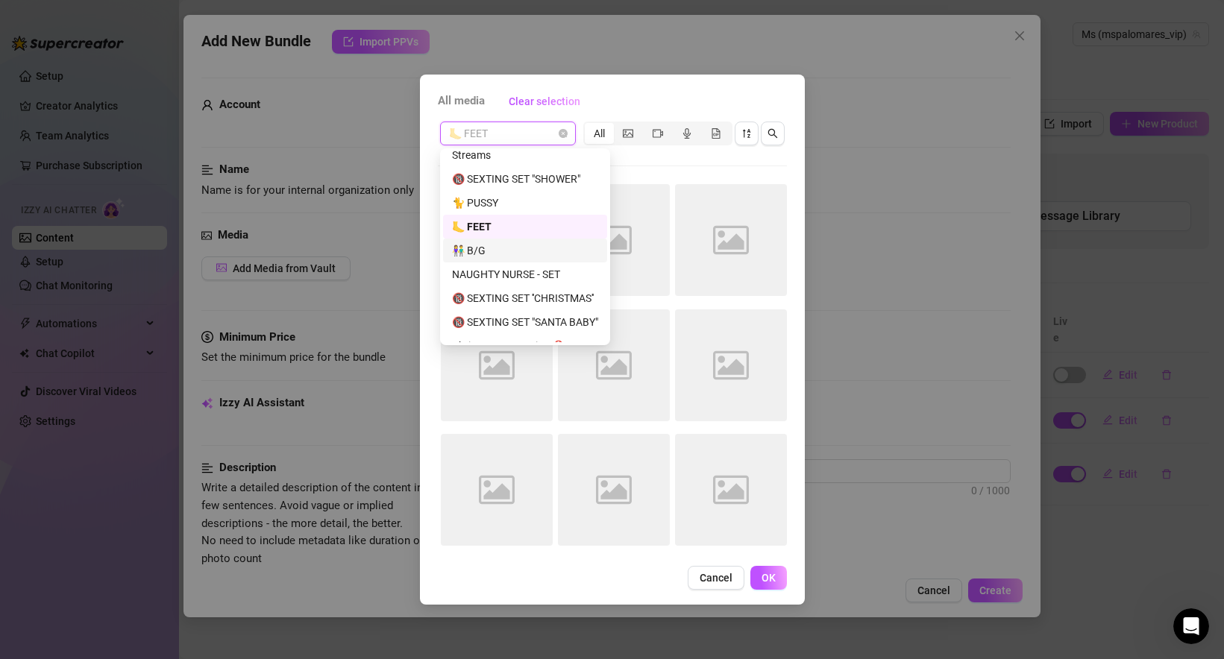
click at [524, 253] on div "👫 B/G" at bounding box center [525, 250] width 146 height 16
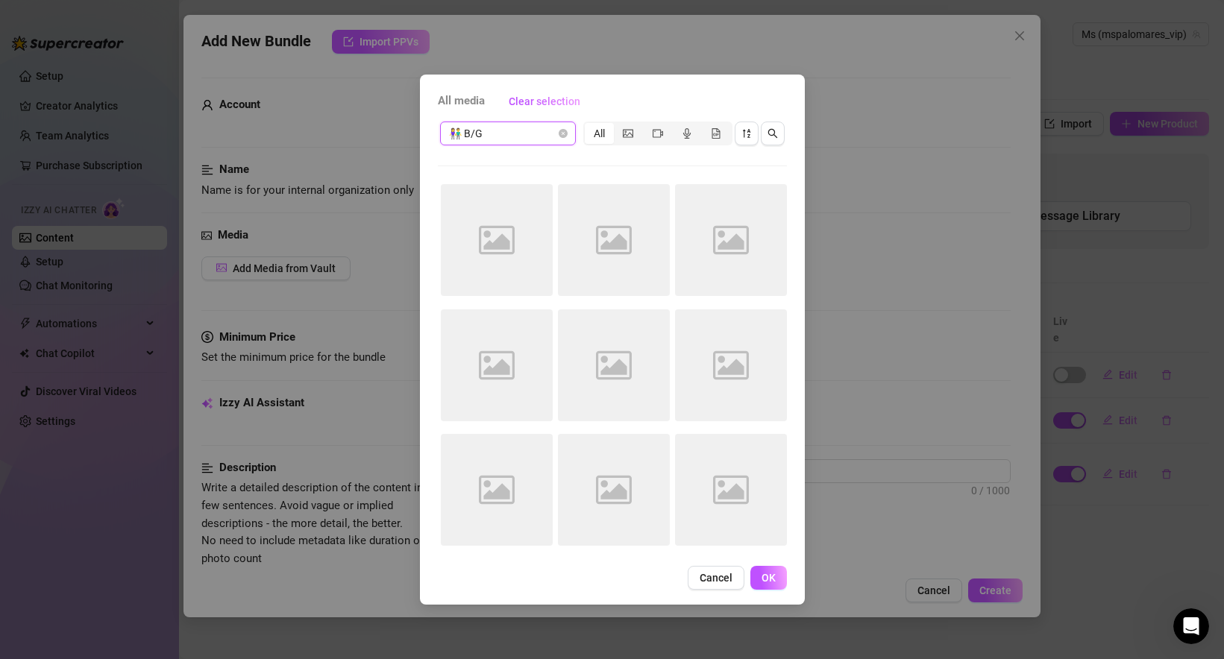
click at [521, 131] on span "👫 B/G" at bounding box center [508, 133] width 118 height 22
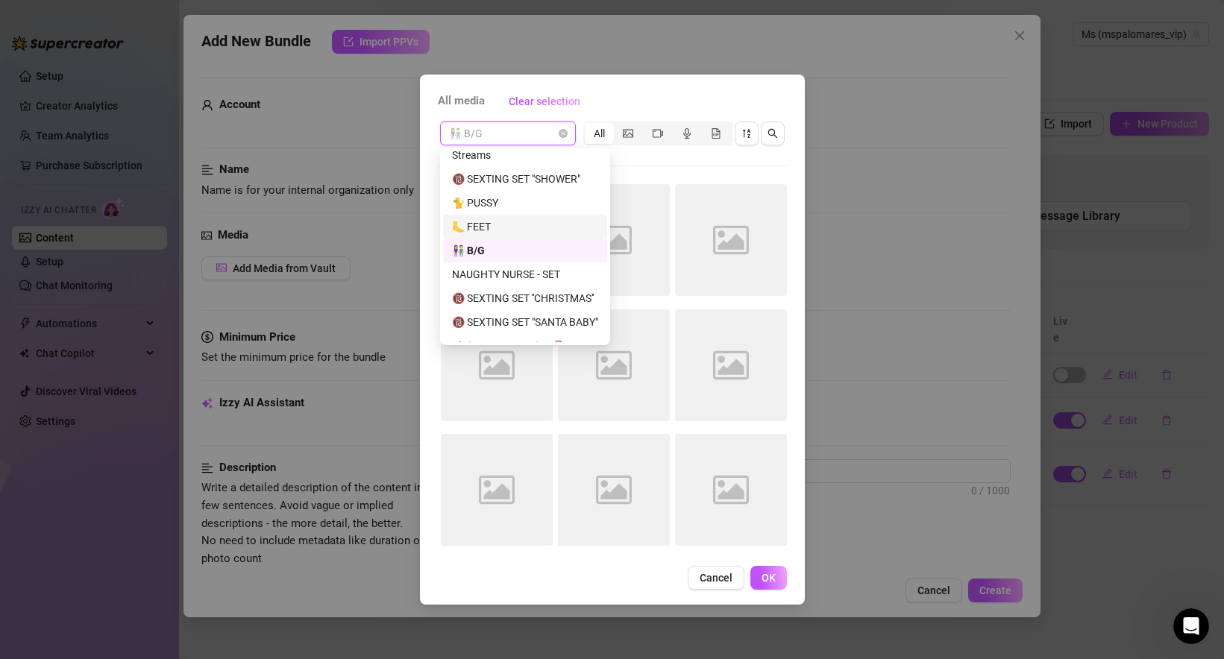
click at [507, 227] on div "🦶 FEET" at bounding box center [525, 227] width 146 height 16
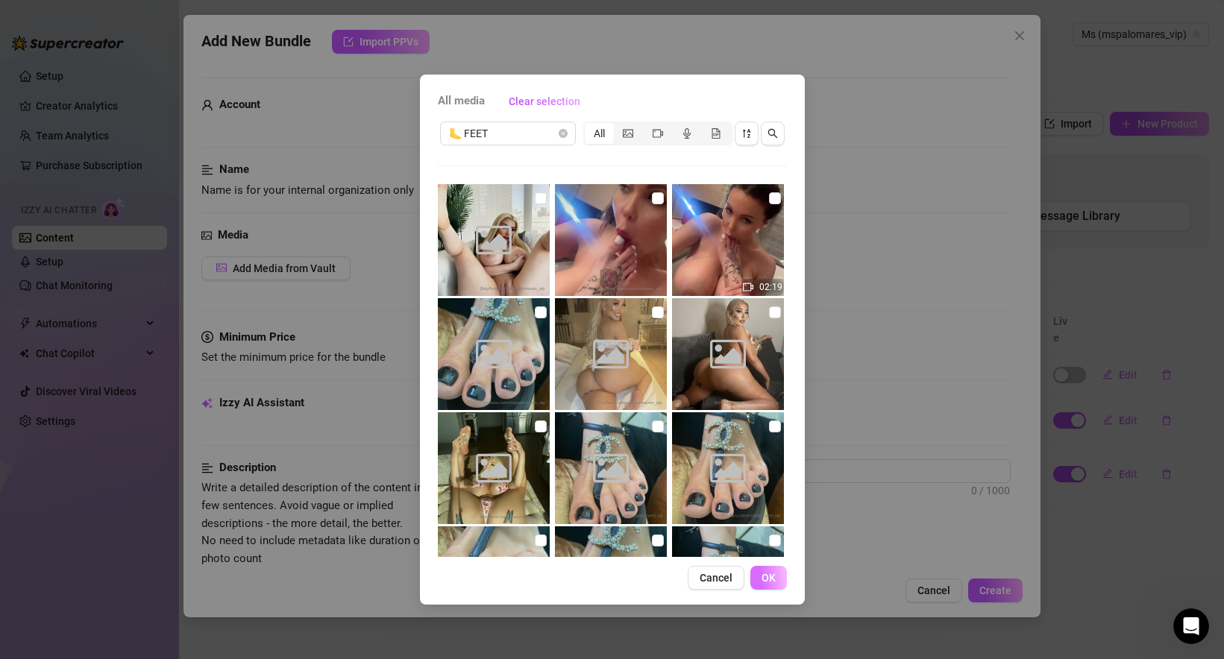
click at [770, 576] on span "OK" at bounding box center [768, 578] width 14 height 12
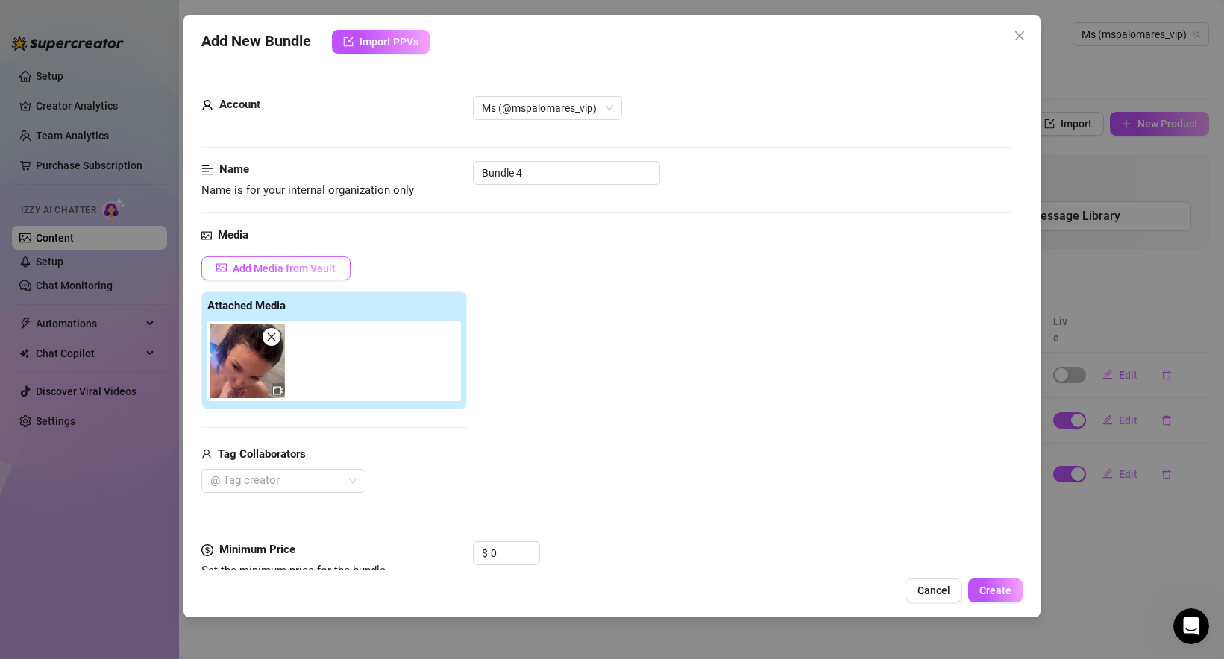
click at [288, 275] on button "Add Media from Vault" at bounding box center [275, 269] width 149 height 24
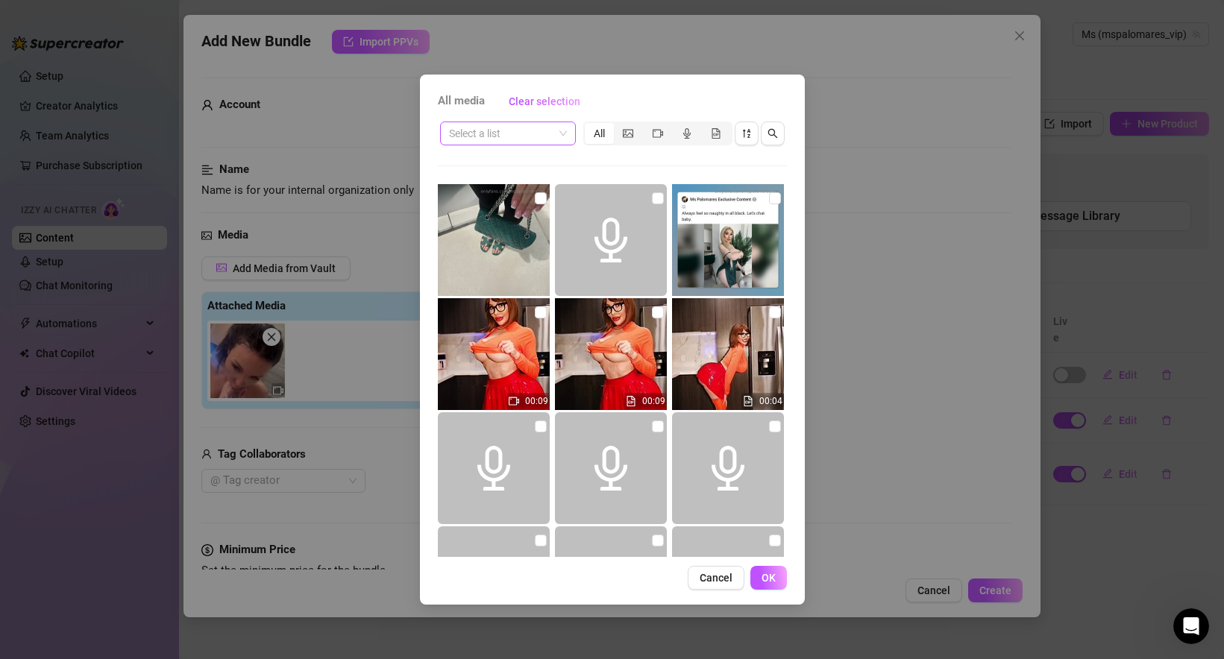
click at [535, 131] on input "search" at bounding box center [501, 133] width 104 height 22
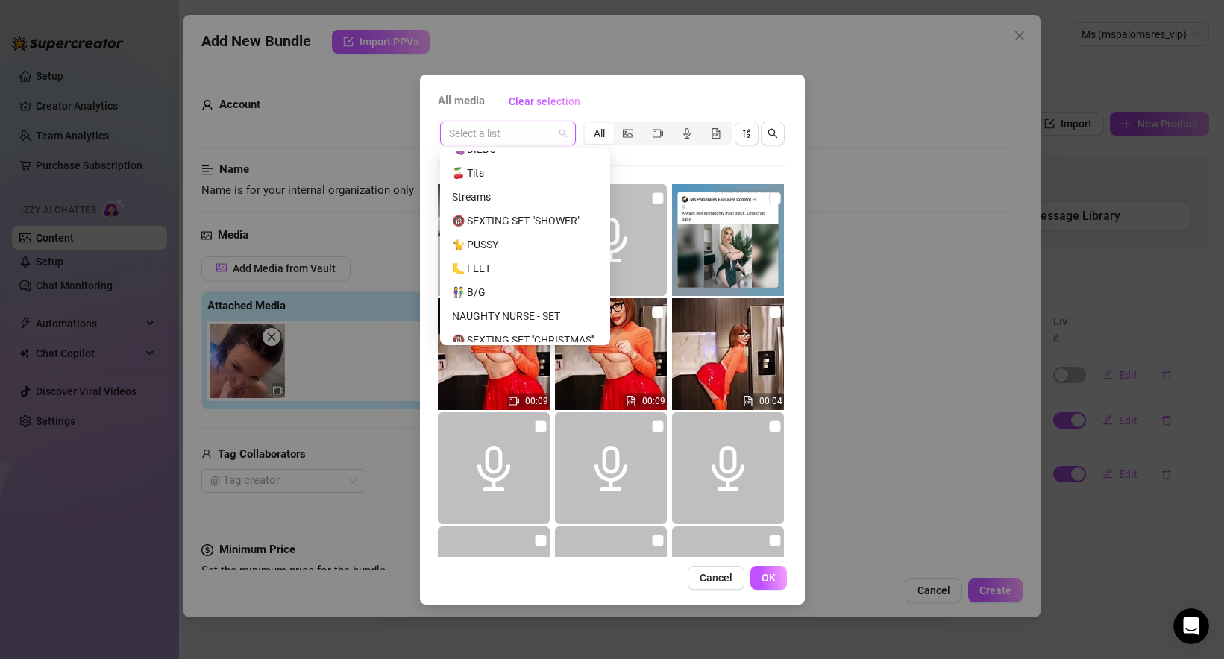
scroll to position [196, 0]
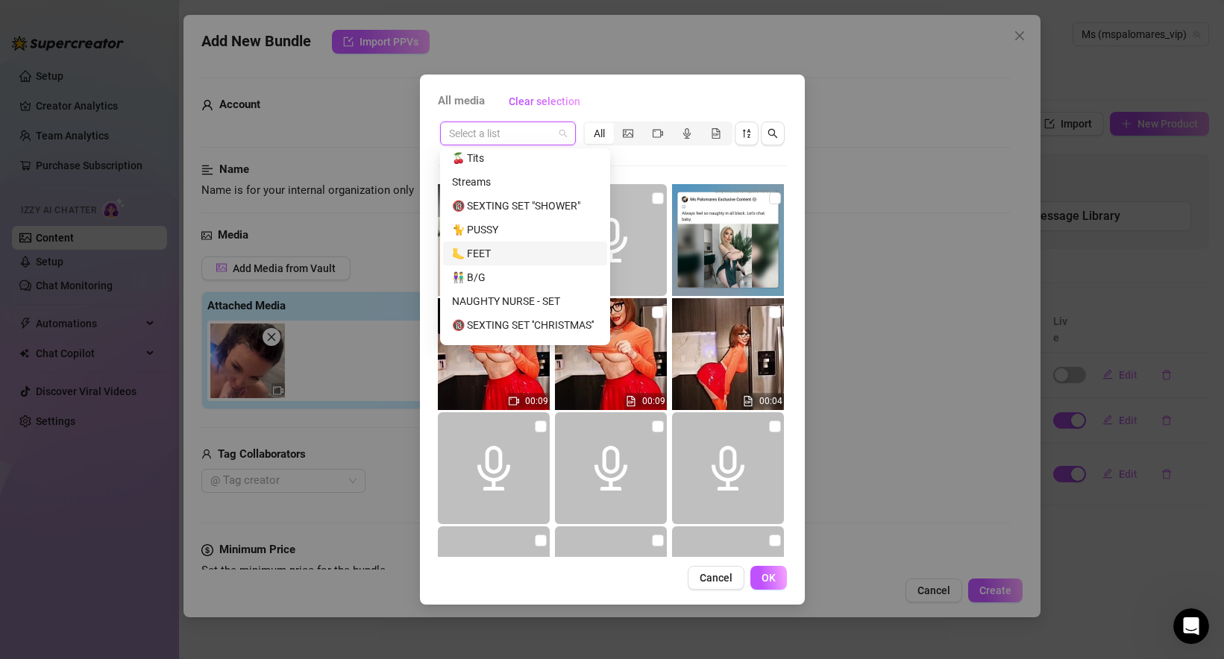
click at [511, 255] on div "🦶 FEET" at bounding box center [525, 253] width 146 height 16
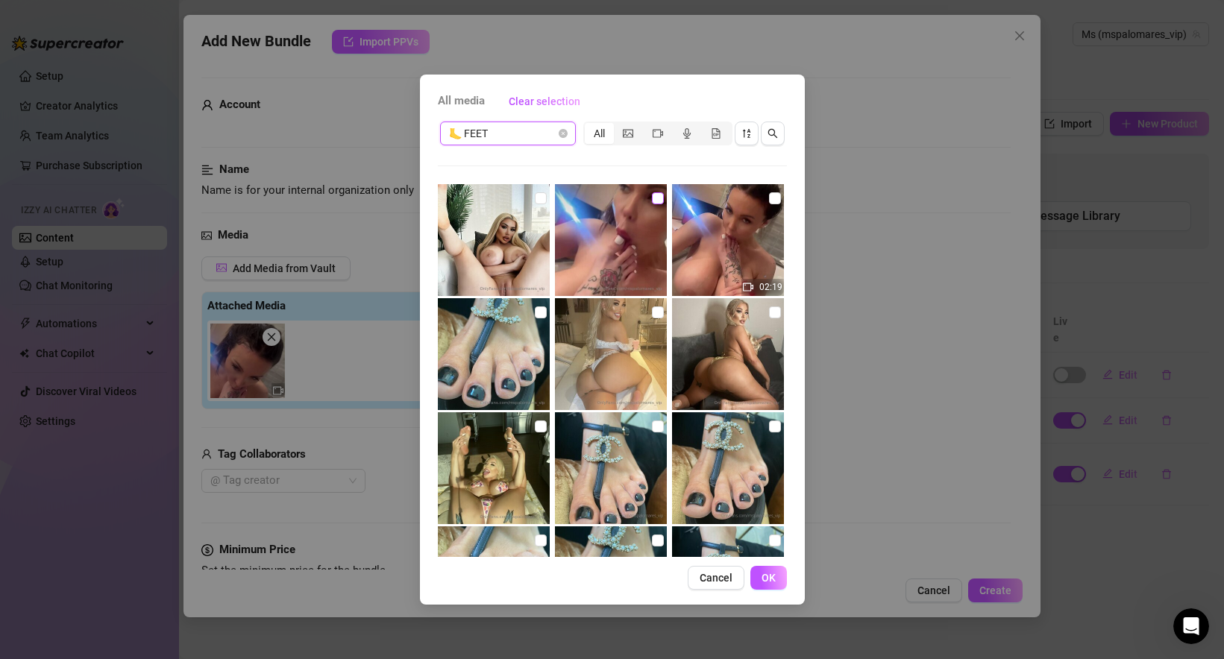
click at [657, 196] on input "checkbox" at bounding box center [658, 198] width 12 height 12
checkbox input "true"
click at [775, 202] on input "checkbox" at bounding box center [775, 198] width 12 height 12
checkbox input "true"
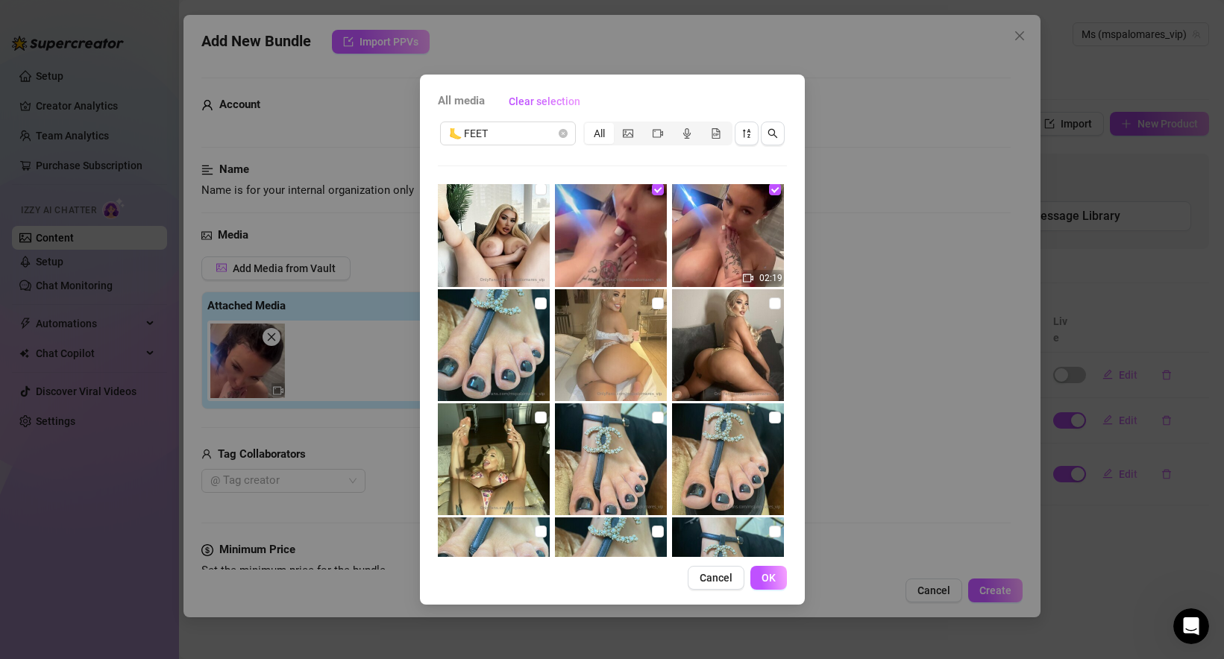
scroll to position [0, 0]
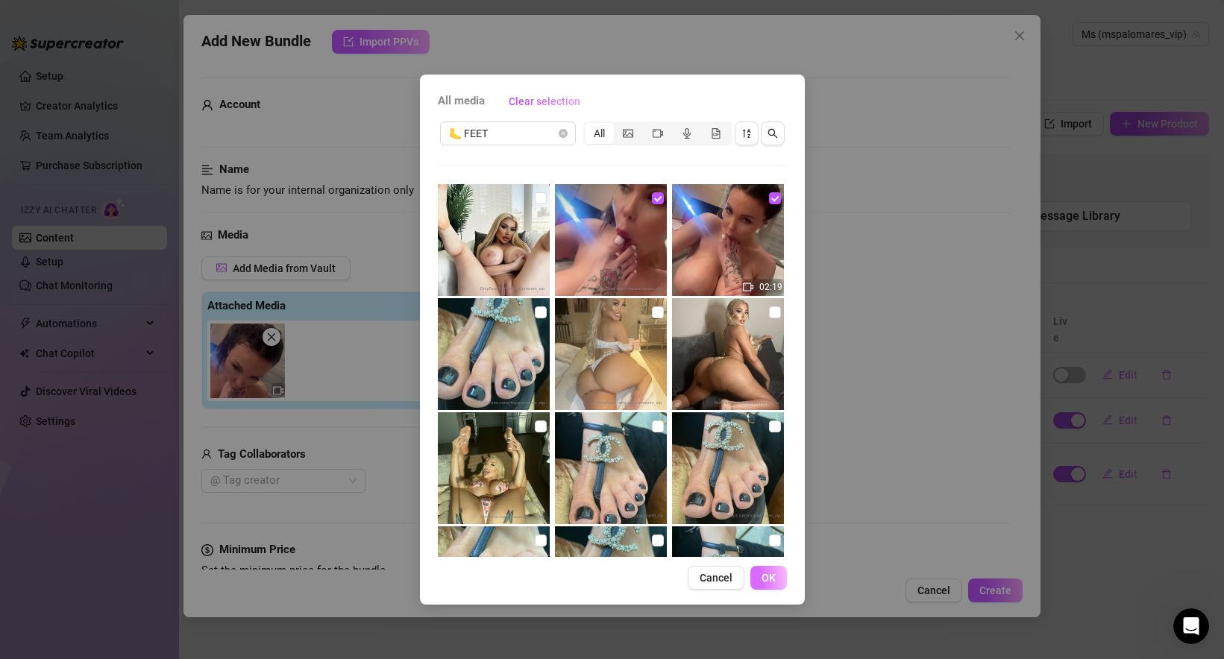
click at [769, 582] on span "OK" at bounding box center [768, 578] width 14 height 12
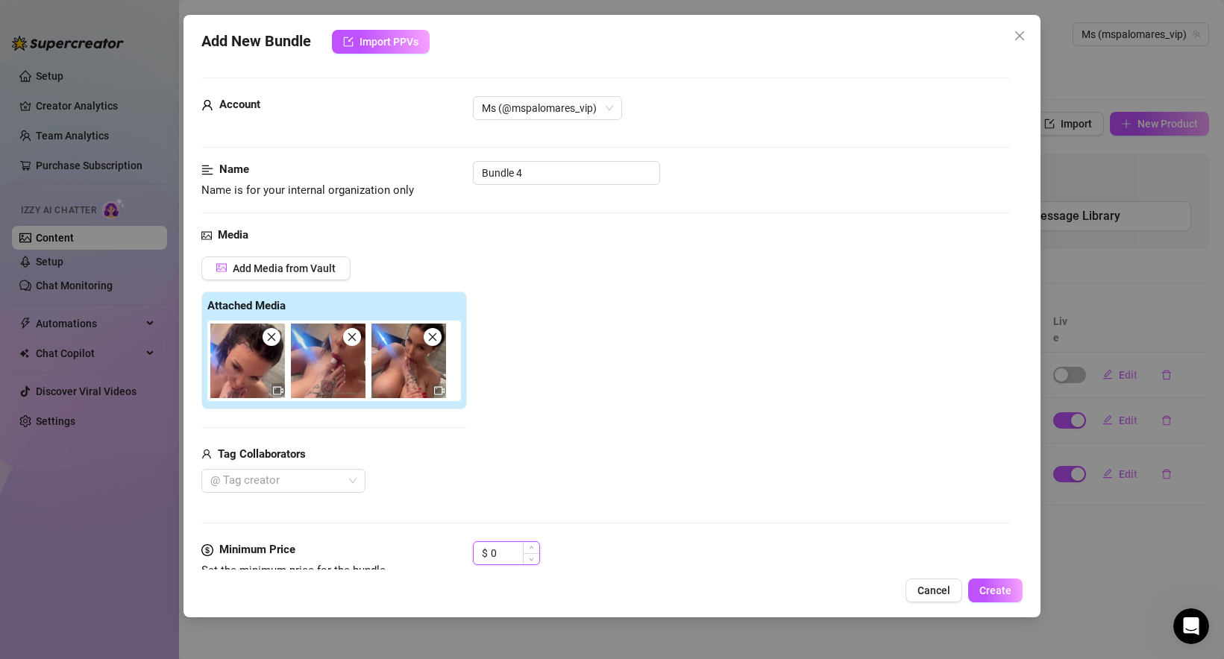
drag, startPoint x: 512, startPoint y: 551, endPoint x: 485, endPoint y: 553, distance: 26.9
click at [485, 553] on div "$ 0" at bounding box center [506, 553] width 67 height 24
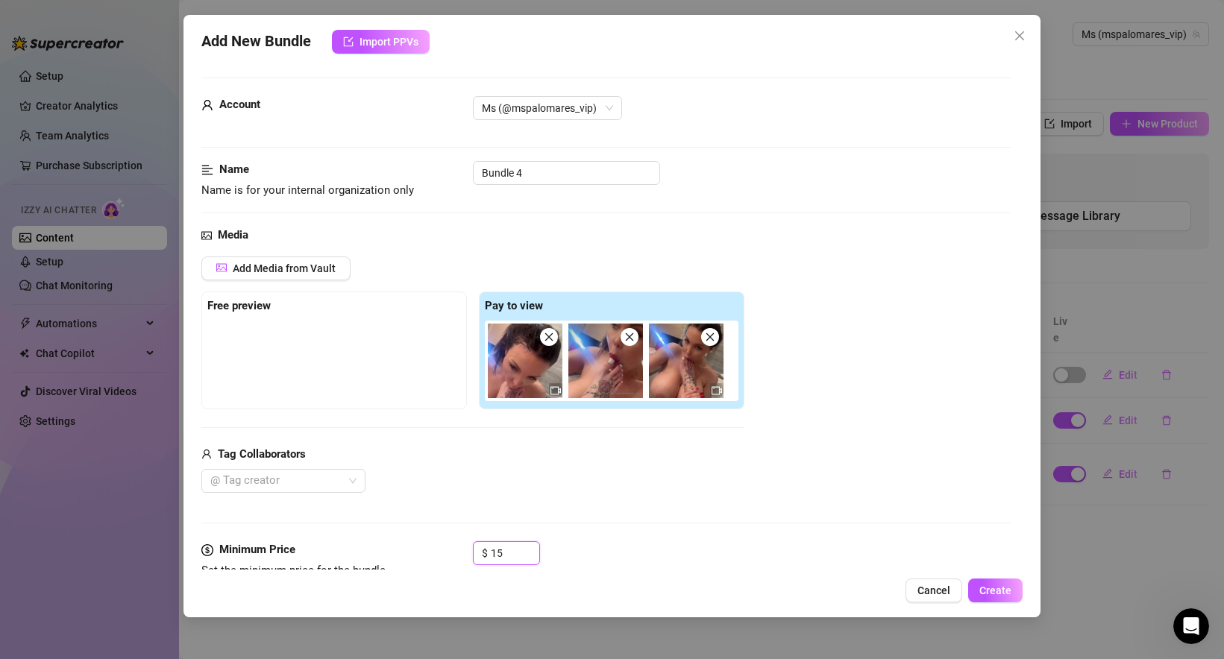
type input "15"
click at [595, 494] on div "Media Add Media from Vault Free preview Pay to view Tag Collaborators @ Tag cre…" at bounding box center [605, 384] width 809 height 315
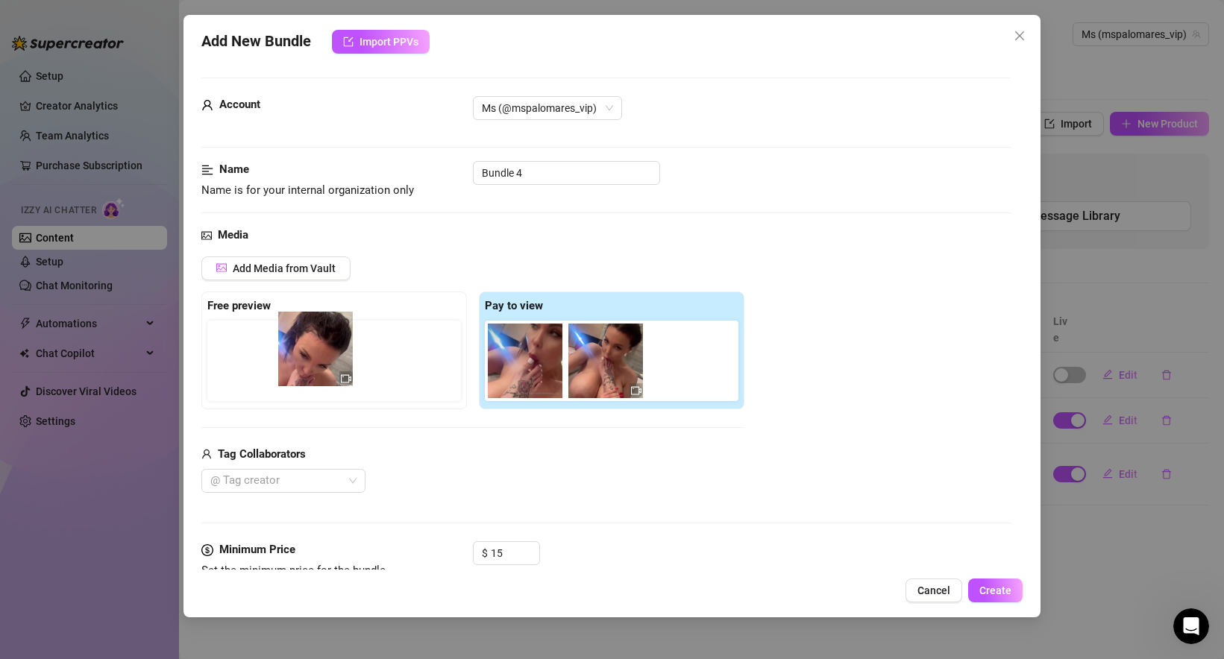
drag, startPoint x: 536, startPoint y: 366, endPoint x: 317, endPoint y: 354, distance: 219.6
click at [317, 354] on div "Free preview Pay to view" at bounding box center [472, 351] width 543 height 118
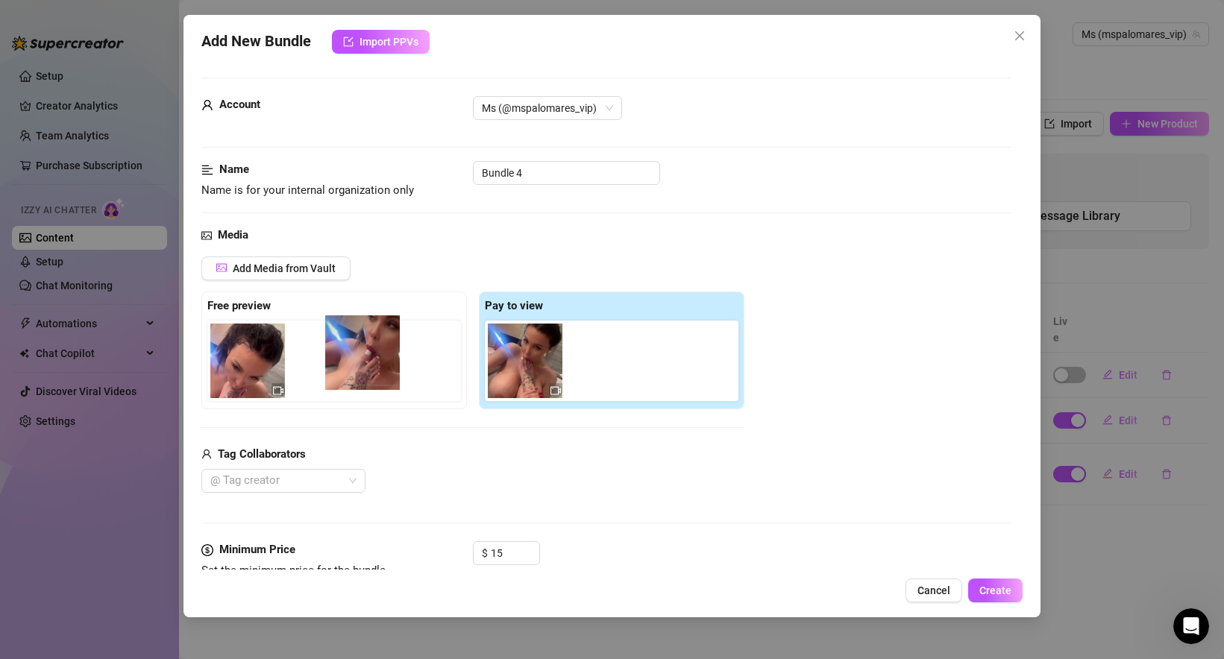
drag, startPoint x: 525, startPoint y: 369, endPoint x: 359, endPoint y: 361, distance: 165.8
click at [359, 361] on div "Free preview Pay to view" at bounding box center [472, 351] width 543 height 118
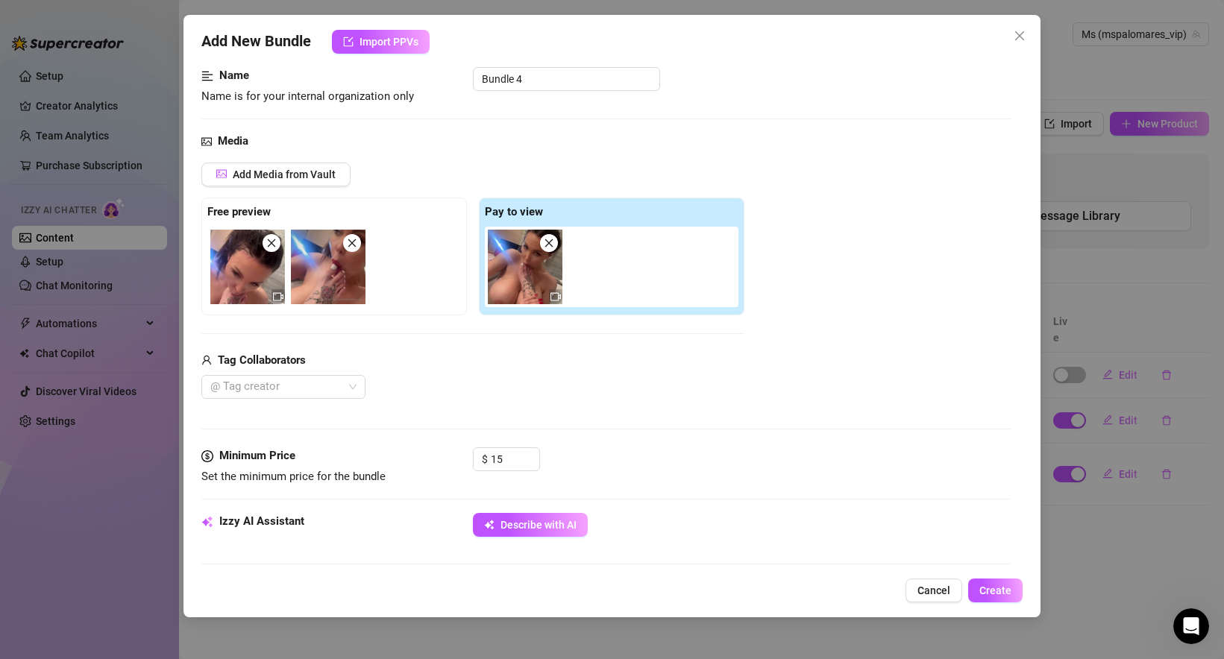
scroll to position [124, 0]
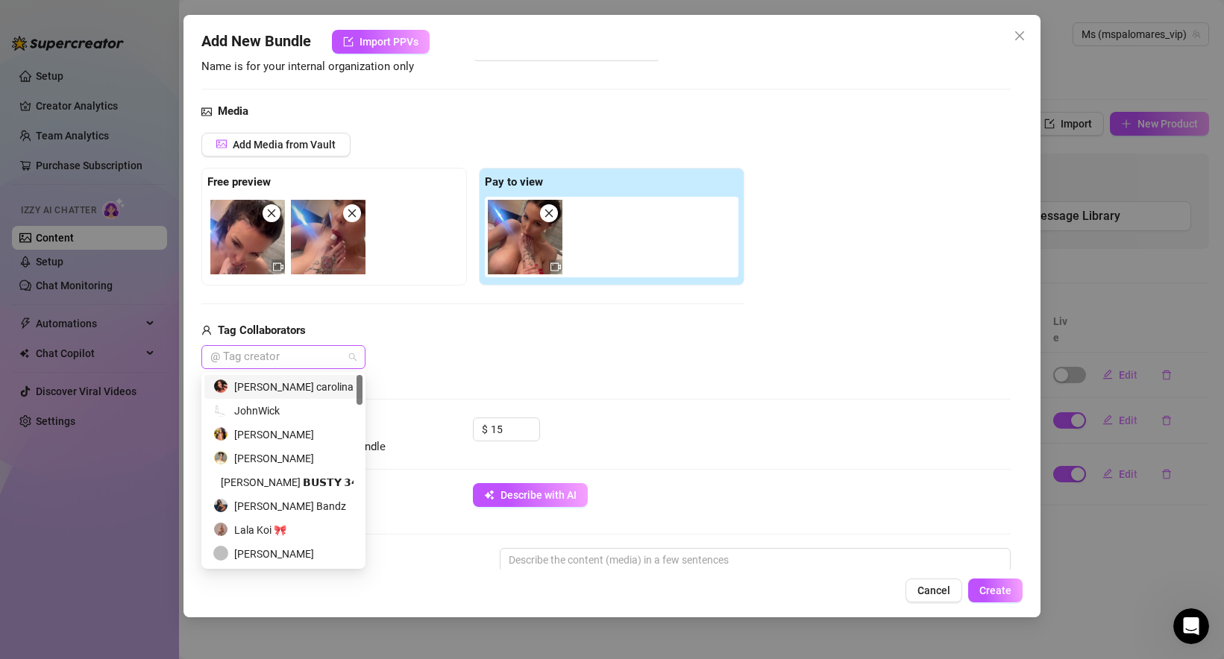
click at [332, 361] on div at bounding box center [275, 357] width 142 height 21
type input "ф"
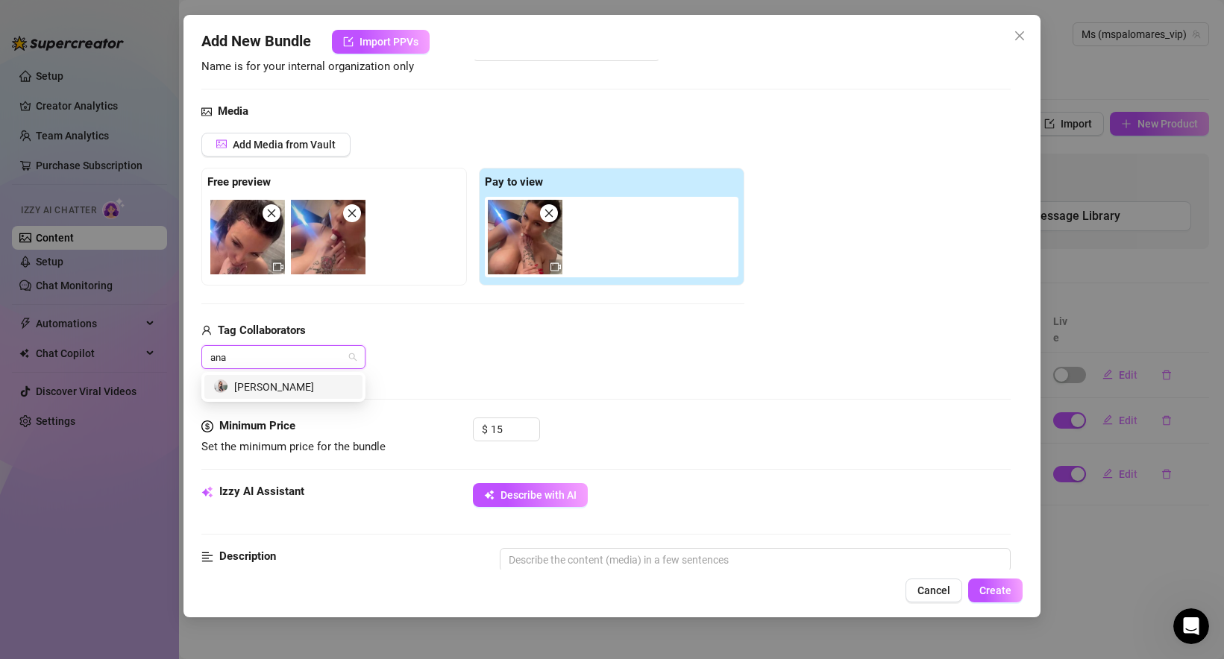
type input "ana"
click at [263, 348] on div at bounding box center [275, 357] width 142 height 21
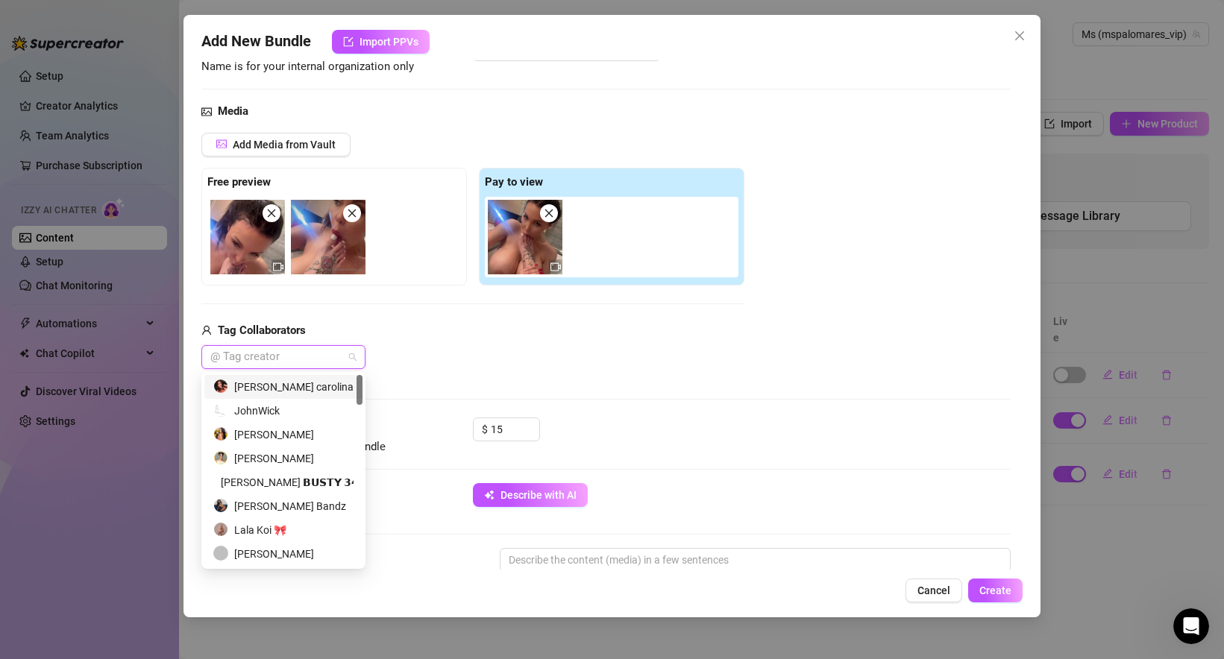
paste input "anastasiadoll"
type input "anastasiadoll"
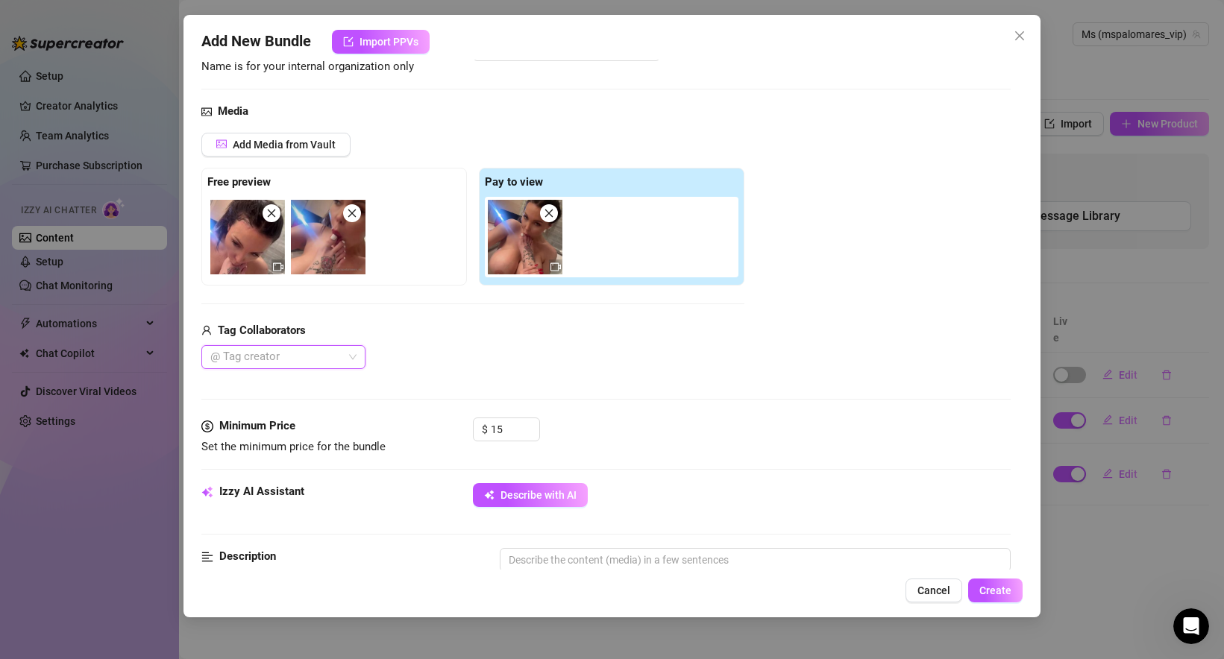
drag, startPoint x: 286, startPoint y: 356, endPoint x: 233, endPoint y: 356, distance: 53.7
click at [233, 356] on div at bounding box center [275, 357] width 142 height 21
type input "[PERSON_NAME]"
click at [456, 328] on div "Tag Collaborators" at bounding box center [472, 331] width 543 height 18
click at [274, 371] on div "Media Add Media from Vault Free preview Pay to view Tag Collaborators @ Tag cre…" at bounding box center [605, 260] width 809 height 315
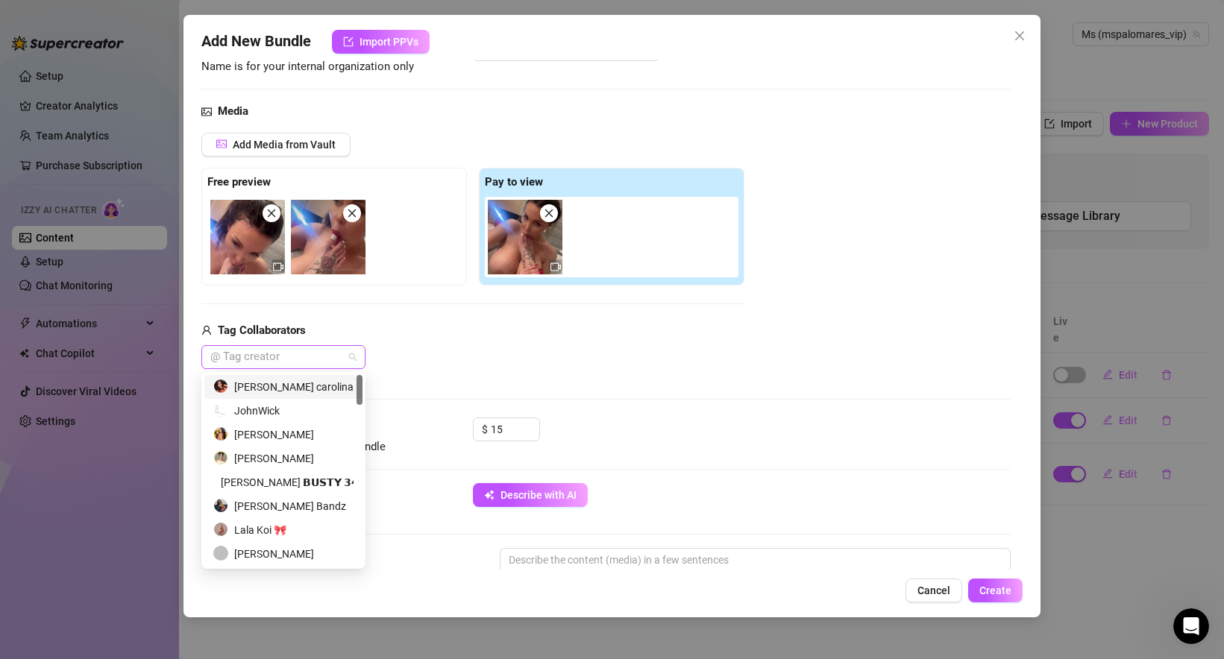
click at [274, 361] on div at bounding box center [275, 357] width 142 height 21
paste input "[PERSON_NAME]"
type input "[PERSON_NAME]"
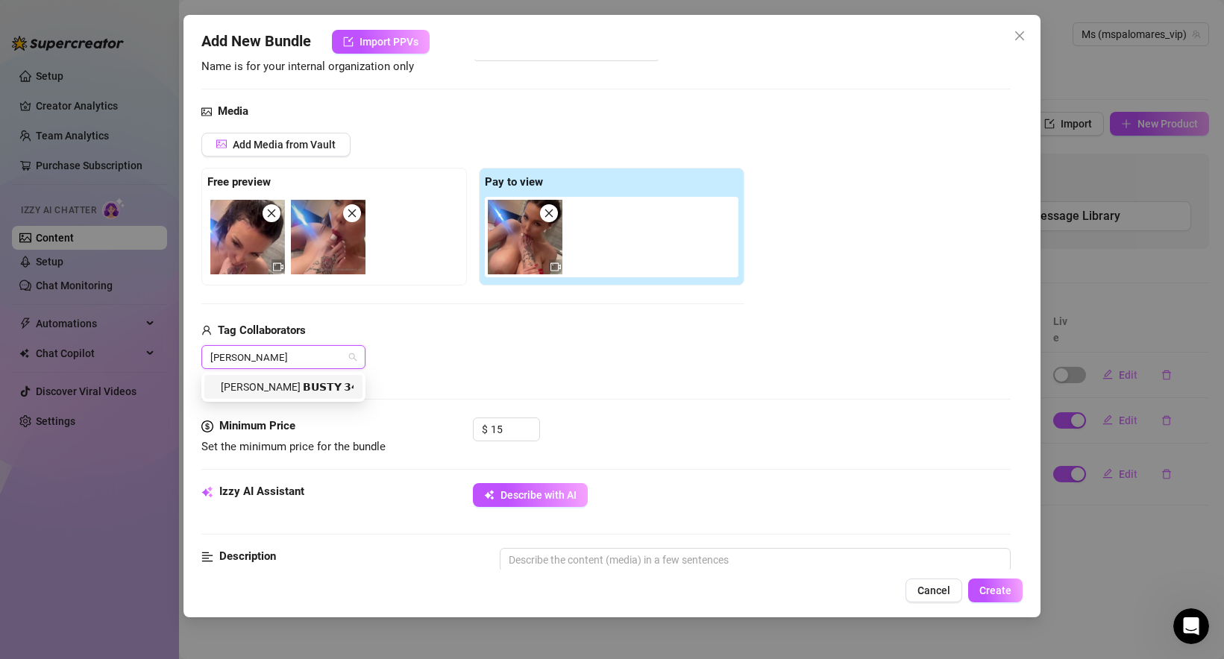
click at [301, 386] on div "[PERSON_NAME] 𝗕𝗨𝗦𝗧𝗬 𝟯𝟰𝗚 👅💦" at bounding box center [283, 387] width 140 height 16
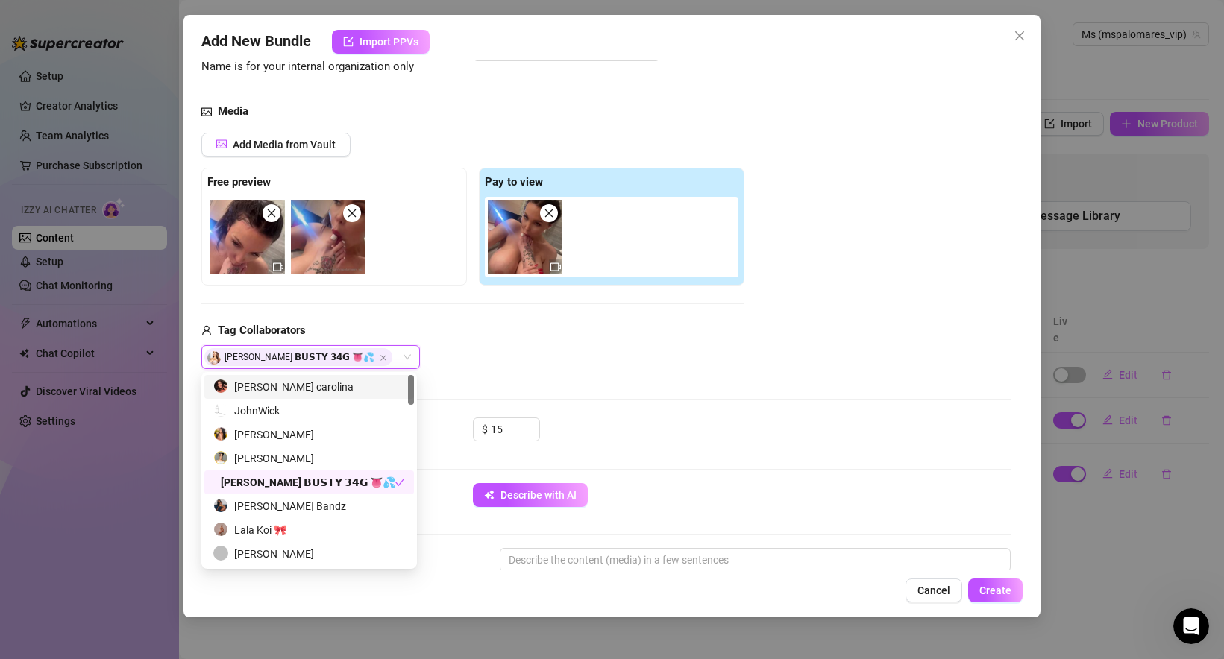
click at [560, 373] on div "Media Add Media from Vault Free preview Pay to view Tag Collaborators [PERSON_N…" at bounding box center [605, 260] width 809 height 315
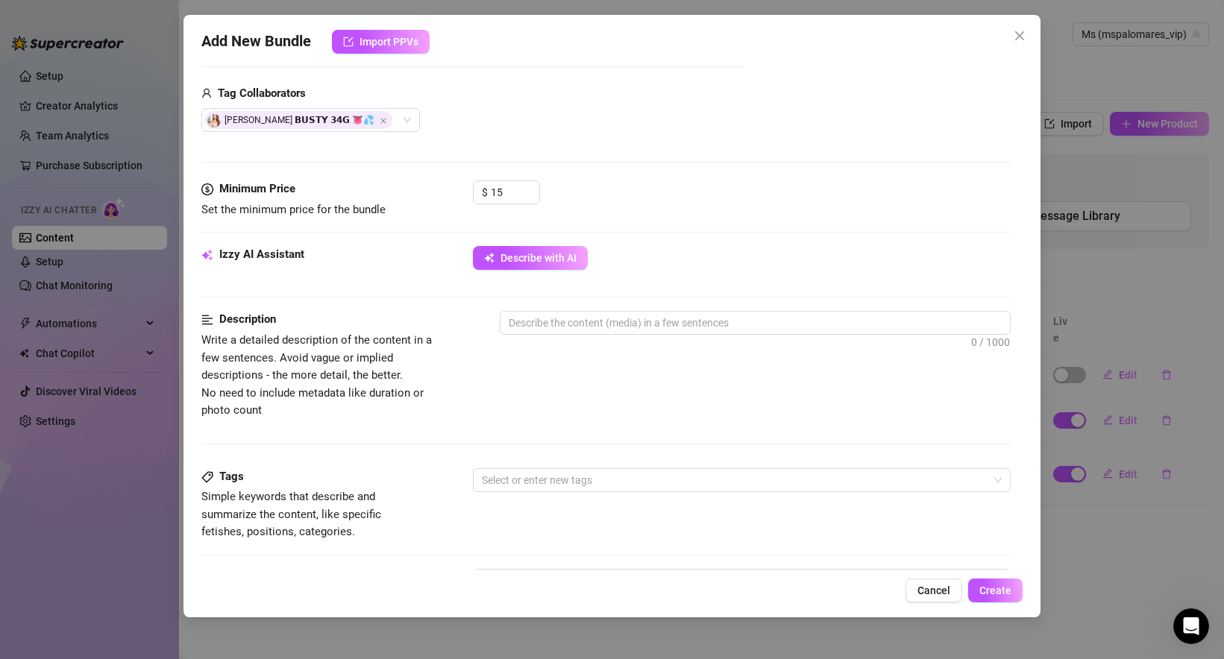
scroll to position [362, 0]
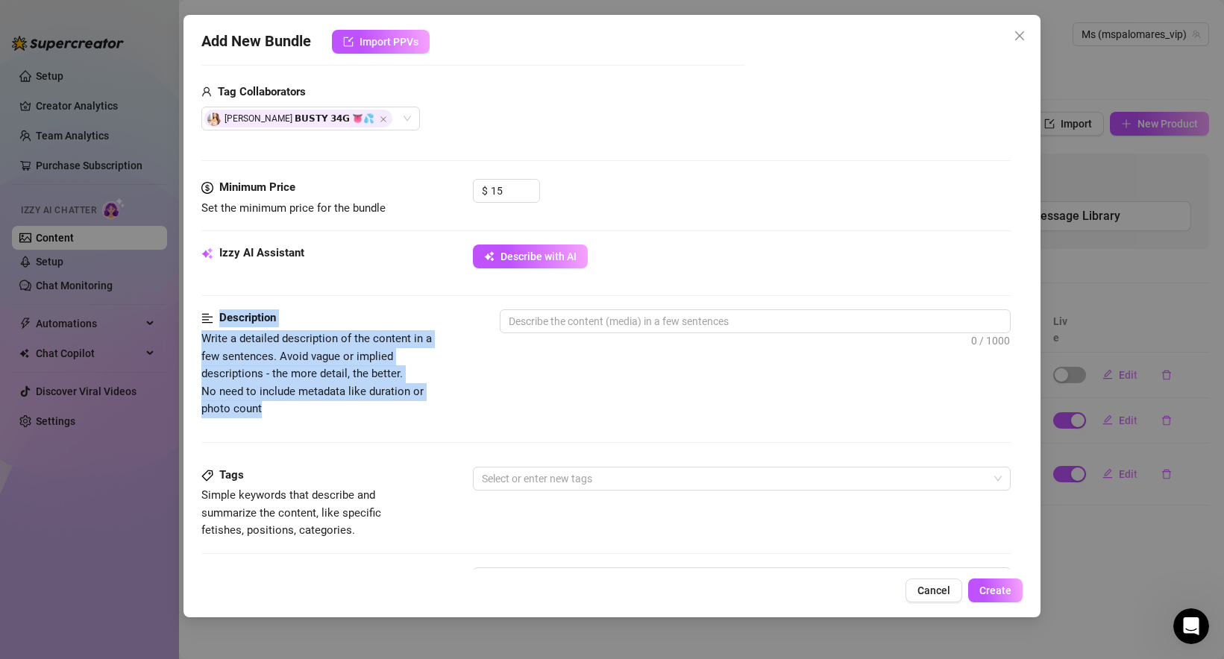
drag, startPoint x: 270, startPoint y: 406, endPoint x: 171, endPoint y: 325, distance: 128.2
click at [171, 325] on div "Add New Bundle Import PPVs Account Ms (@mspalomares_vip) Name Name is for your …" at bounding box center [612, 329] width 1224 height 659
copy div "Description Write a detailed description of the content in a few sentences. Avo…"
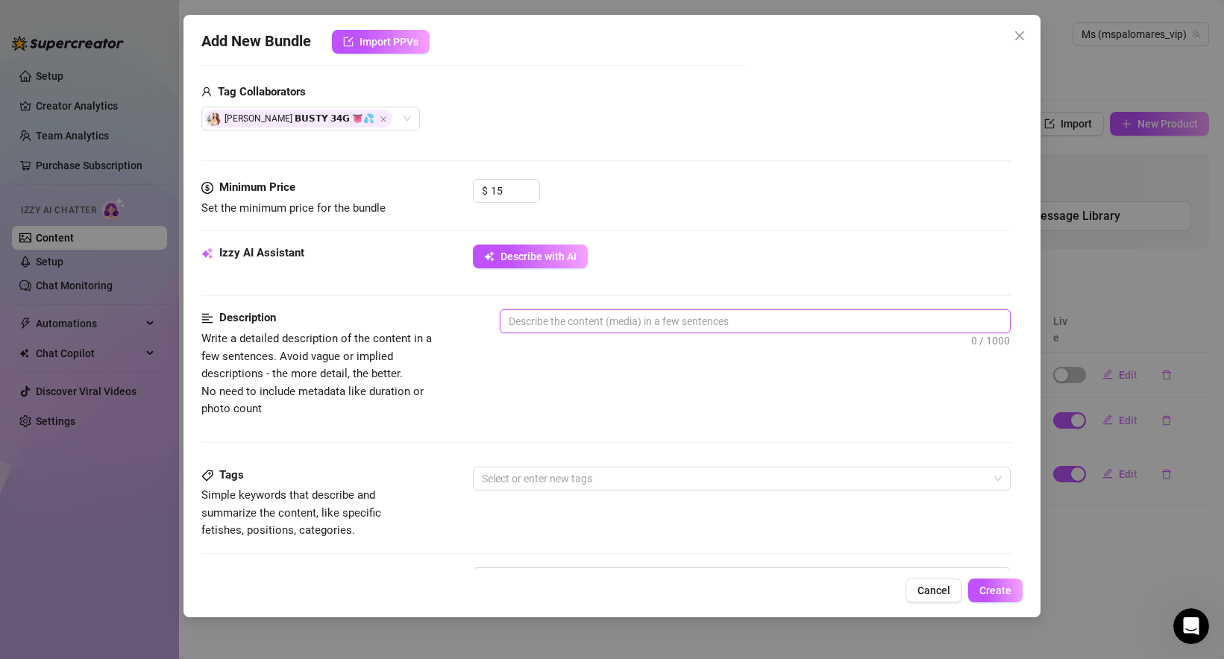
click at [590, 320] on textarea at bounding box center [754, 321] width 509 height 22
paste textarea "In this sensual foot fetish scene with @anastasiadoll, she kneels in the bath s…"
type textarea "In this sensual foot fetish scene with @anastasiadoll, she kneels in the bath s…"
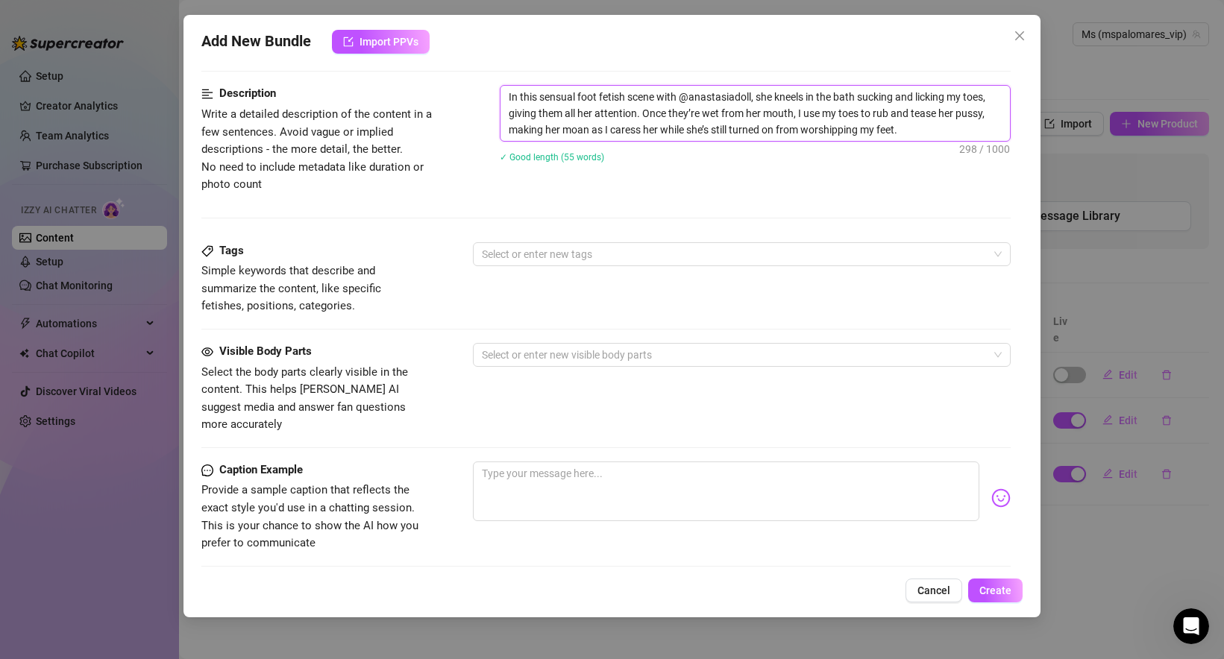
scroll to position [764, 0]
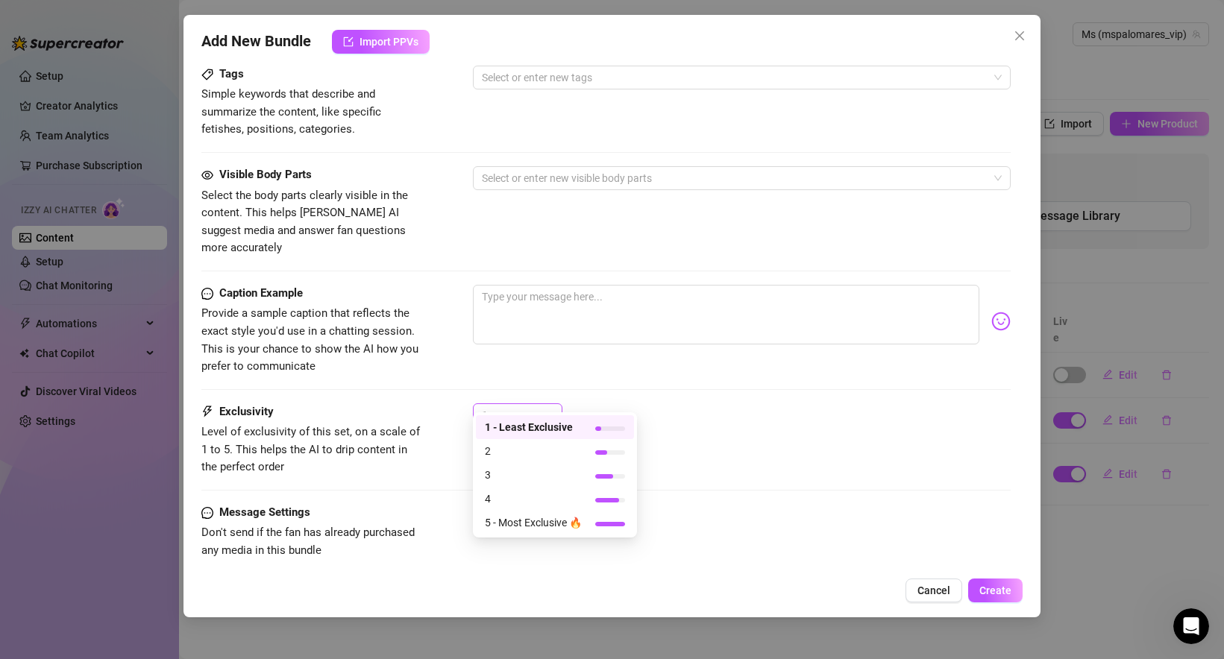
click at [545, 404] on span "1" at bounding box center [518, 415] width 72 height 22
type textarea "In this sensual foot fetish scene with @anastasiadoll, she kneels in the bath s…"
click at [584, 480] on div "3" at bounding box center [555, 475] width 140 height 16
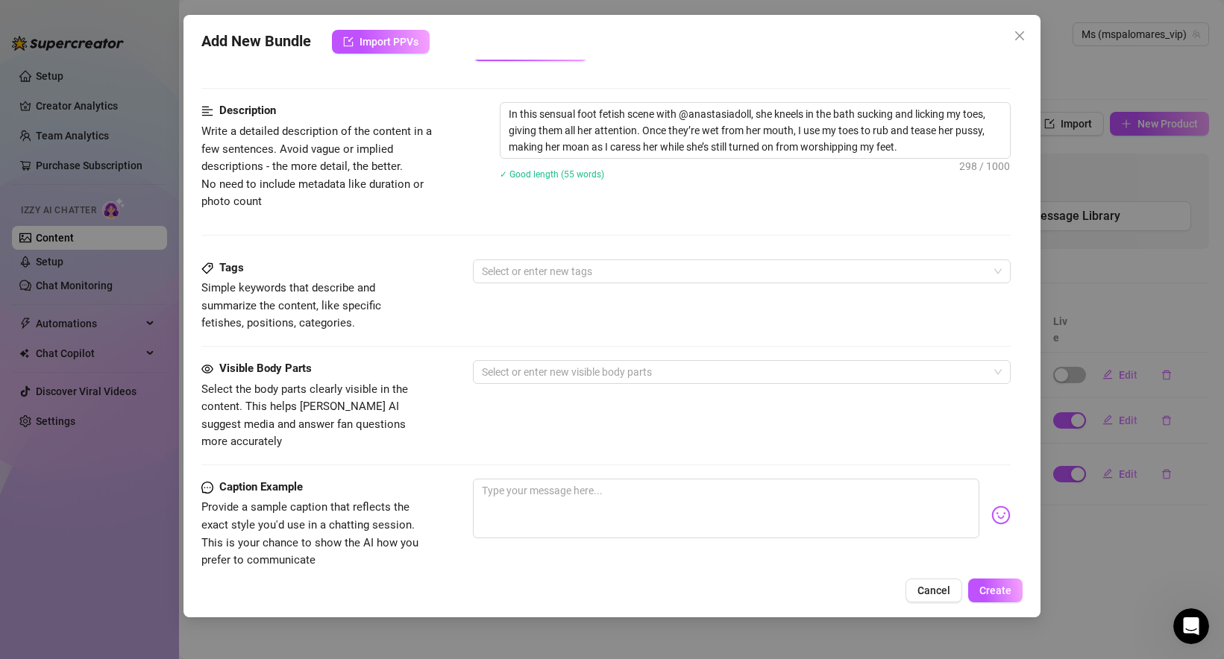
scroll to position [568, 0]
click at [535, 261] on div "Select or enter new tags" at bounding box center [742, 273] width 538 height 24
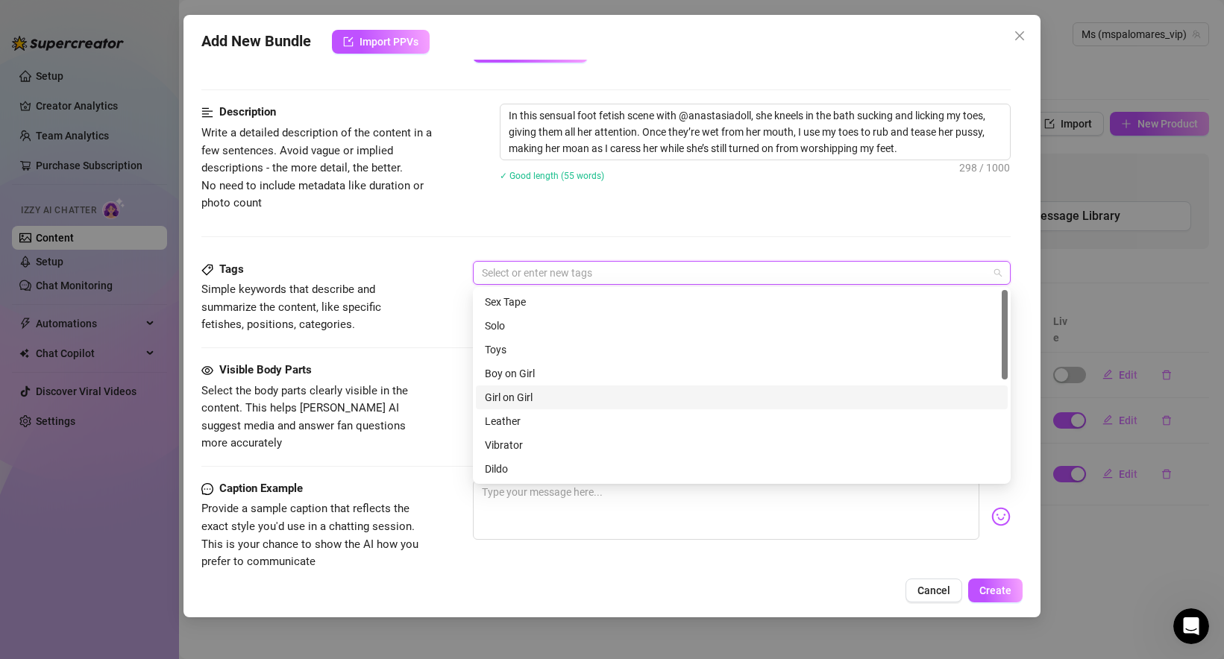
click at [548, 397] on div "Girl on Girl" at bounding box center [742, 397] width 514 height 16
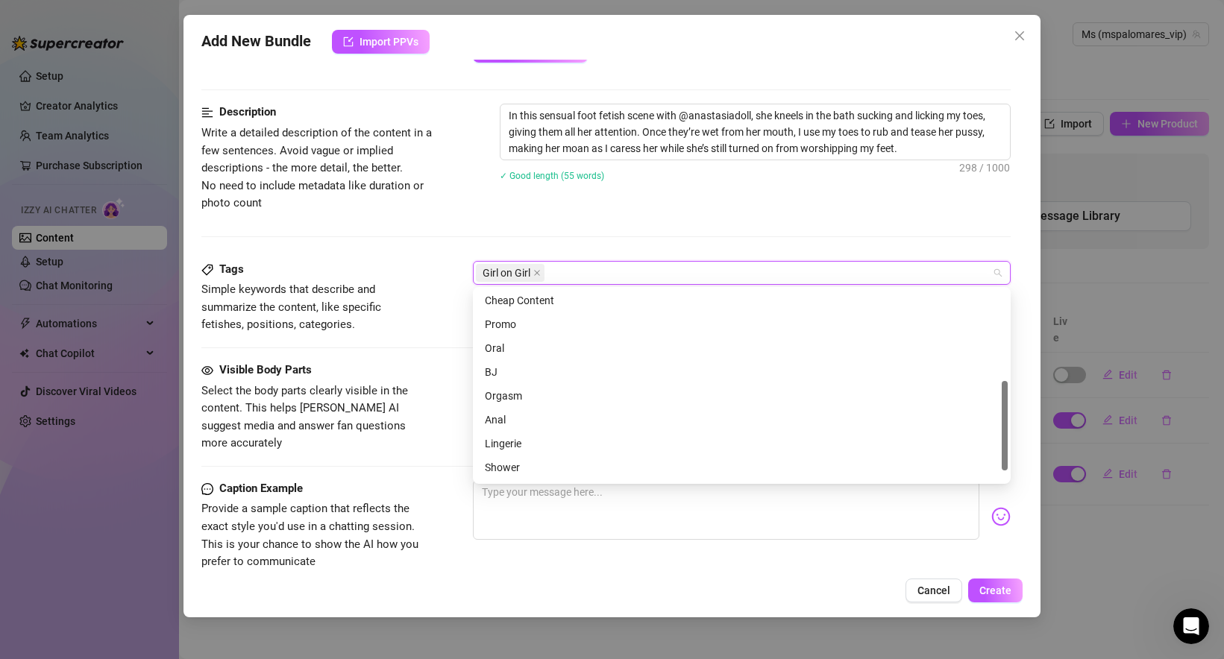
scroll to position [215, 0]
click at [548, 448] on div "Shower" at bounding box center [742, 445] width 514 height 16
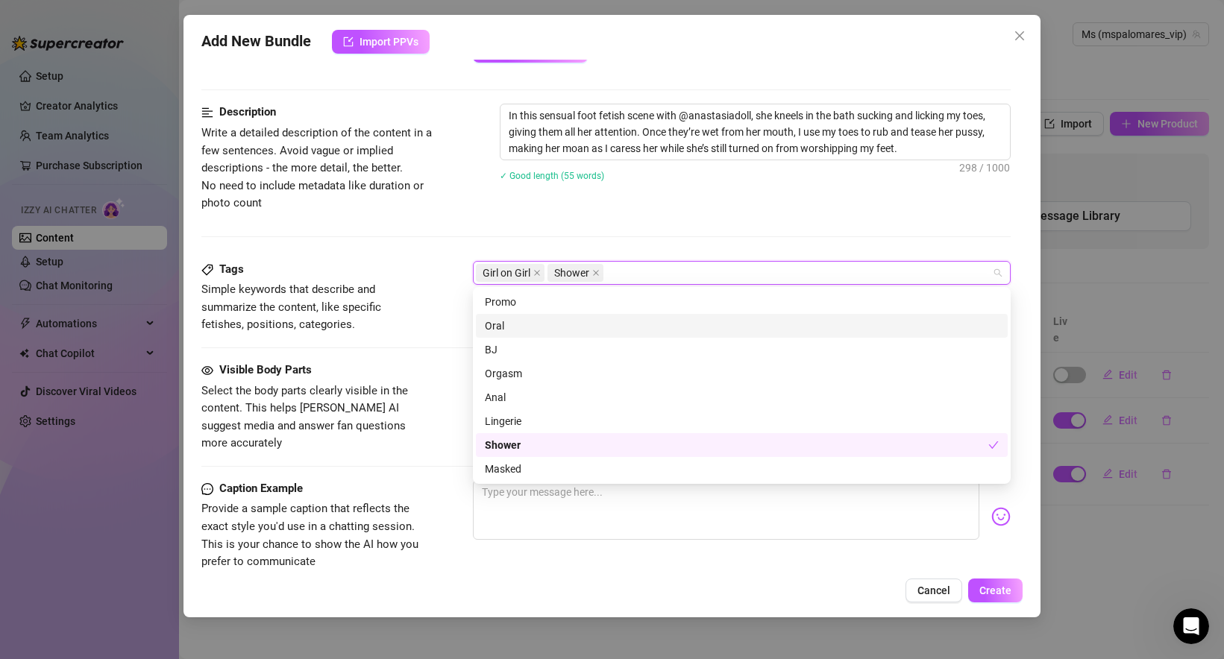
click at [540, 325] on div "Oral" at bounding box center [742, 326] width 514 height 16
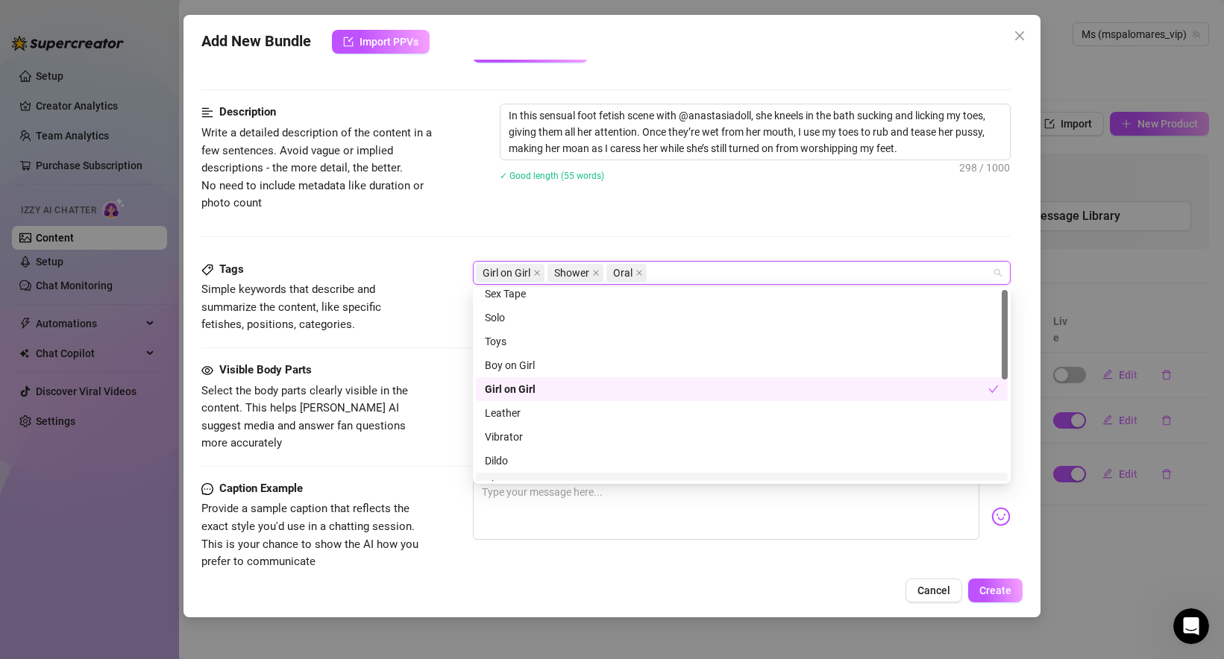
scroll to position [0, 0]
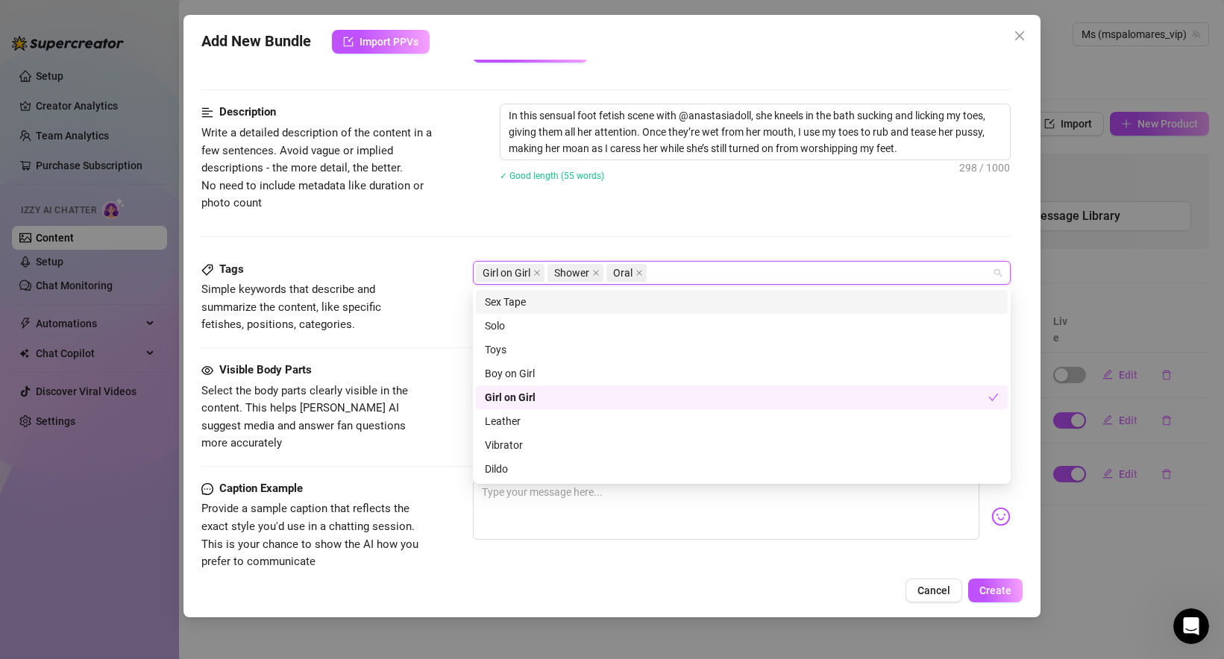
click at [653, 183] on div "✓ Good length (55 words)" at bounding box center [755, 175] width 511 height 16
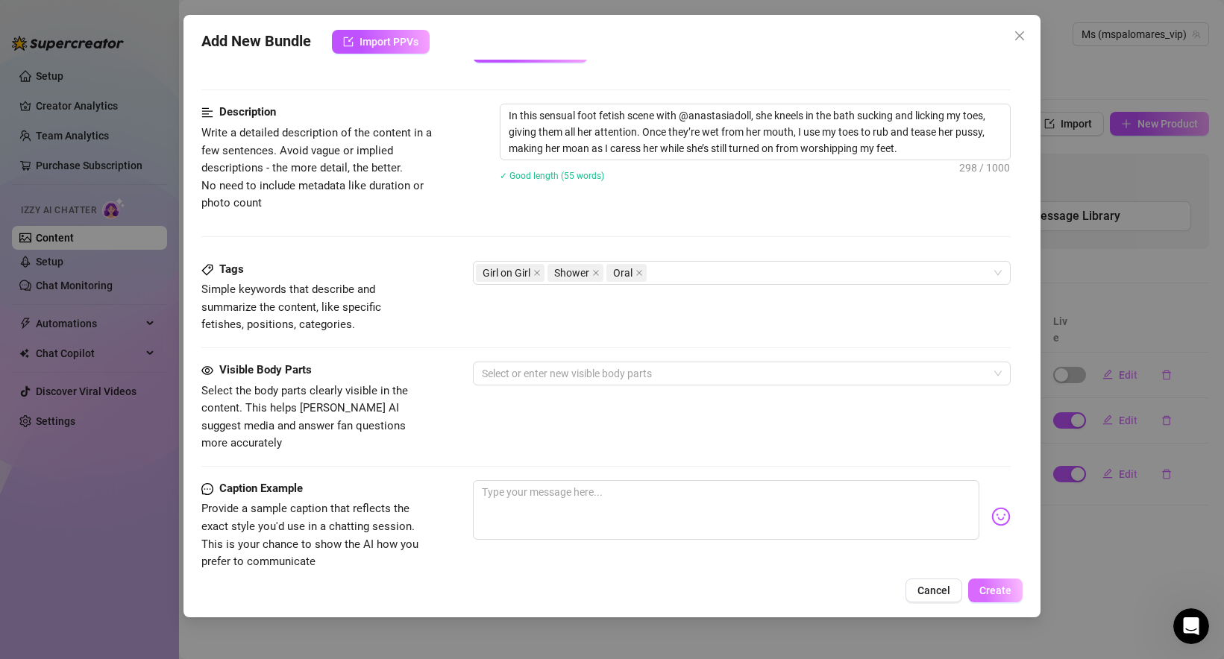
click at [1002, 583] on button "Create" at bounding box center [995, 591] width 54 height 24
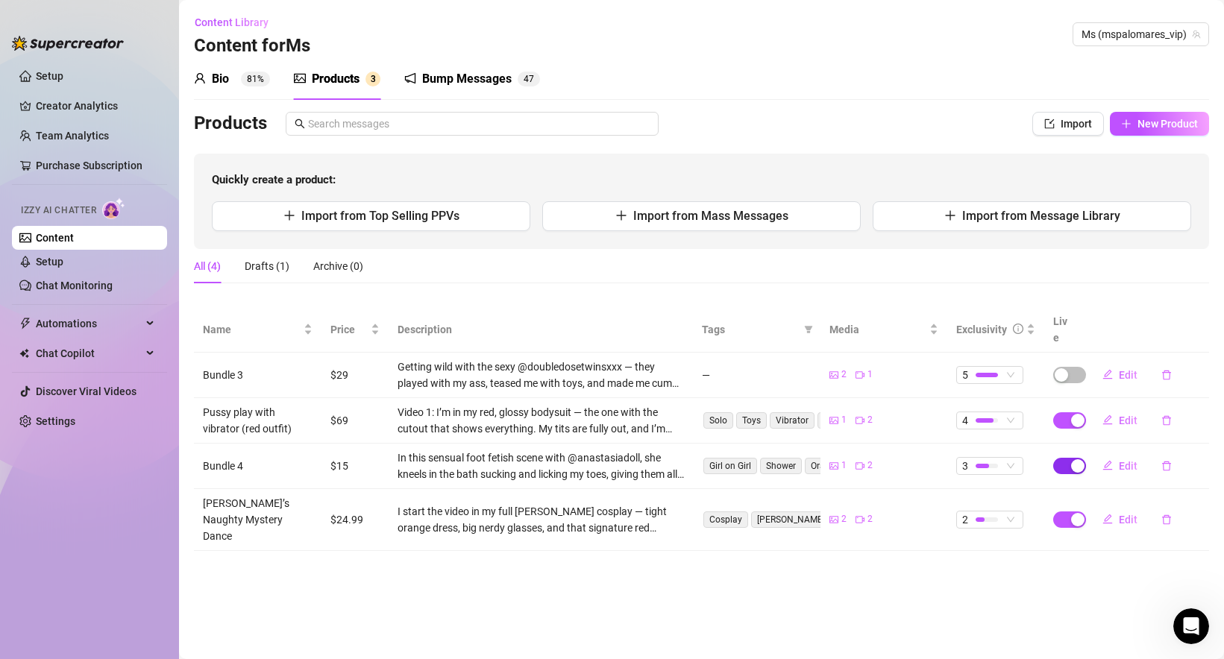
click at [1076, 459] on div "button" at bounding box center [1077, 465] width 13 height 13
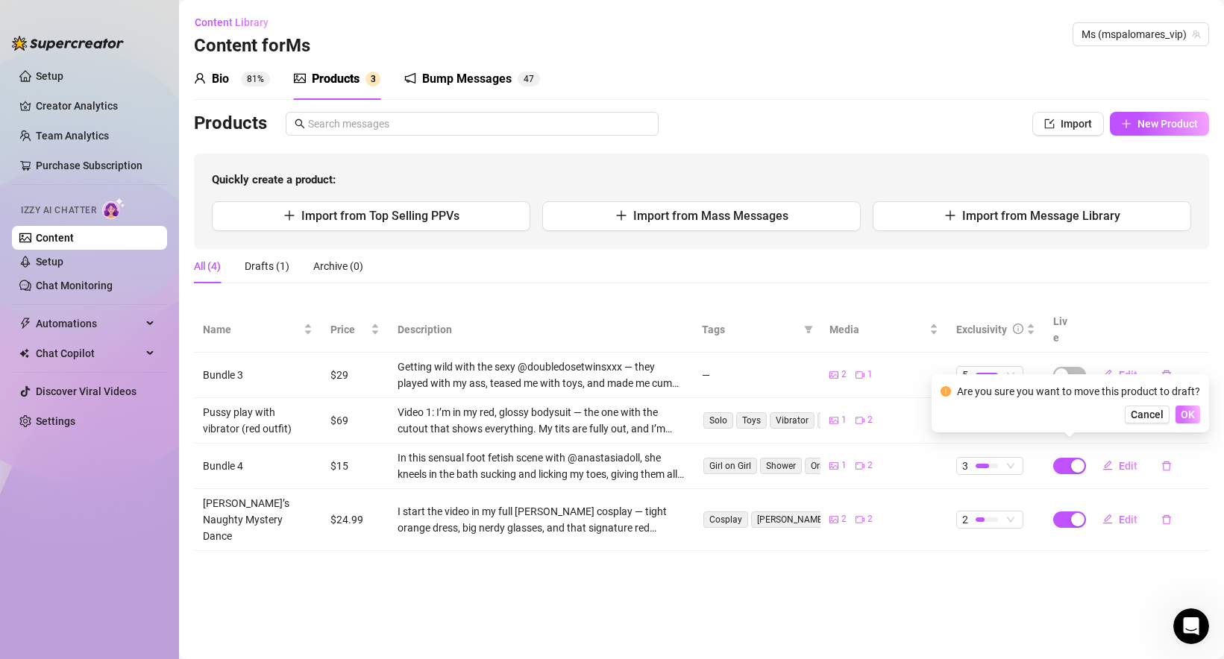
click at [1183, 415] on span "OK" at bounding box center [1188, 415] width 14 height 12
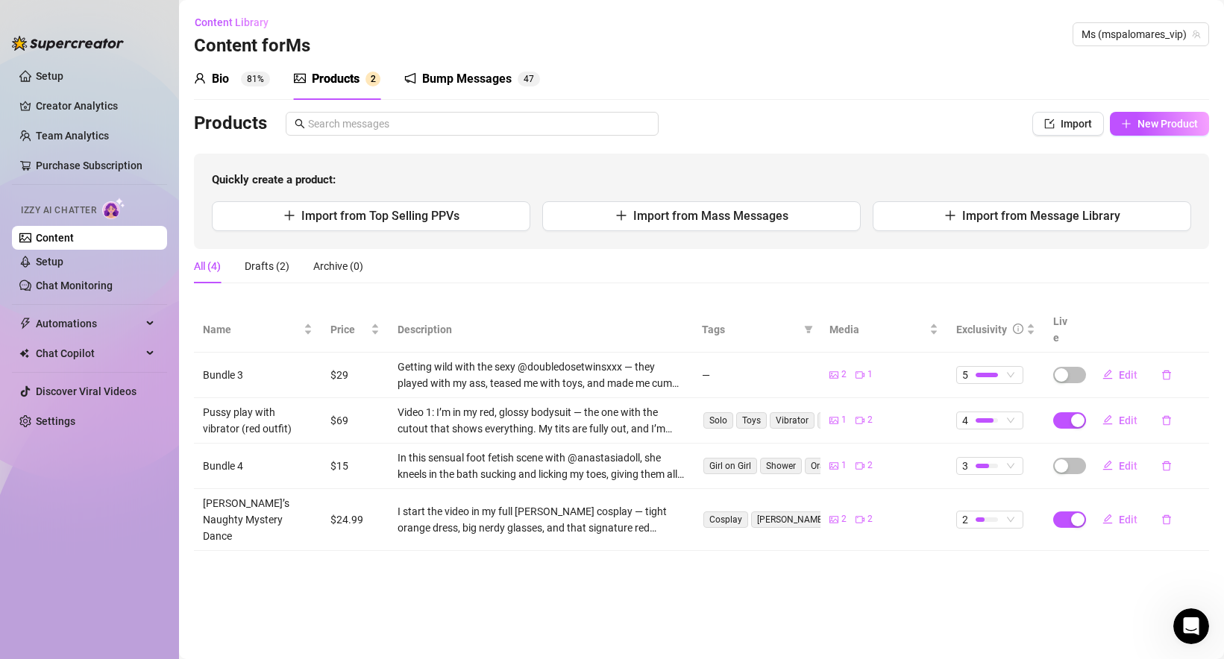
click at [221, 76] on div "Bio" at bounding box center [220, 79] width 17 height 18
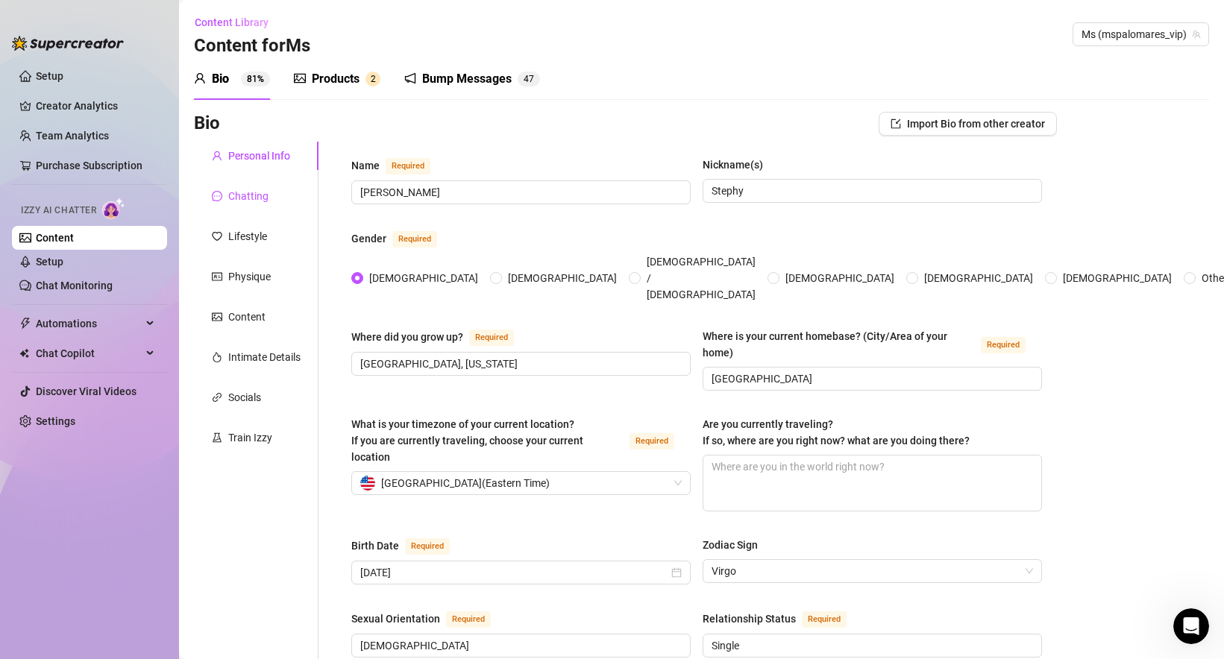
click at [259, 188] on div "Chatting" at bounding box center [248, 196] width 40 height 16
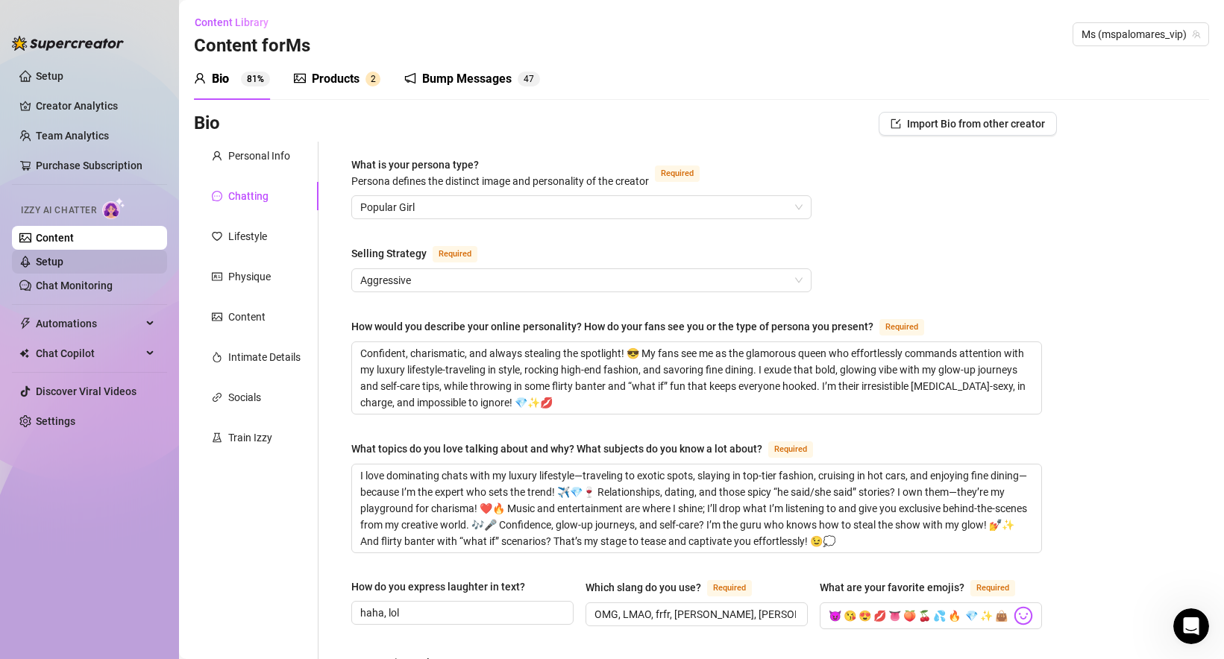
click at [63, 260] on link "Setup" at bounding box center [50, 262] width 28 height 12
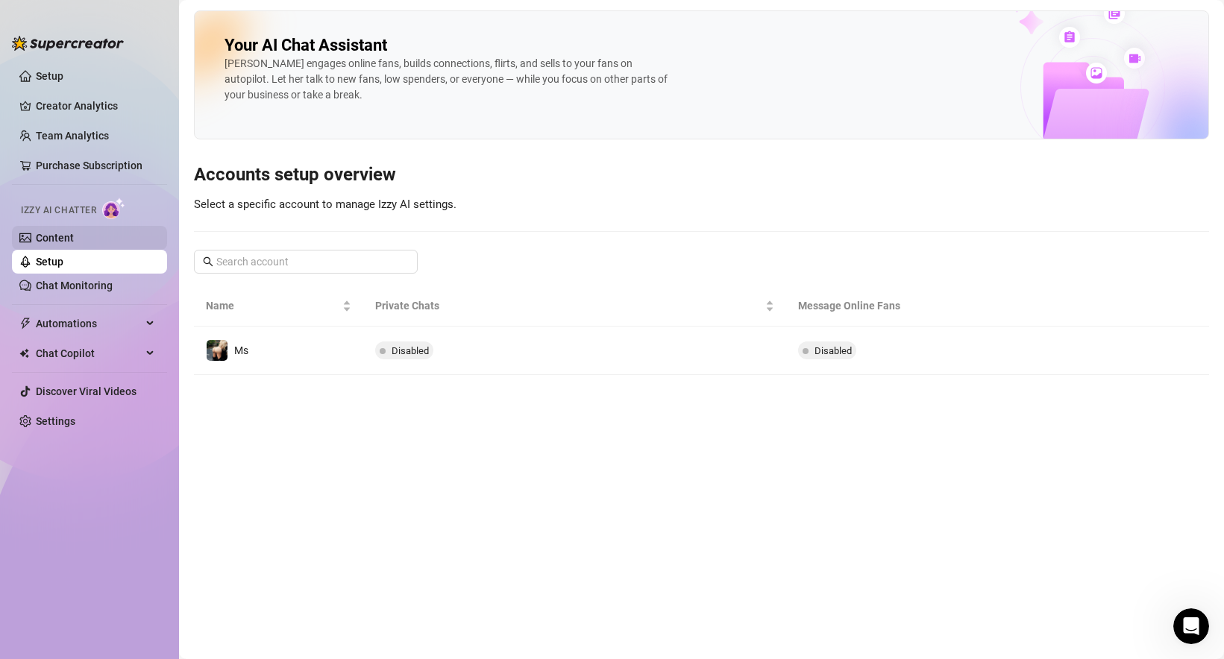
click at [73, 237] on link "Content" at bounding box center [55, 238] width 38 height 12
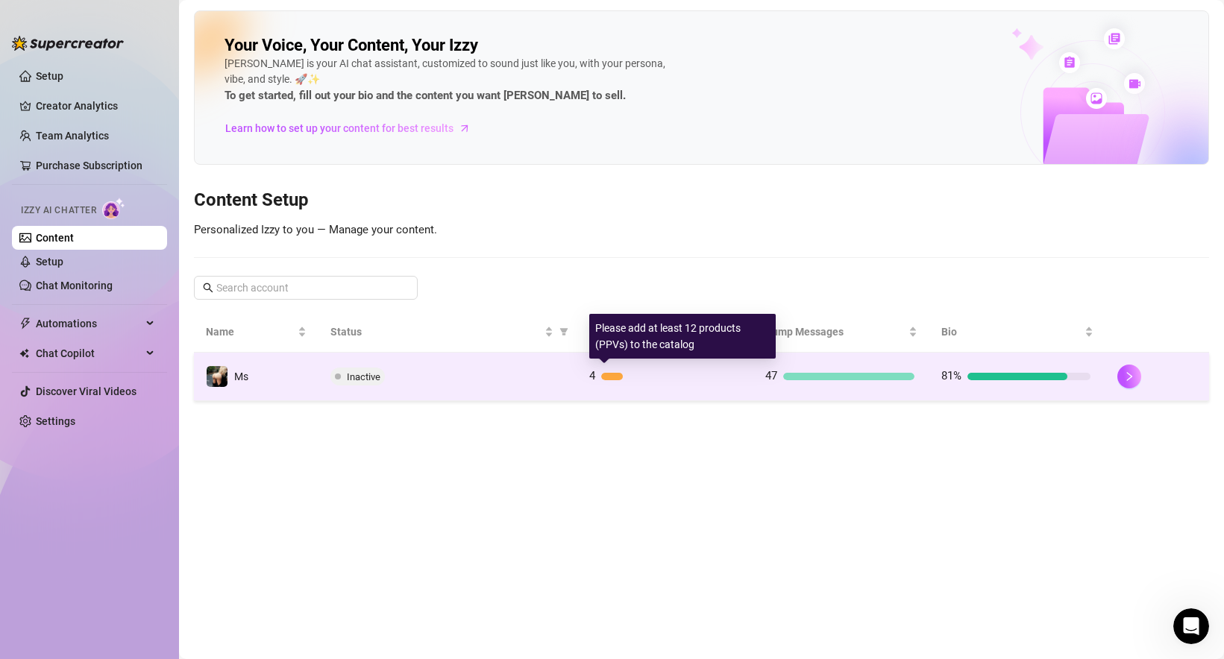
click at [610, 381] on div "4" at bounding box center [663, 377] width 149 height 18
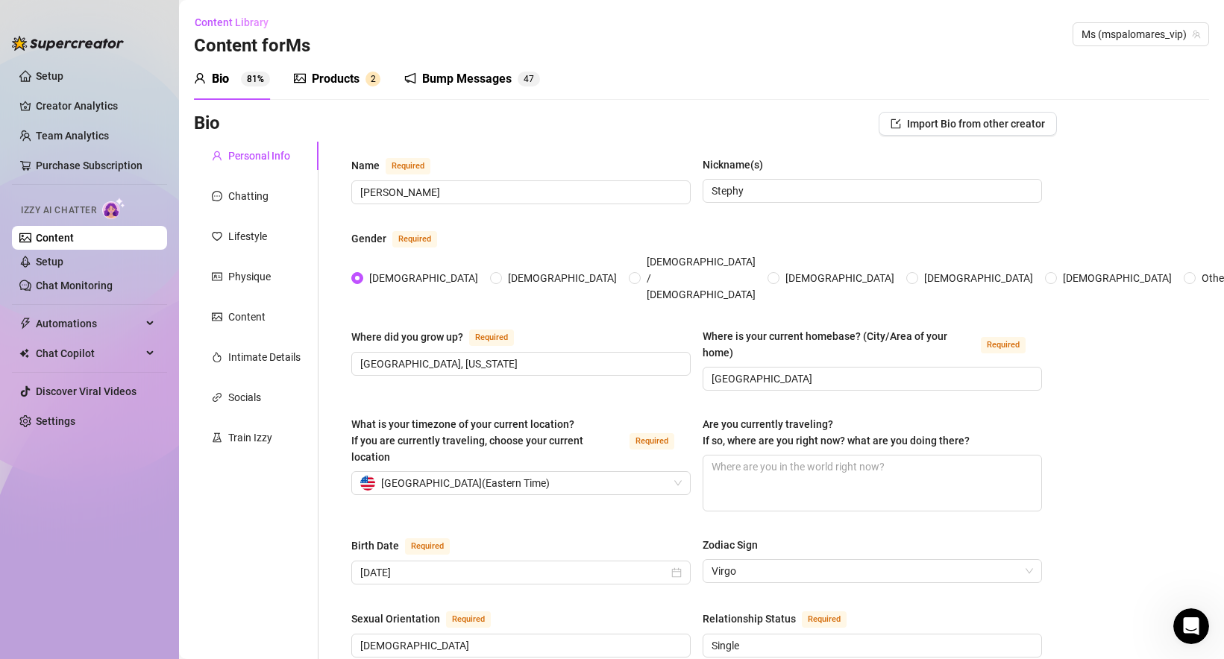
click at [335, 79] on div "Products" at bounding box center [336, 79] width 48 height 18
